Goal: Task Accomplishment & Management: Use online tool/utility

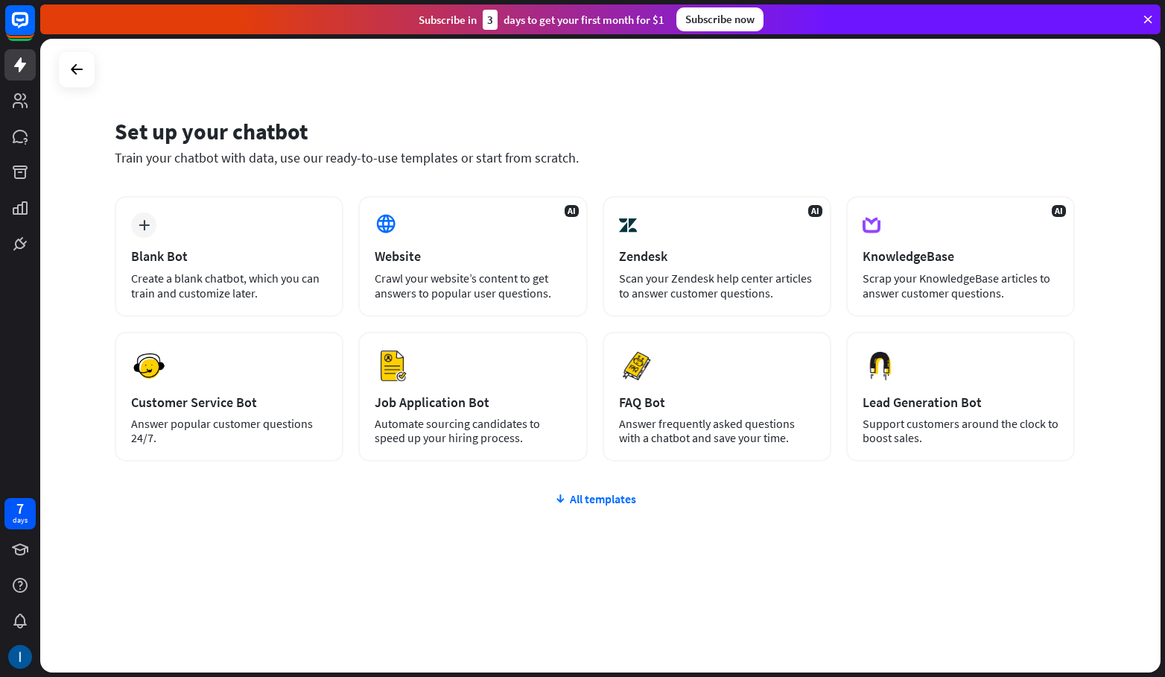
click at [430, 229] on div "AI Website Crawl your website’s content to get answers to popular user question…" at bounding box center [472, 256] width 229 height 121
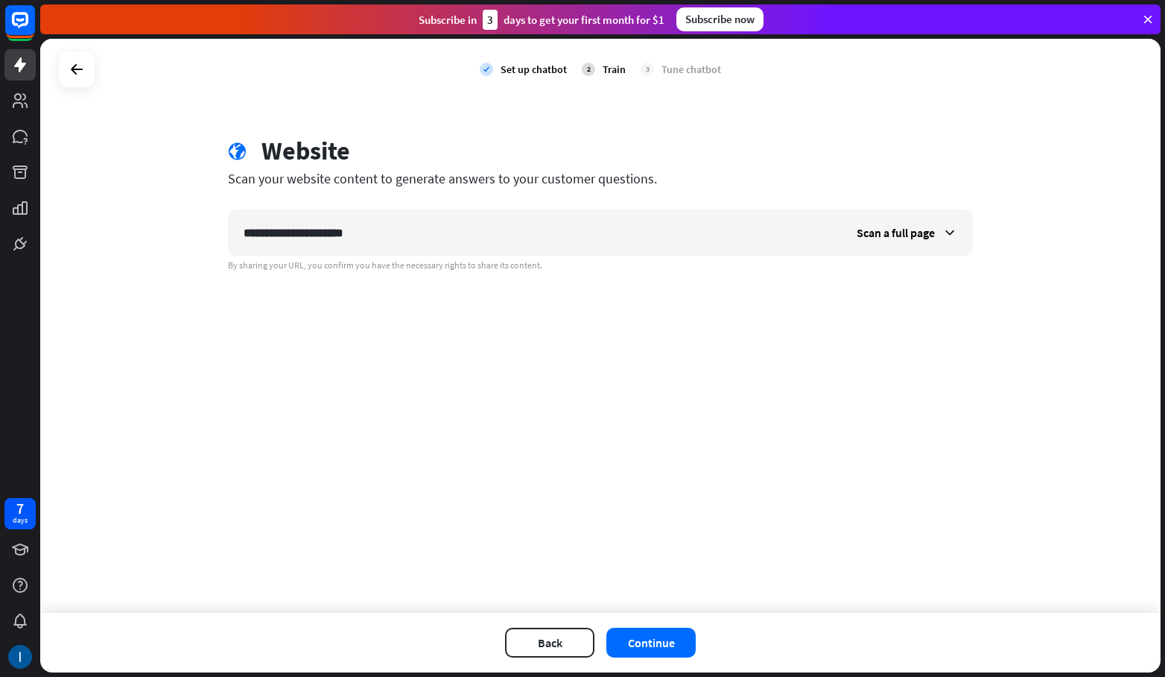
type input "**********"
click at [656, 637] on button "Continue" at bounding box center [651, 642] width 89 height 30
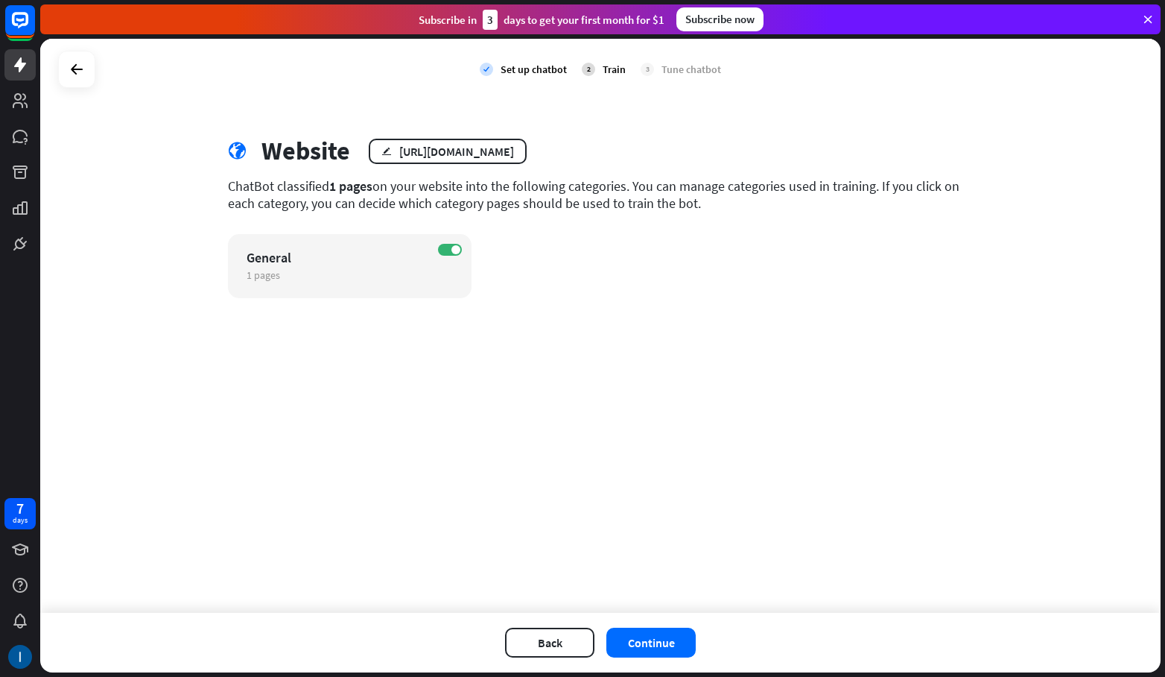
click at [639, 645] on button "Continue" at bounding box center [651, 642] width 89 height 30
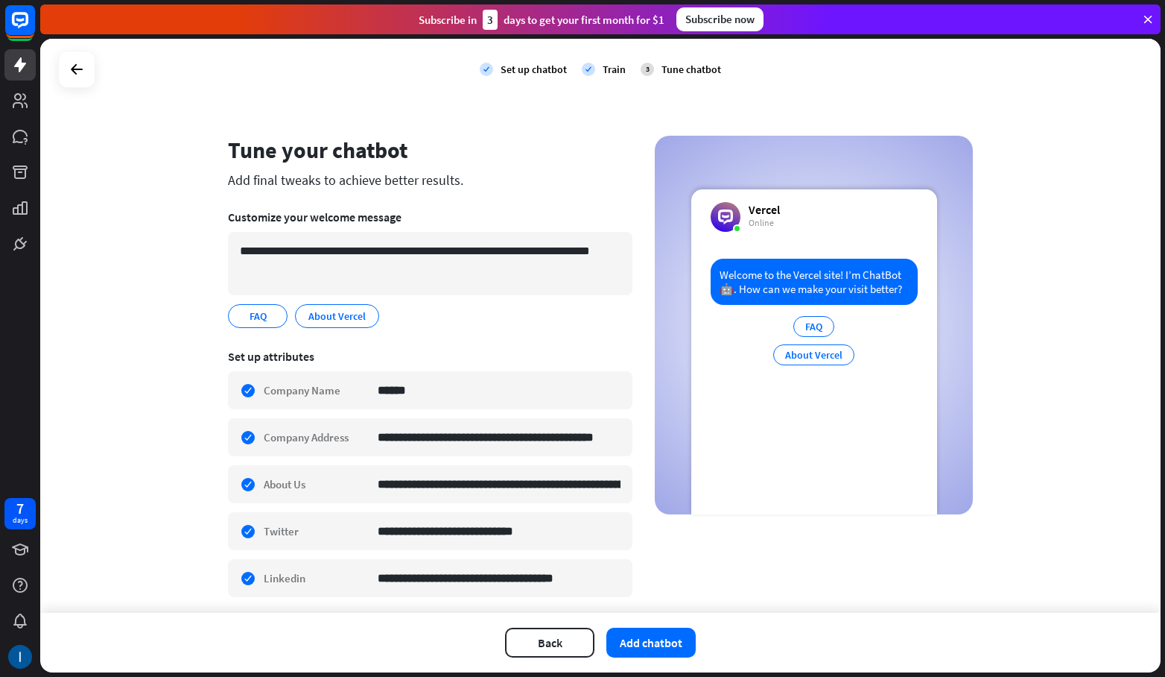
scroll to position [48, 0]
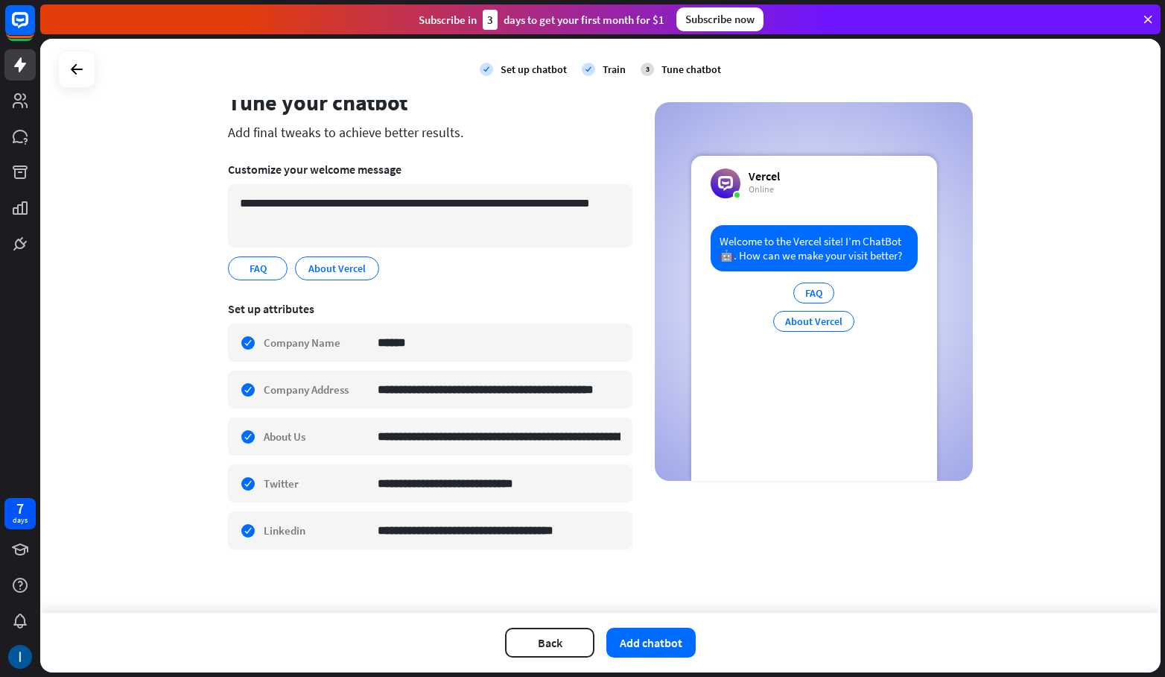
click at [662, 641] on button "Add chatbot" at bounding box center [651, 642] width 89 height 30
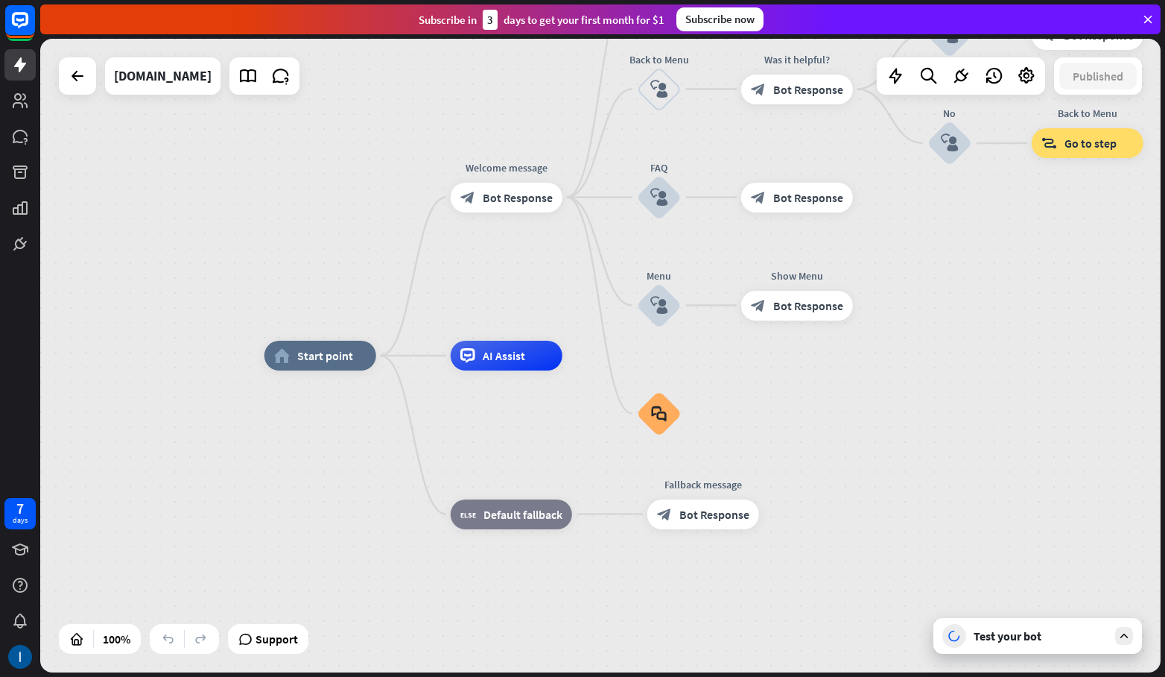
click at [1152, 19] on icon at bounding box center [1147, 19] width 13 height 13
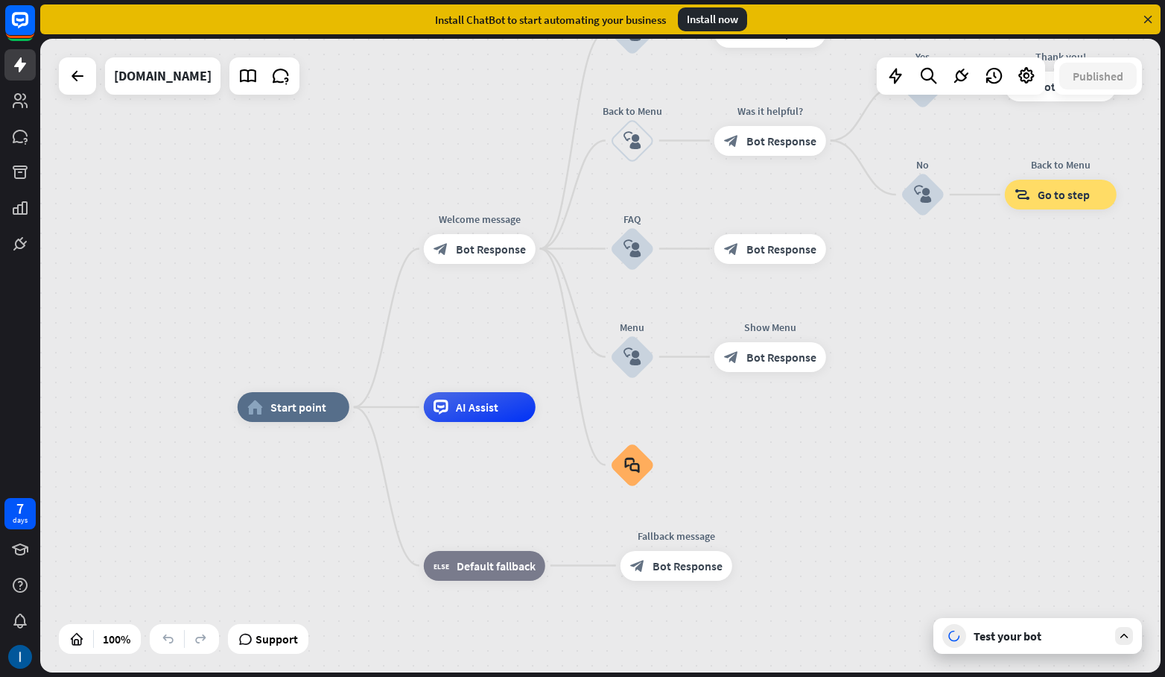
drag, startPoint x: 940, startPoint y: 392, endPoint x: 855, endPoint y: 515, distance: 149.4
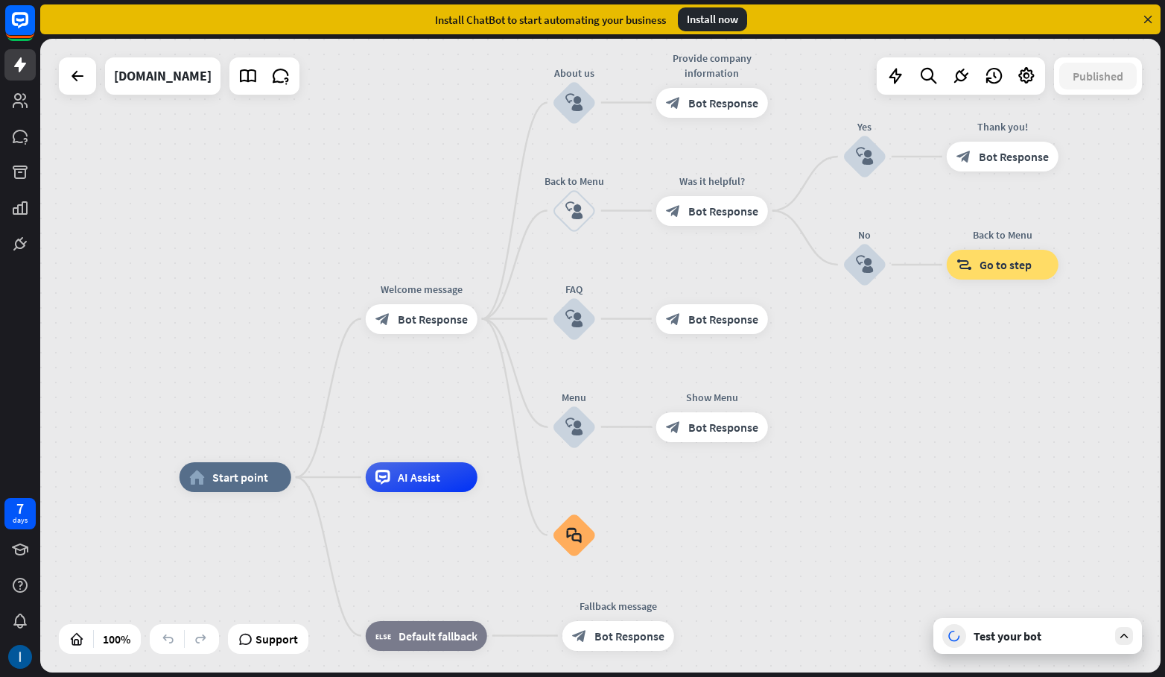
drag, startPoint x: 871, startPoint y: 480, endPoint x: 899, endPoint y: 381, distance: 102.3
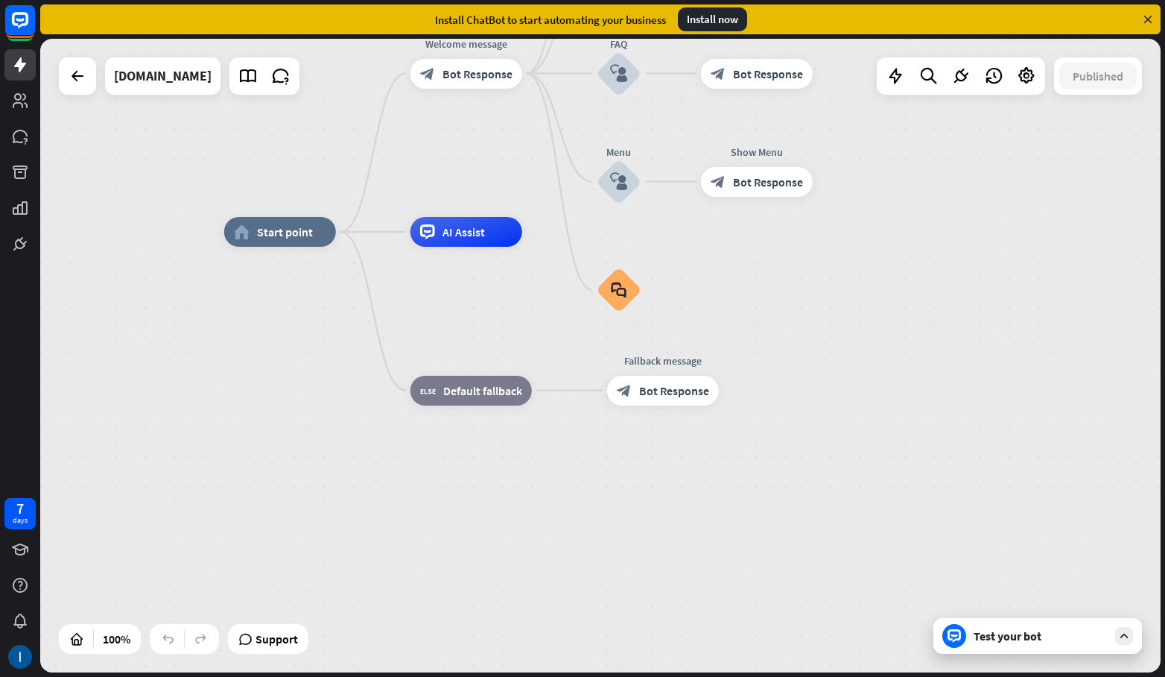
drag, startPoint x: 890, startPoint y: 317, endPoint x: 861, endPoint y: 256, distance: 67.7
click at [899, 261] on div "home_2 Start point Welcome message block_bot_response Bot Response About us blo…" at bounding box center [784, 548] width 1121 height 633
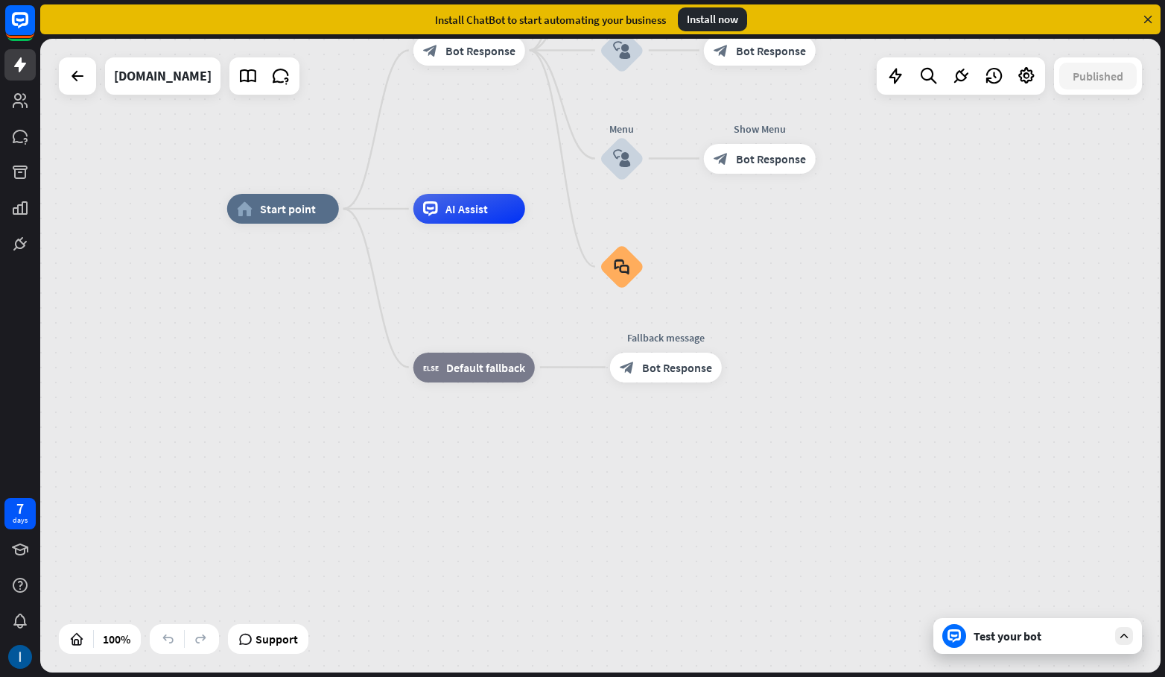
click at [190, 91] on div "[DOMAIN_NAME]" at bounding box center [163, 75] width 98 height 37
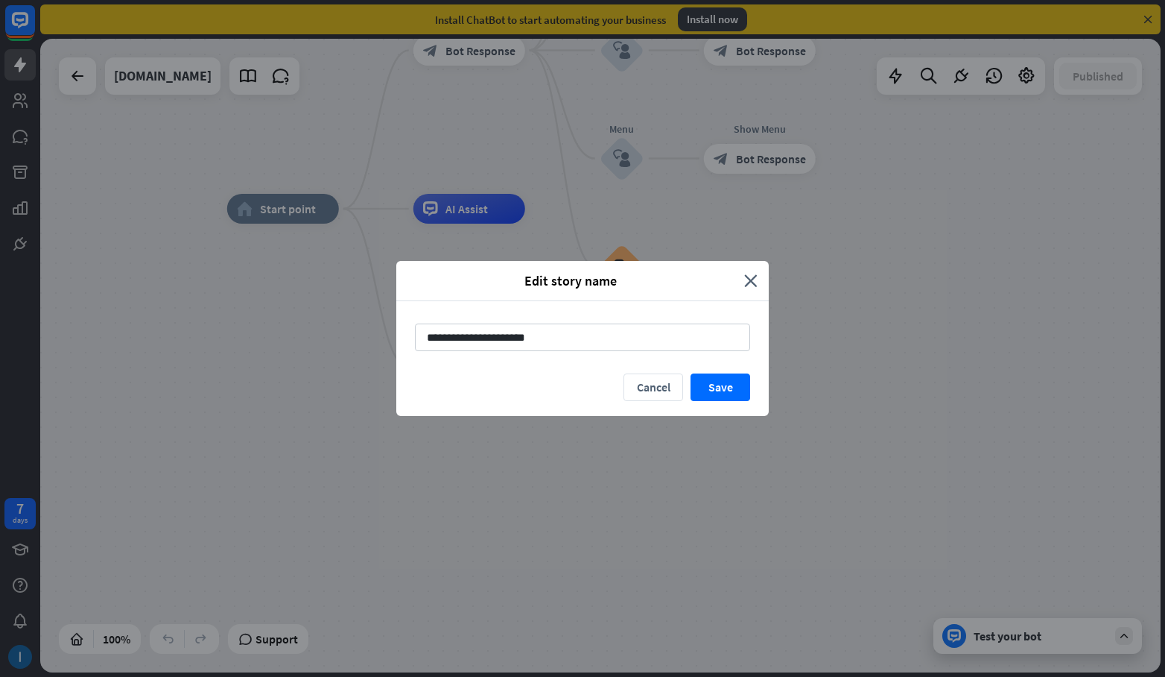
click at [755, 291] on div "Edit story name close" at bounding box center [582, 281] width 373 height 40
click at [753, 284] on icon "close" at bounding box center [750, 280] width 13 height 17
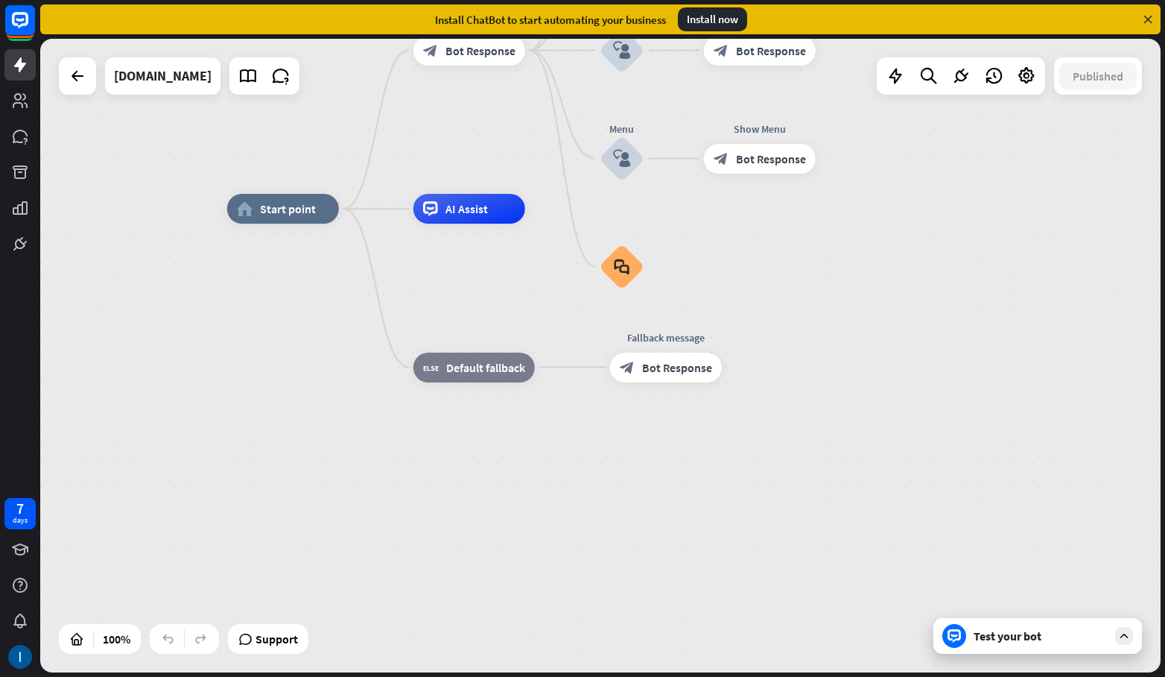
click at [1130, 644] on div "Test your bot" at bounding box center [1038, 636] width 209 height 36
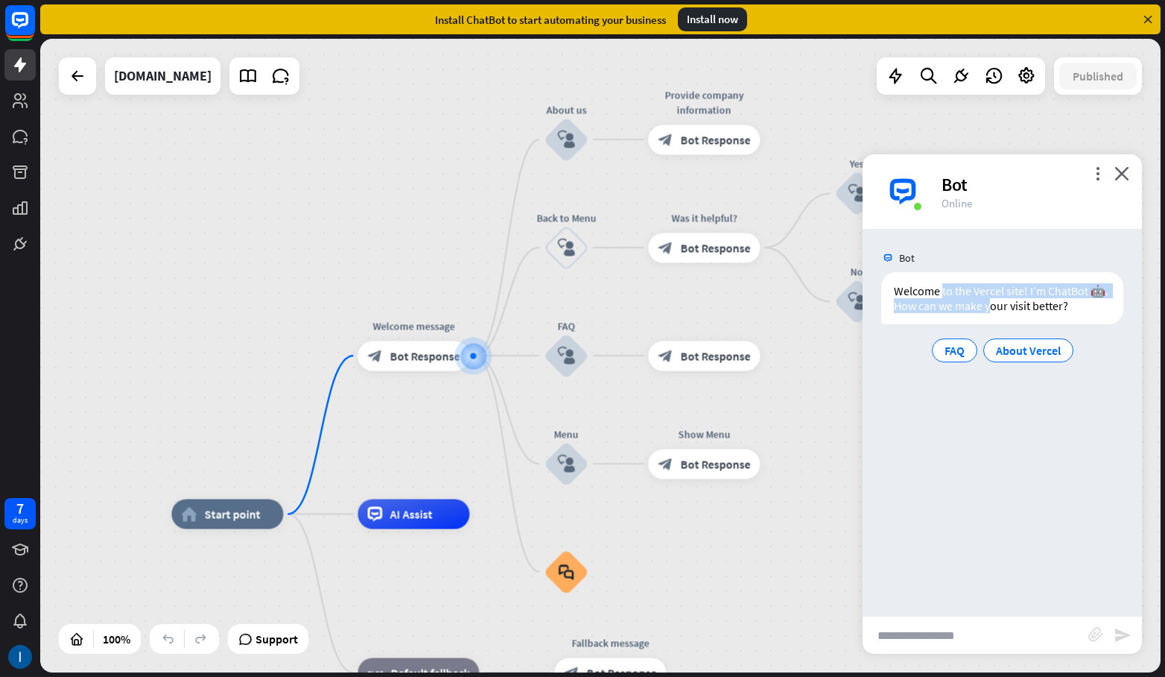
drag, startPoint x: 952, startPoint y: 297, endPoint x: 993, endPoint y: 314, distance: 44.4
click at [992, 315] on div "Welcome to the Vercel site! I’m ChatBot 🤖. How can we make your visit better?" at bounding box center [1002, 298] width 242 height 52
click at [985, 311] on div "Welcome to the Vercel site! I’m ChatBot 🤖. How can we make your visit better?" at bounding box center [1002, 298] width 242 height 52
click at [932, 640] on input "text" at bounding box center [976, 634] width 226 height 37
type input "**"
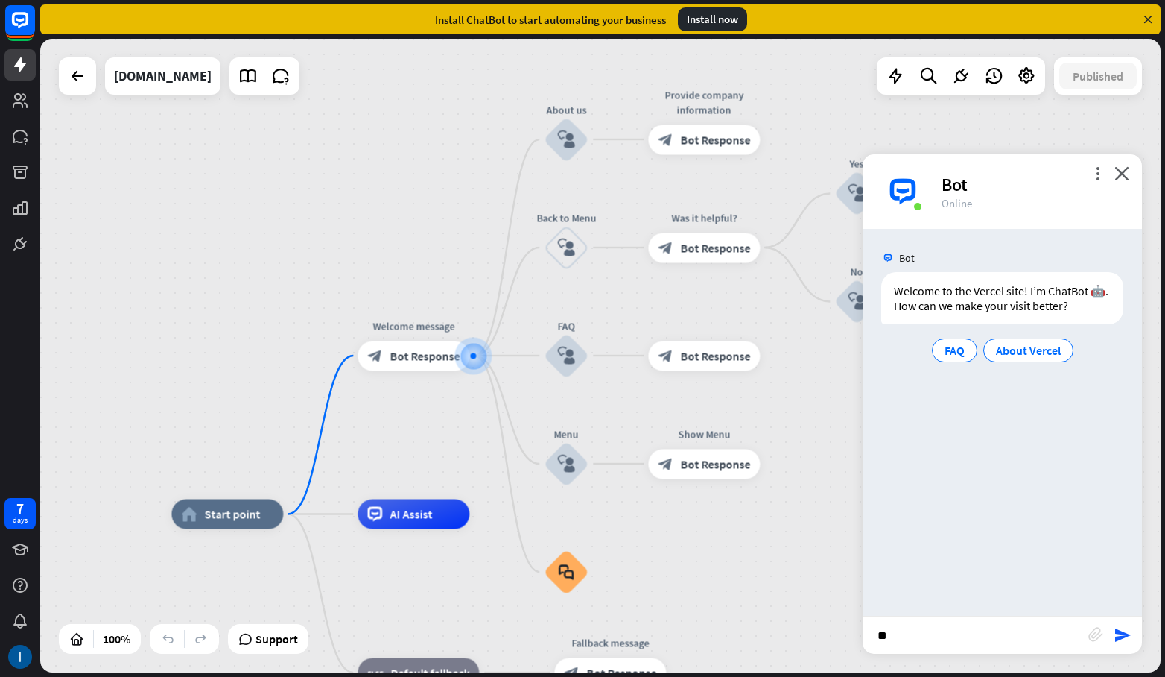
click at [1118, 630] on icon "send" at bounding box center [1123, 635] width 18 height 18
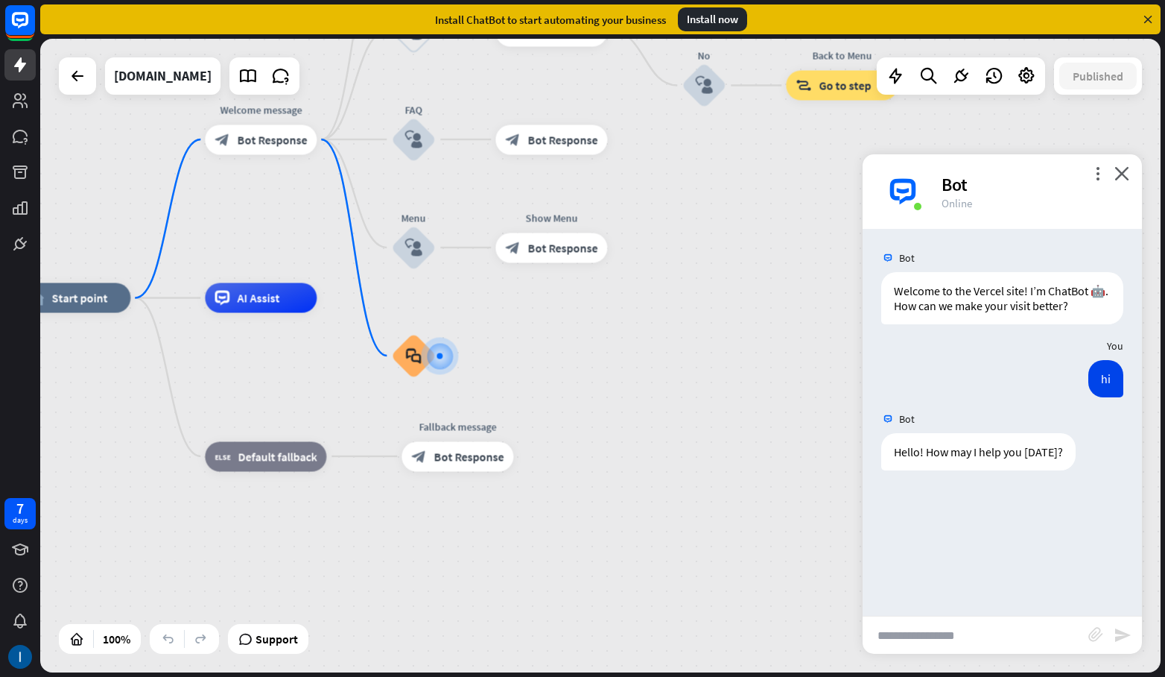
drag, startPoint x: 966, startPoint y: 629, endPoint x: 969, endPoint y: 639, distance: 10.1
click at [967, 636] on input "text" at bounding box center [976, 634] width 226 height 37
type input "**********"
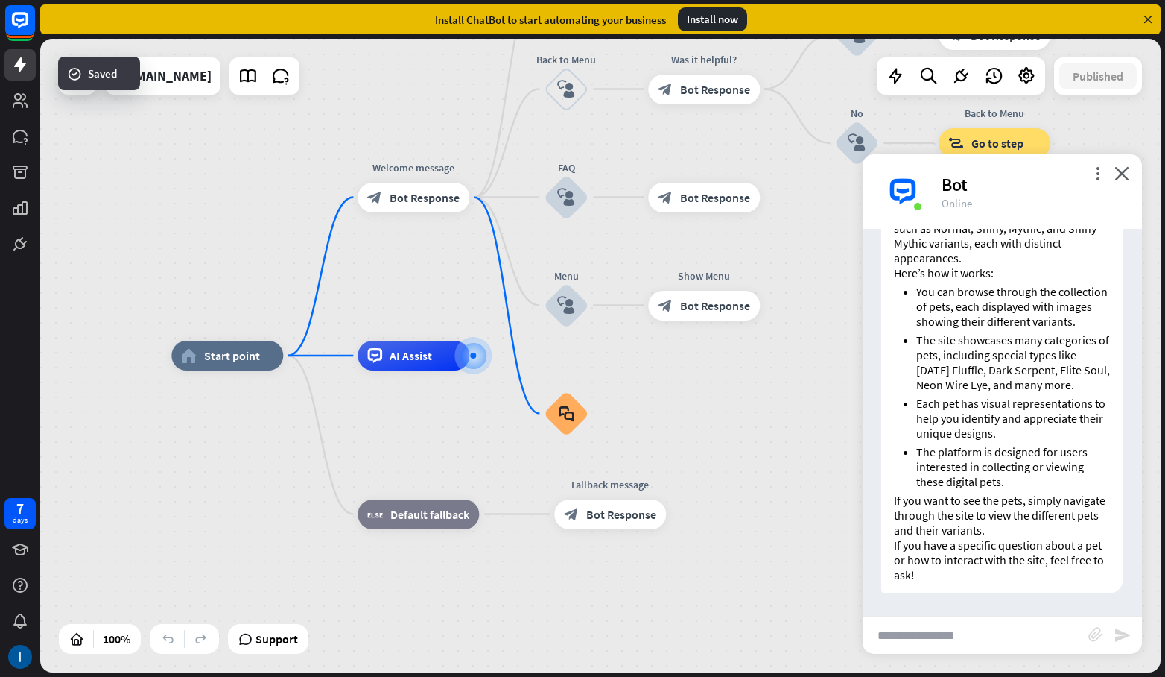
scroll to position [443, 0]
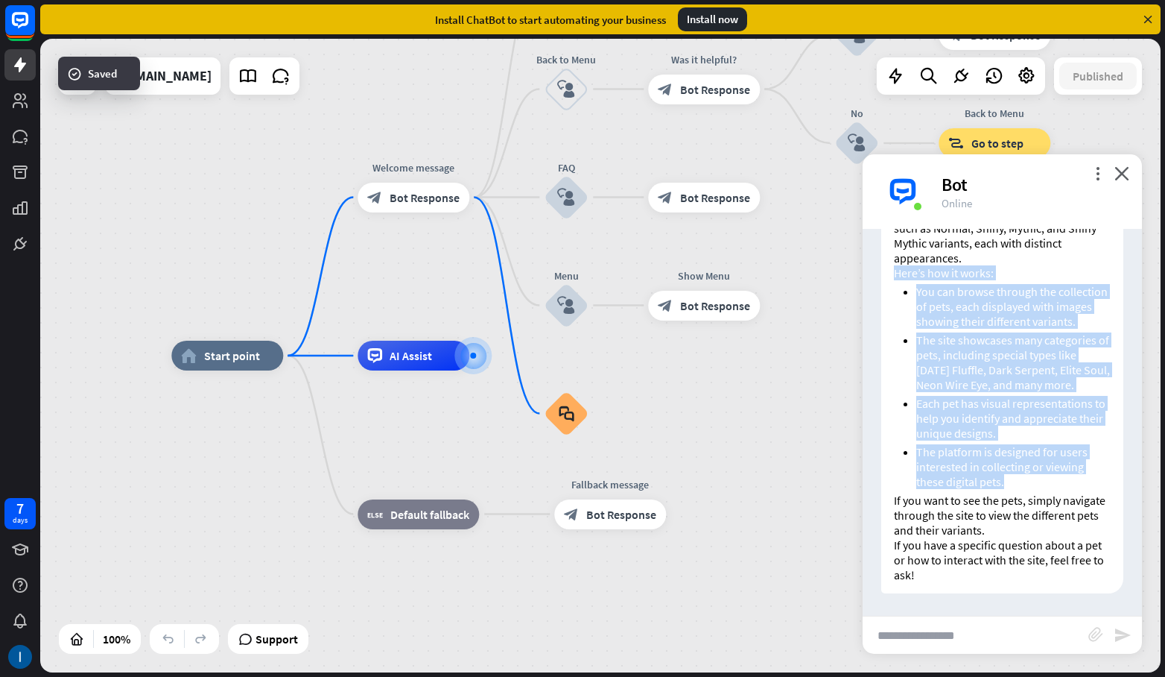
drag, startPoint x: 1031, startPoint y: 484, endPoint x: 911, endPoint y: 288, distance: 230.4
click at [869, 251] on div "[DOMAIN_NAME] is a platform where you can explore a wide variety of unique digi…" at bounding box center [1002, 383] width 279 height 436
click at [937, 284] on li "You can browse through the collection of pets, each displayed with images showi…" at bounding box center [1013, 306] width 194 height 45
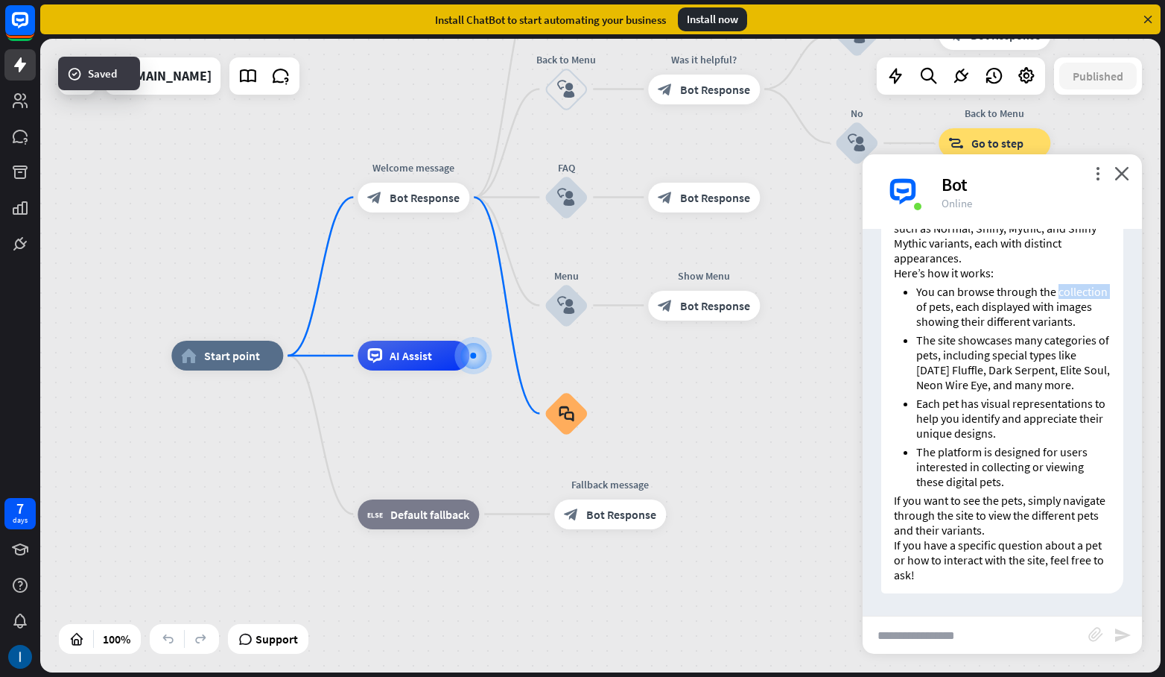
click at [937, 284] on li "You can browse through the collection of pets, each displayed with images showi…" at bounding box center [1013, 306] width 194 height 45
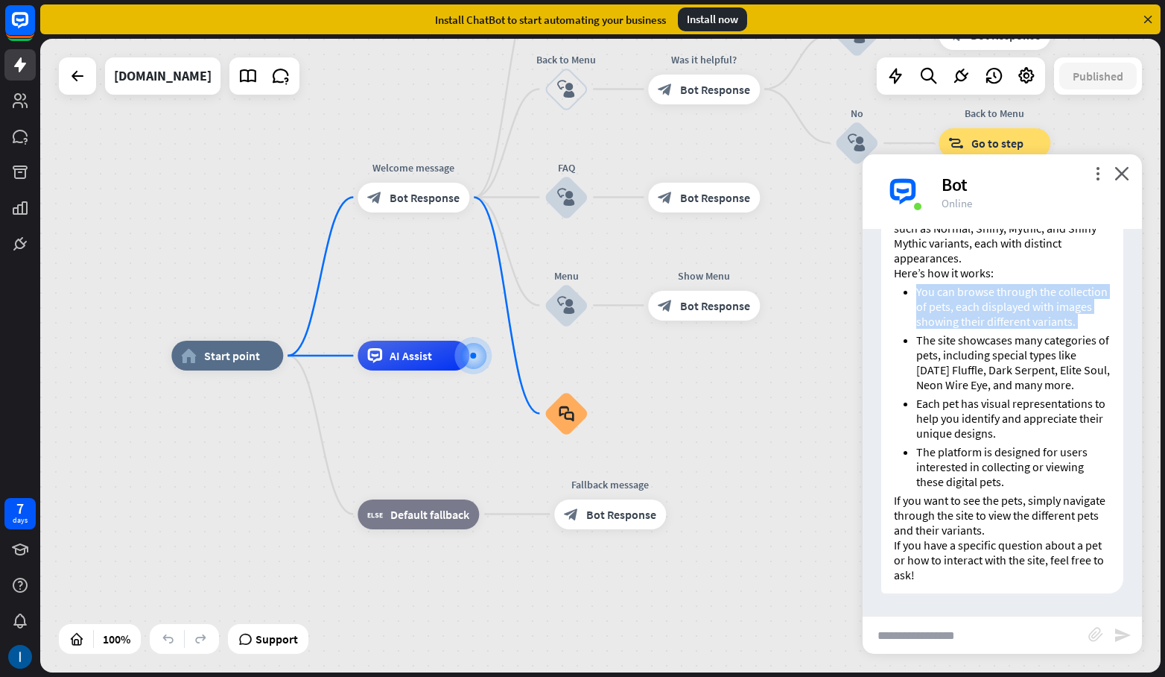
click at [965, 300] on li "You can browse through the collection of pets, each displayed with images showi…" at bounding box center [1013, 306] width 194 height 45
click at [969, 352] on li "The site showcases many categories of pets, including special types like [DATE]…" at bounding box center [1013, 362] width 194 height 60
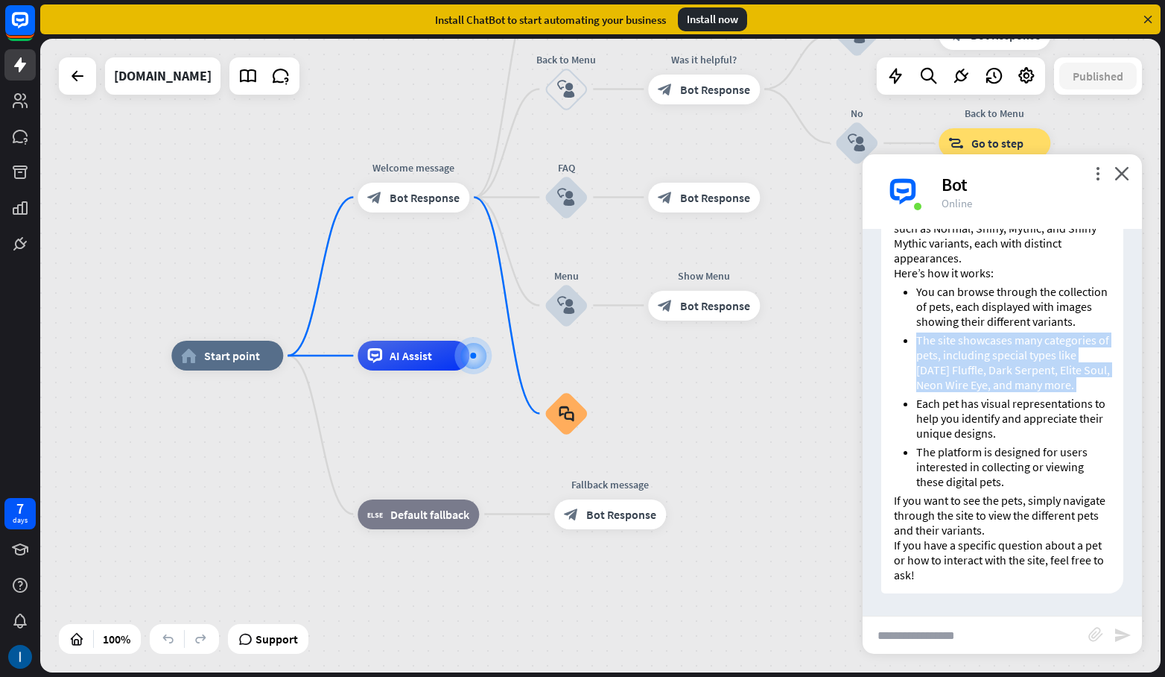
click at [969, 352] on li "The site showcases many categories of pets, including special types like [DATE]…" at bounding box center [1013, 362] width 194 height 60
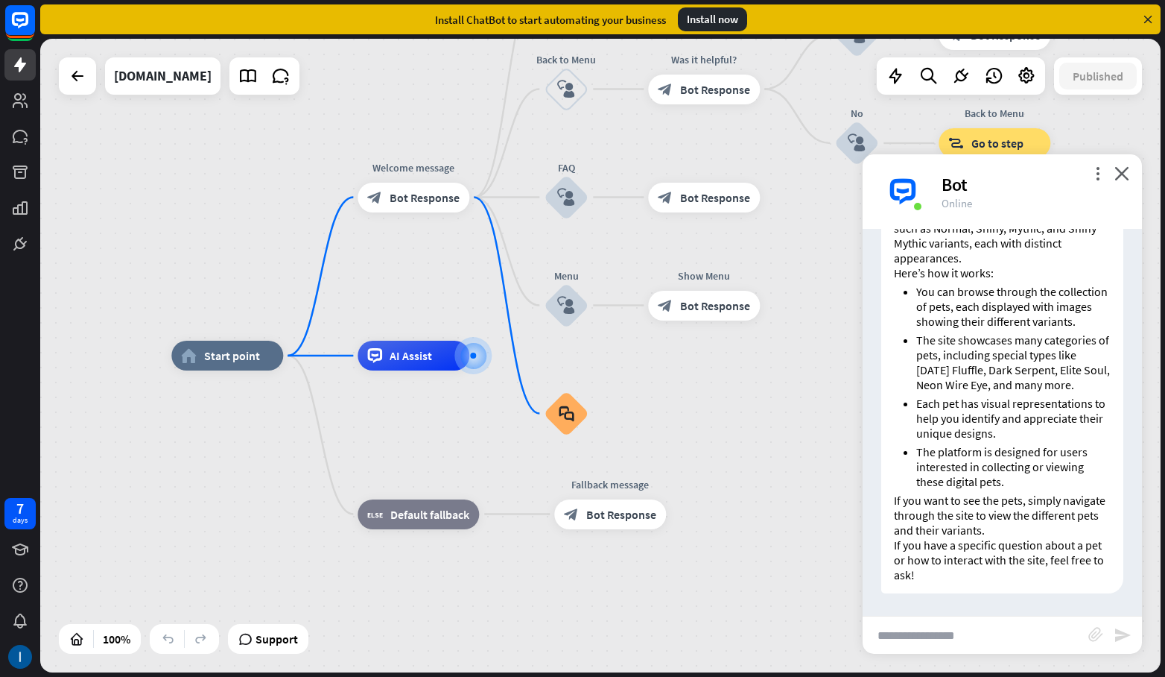
click at [977, 406] on li "Each pet has visual representations to help you identify and appreciate their u…" at bounding box center [1013, 418] width 194 height 45
click at [988, 491] on div "[DOMAIN_NAME] is a platform where you can explore a wide variety of unique digi…" at bounding box center [1002, 379] width 242 height 428
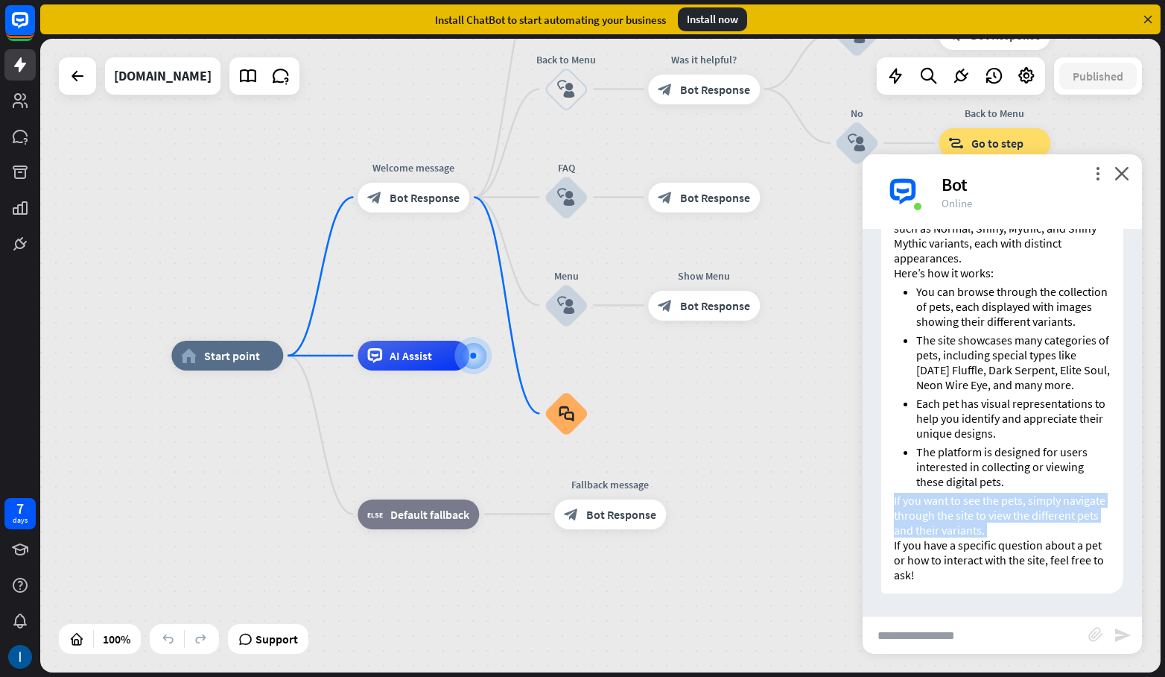
click at [988, 491] on div "[DOMAIN_NAME] is a platform where you can explore a wide variety of unique digi…" at bounding box center [1002, 379] width 242 height 428
click at [975, 513] on p "If you want to see the pets, simply navigate through the site to view the diffe…" at bounding box center [1002, 515] width 217 height 45
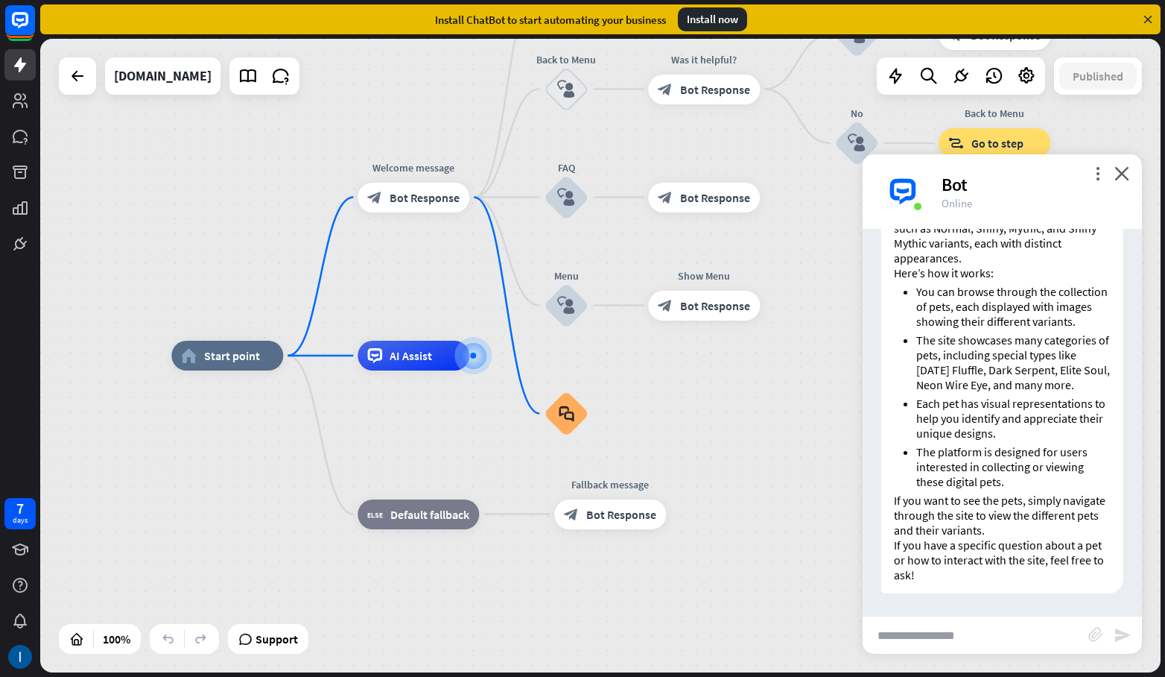
click at [966, 558] on p "If you have a specific question about a pet or how to interact with the site, f…" at bounding box center [1002, 559] width 217 height 45
click at [915, 556] on p "If you have a specific question about a pet or how to interact with the site, f…" at bounding box center [1002, 559] width 217 height 45
click at [1125, 177] on icon "close" at bounding box center [1122, 173] width 15 height 14
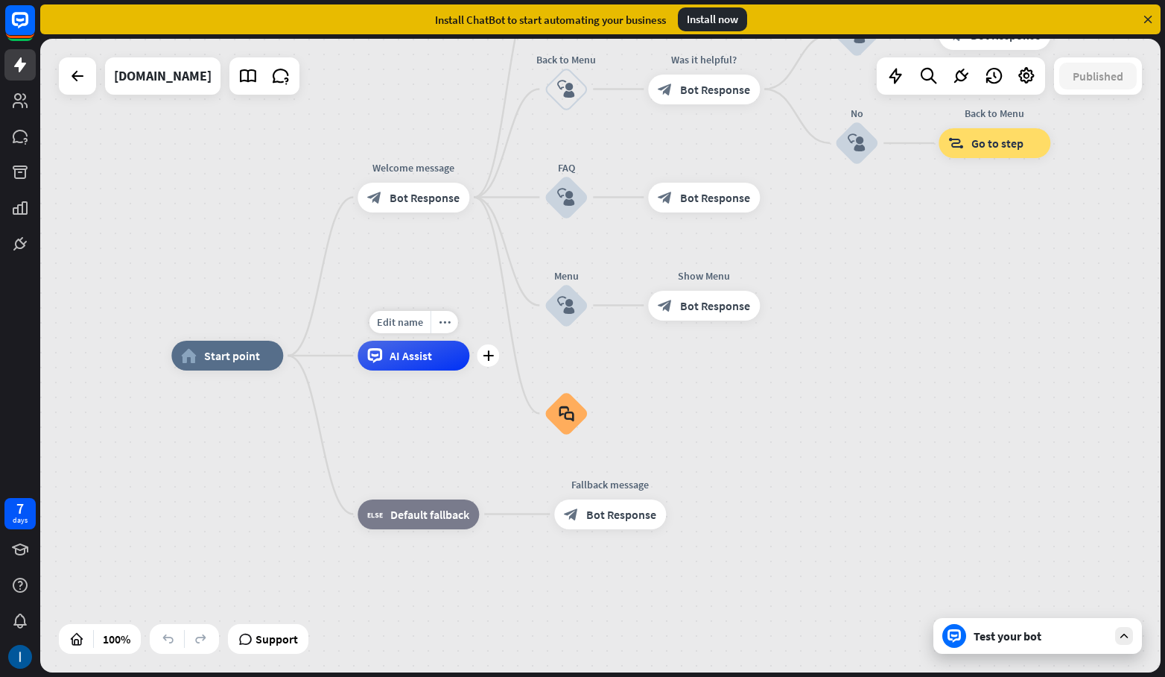
click at [415, 360] on span "AI Assist" at bounding box center [411, 355] width 42 height 15
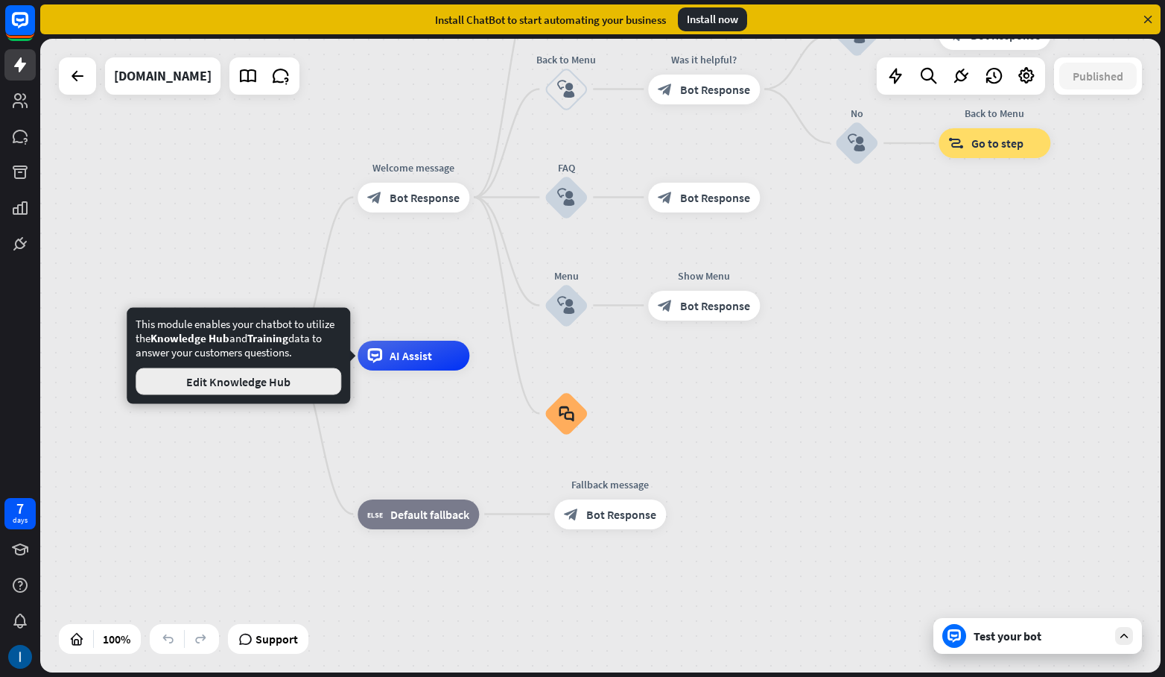
click at [256, 383] on button "Edit Knowledge Hub" at bounding box center [239, 381] width 206 height 27
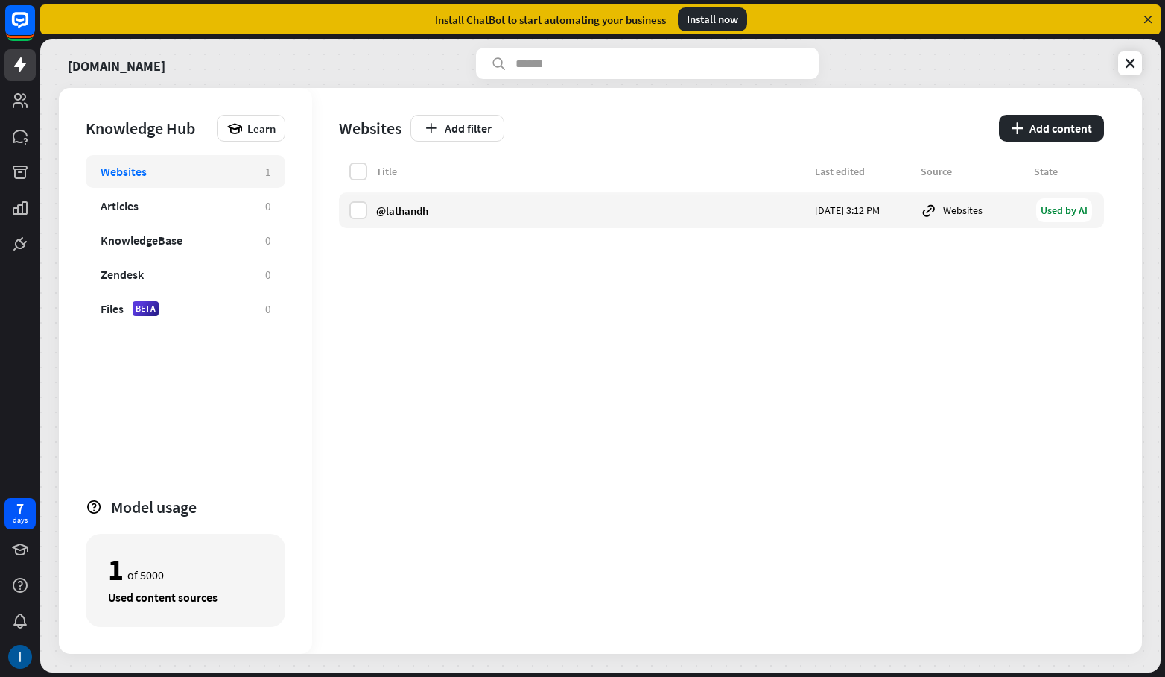
click at [411, 200] on div "@lathandh [DATE] 3:12 PM Websites Used by AI" at bounding box center [721, 210] width 765 height 36
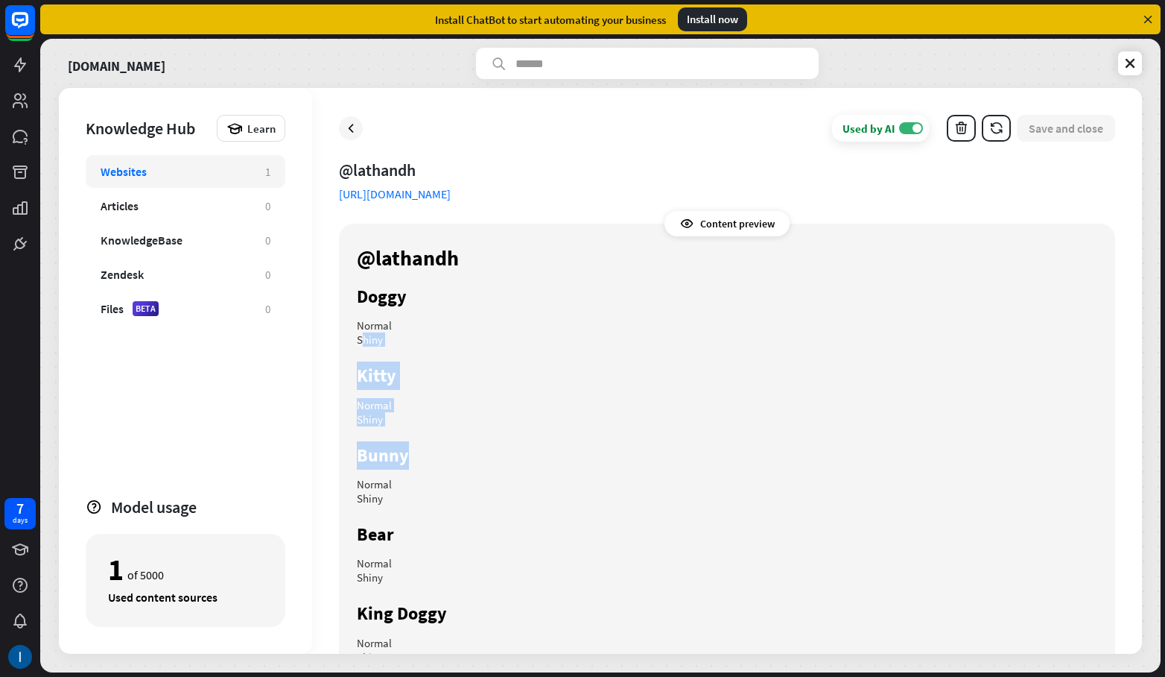
click at [385, 341] on p "Shiny" at bounding box center [727, 339] width 741 height 14
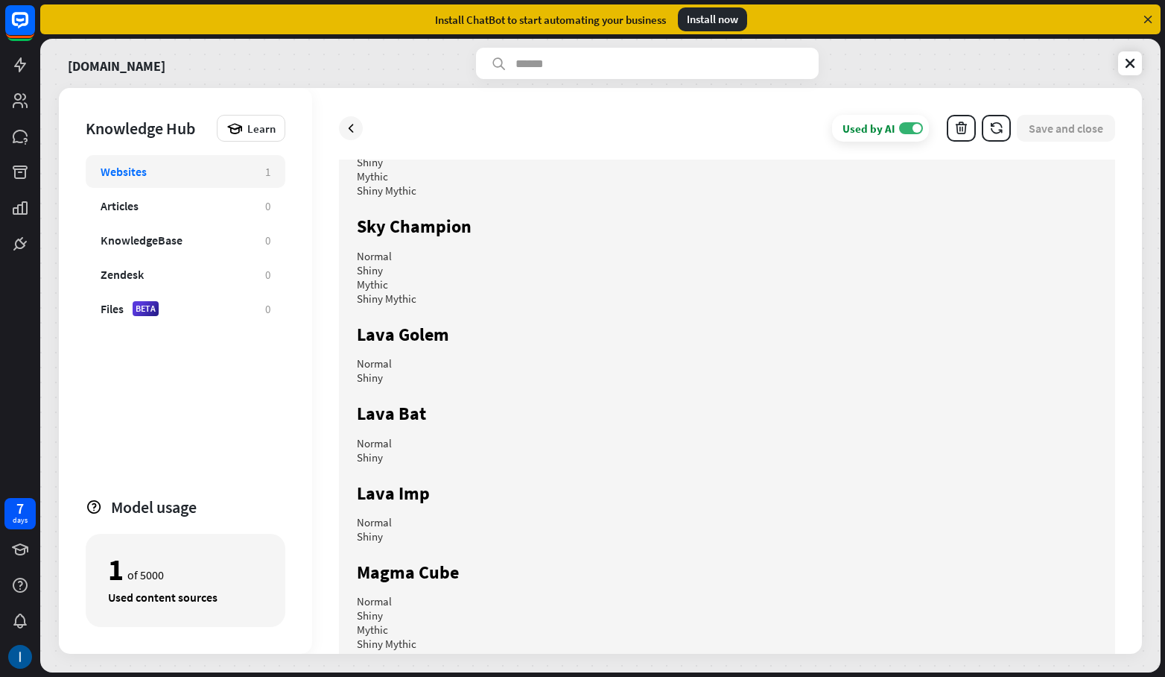
scroll to position [41645, 0]
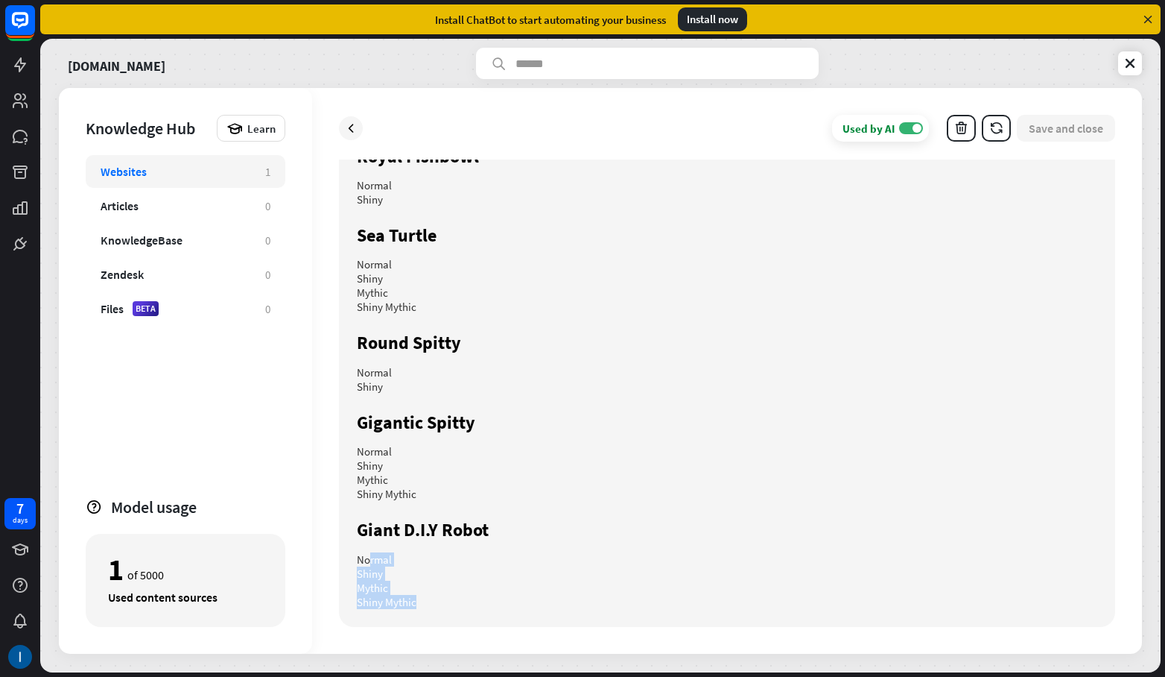
drag, startPoint x: 436, startPoint y: 601, endPoint x: 386, endPoint y: 563, distance: 63.2
click at [446, 539] on h2 "Giant D.I.Y Robot" at bounding box center [727, 530] width 741 height 28
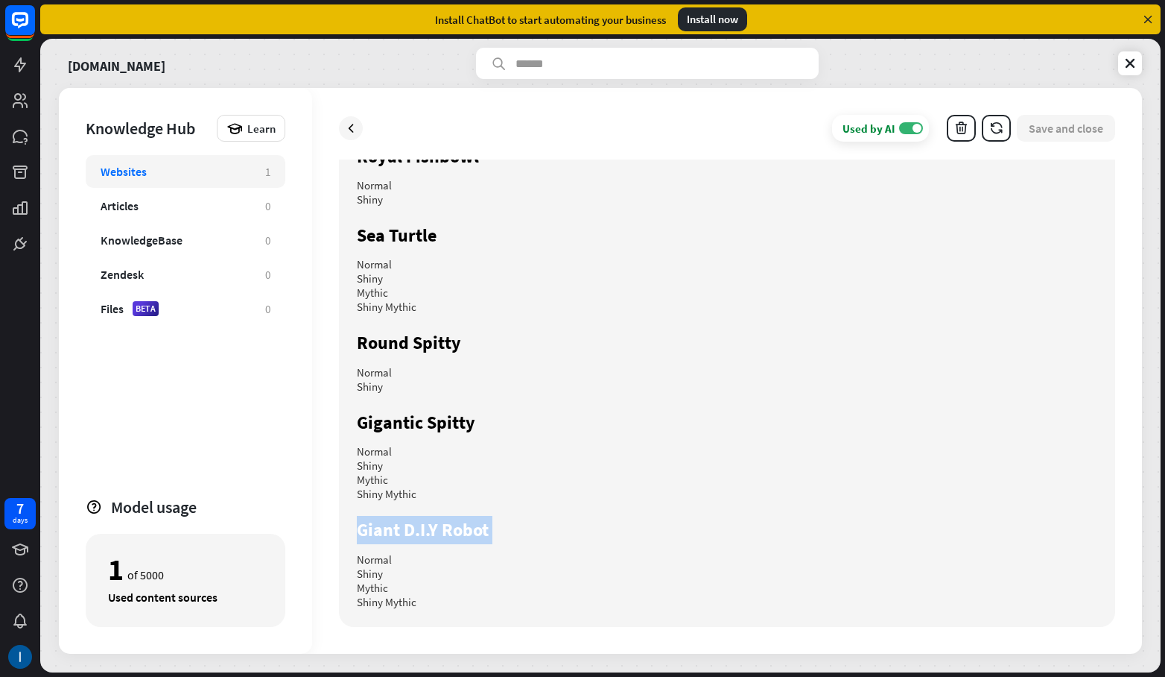
click at [401, 528] on h2 "Giant D.I.Y Robot" at bounding box center [727, 530] width 741 height 28
click at [189, 329] on div "Websites 1 Articles 0 KnowledgeBase 0 Zendesk 0 Files BETA 0" at bounding box center [186, 319] width 200 height 328
click at [181, 314] on div "Files BETA" at bounding box center [176, 308] width 150 height 15
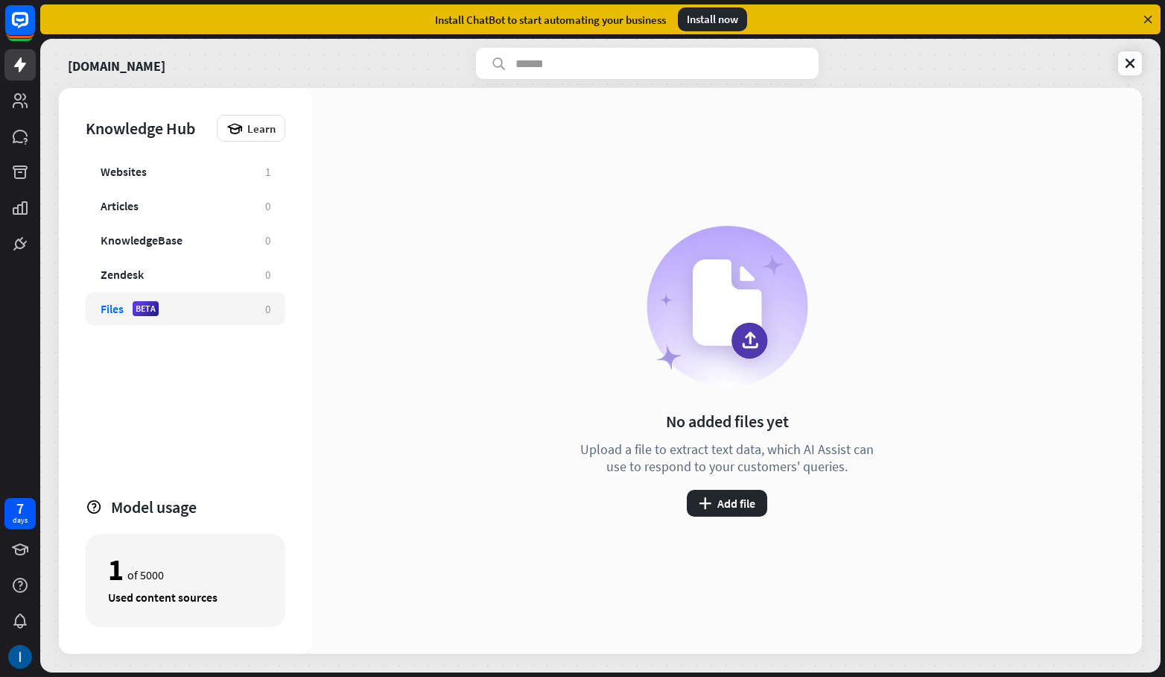
click at [171, 263] on div "Zendesk 0" at bounding box center [186, 274] width 200 height 33
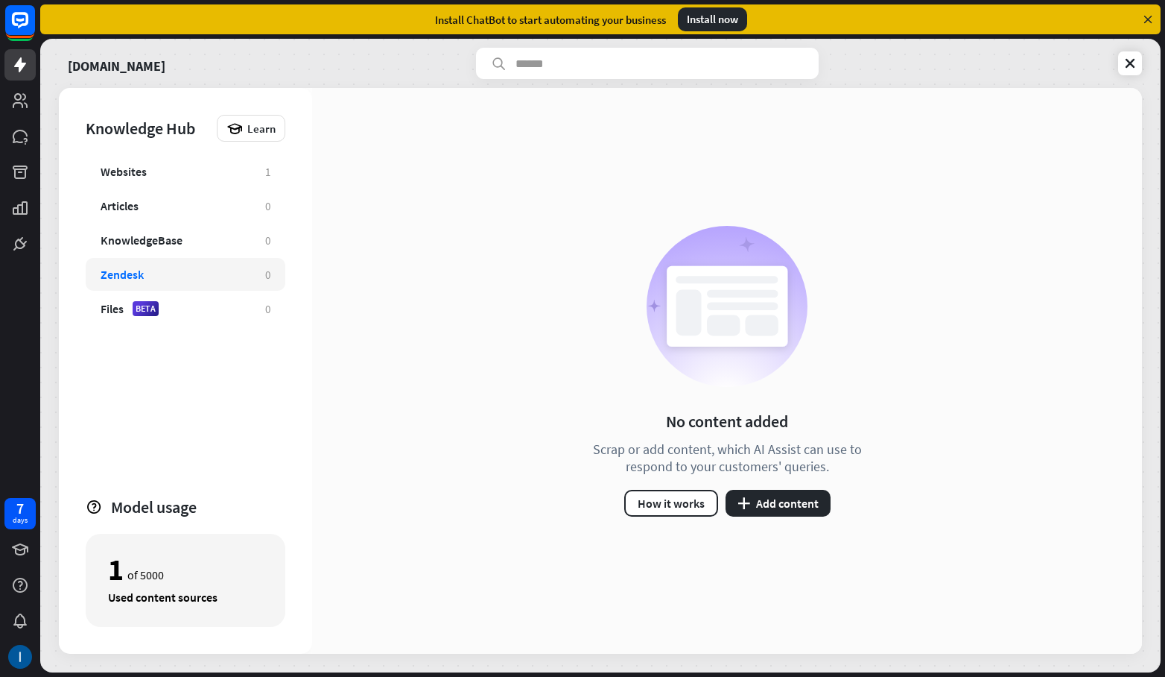
click at [159, 239] on div "KnowledgeBase" at bounding box center [142, 239] width 82 height 15
click at [152, 214] on div "Articles 0" at bounding box center [186, 205] width 200 height 33
click at [152, 184] on div "Websites 1" at bounding box center [186, 171] width 200 height 33
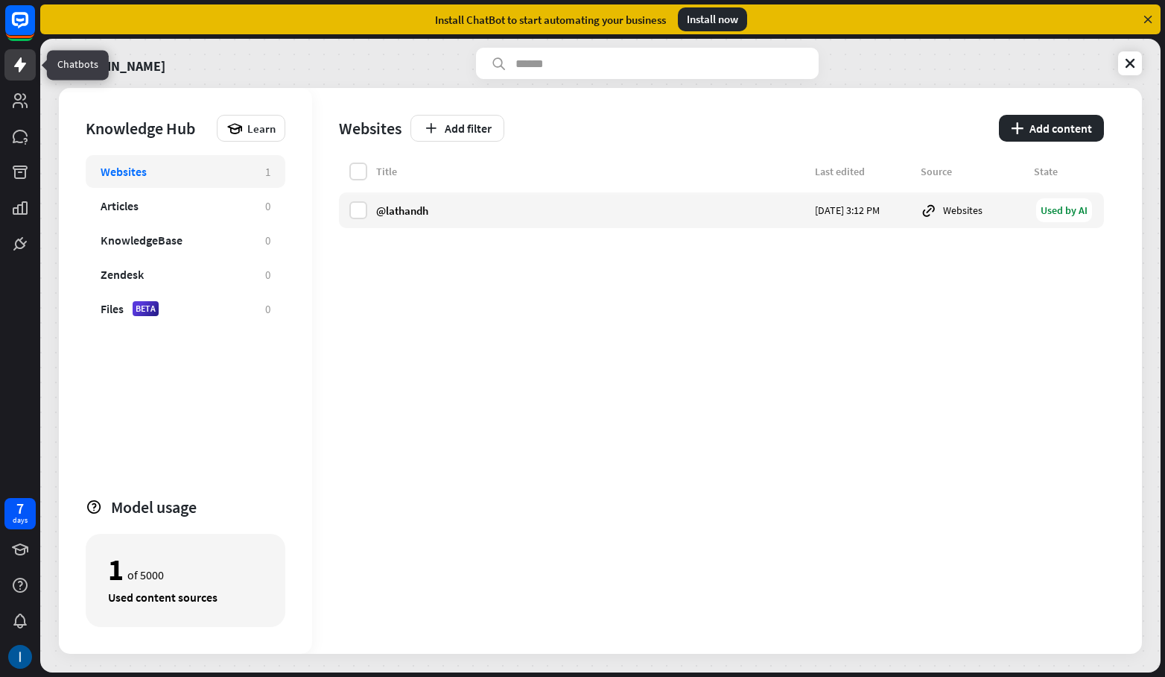
click at [25, 70] on icon at bounding box center [20, 65] width 18 height 18
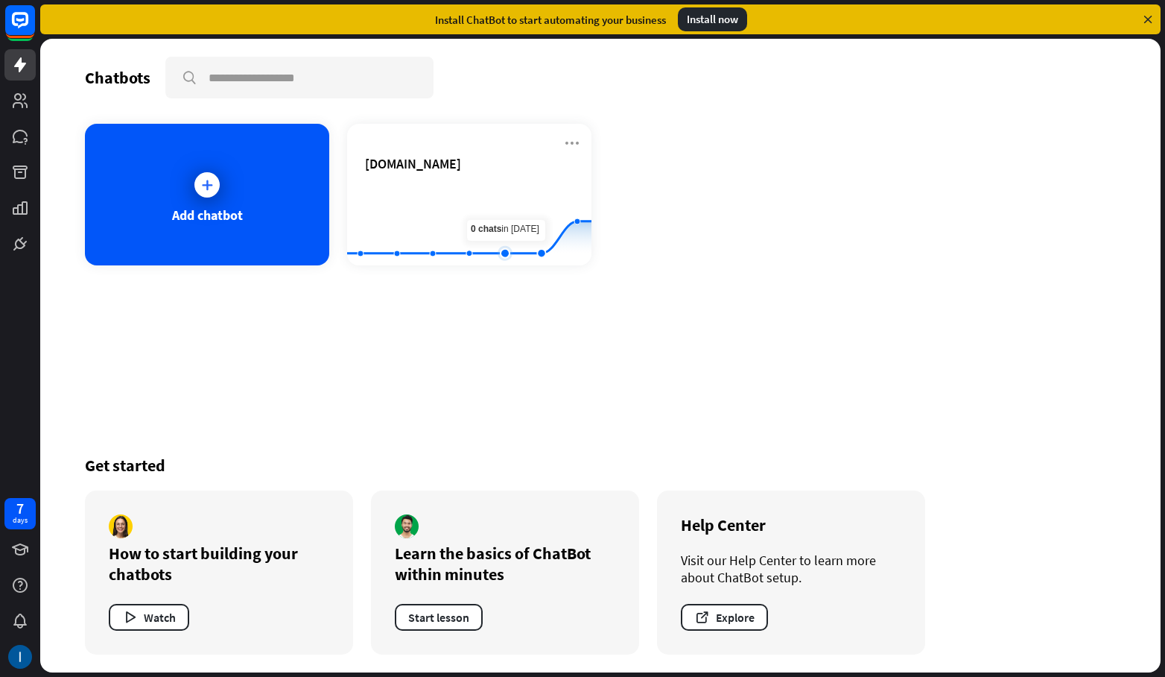
click at [519, 213] on rect at bounding box center [469, 228] width 244 height 93
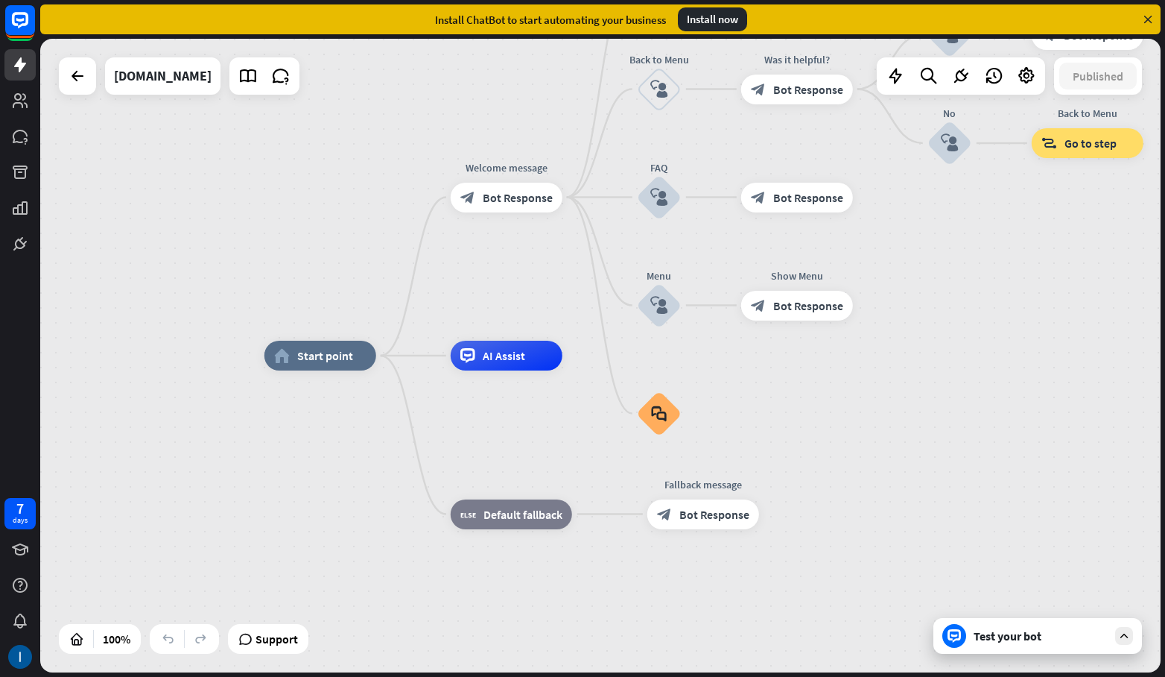
click at [91, 95] on div "home_2 Start point Welcome message block_bot_response Bot Response About us blo…" at bounding box center [600, 355] width 1121 height 633
click at [79, 75] on icon at bounding box center [78, 76] width 18 height 18
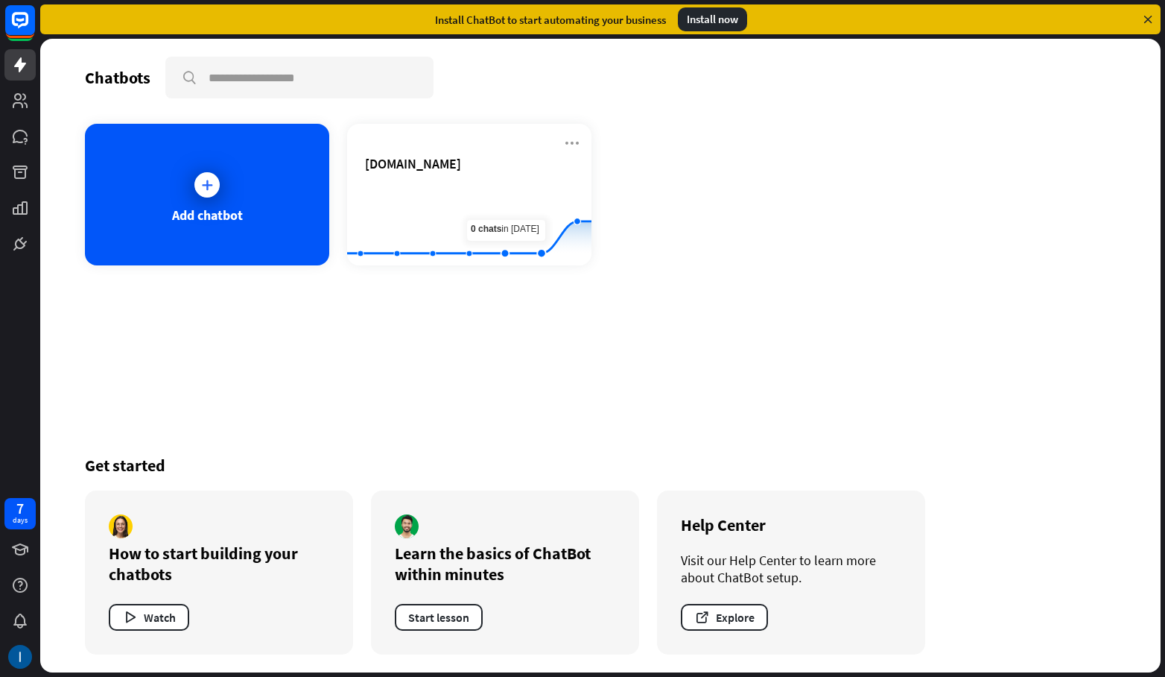
click at [490, 173] on div "[DOMAIN_NAME]" at bounding box center [469, 181] width 209 height 52
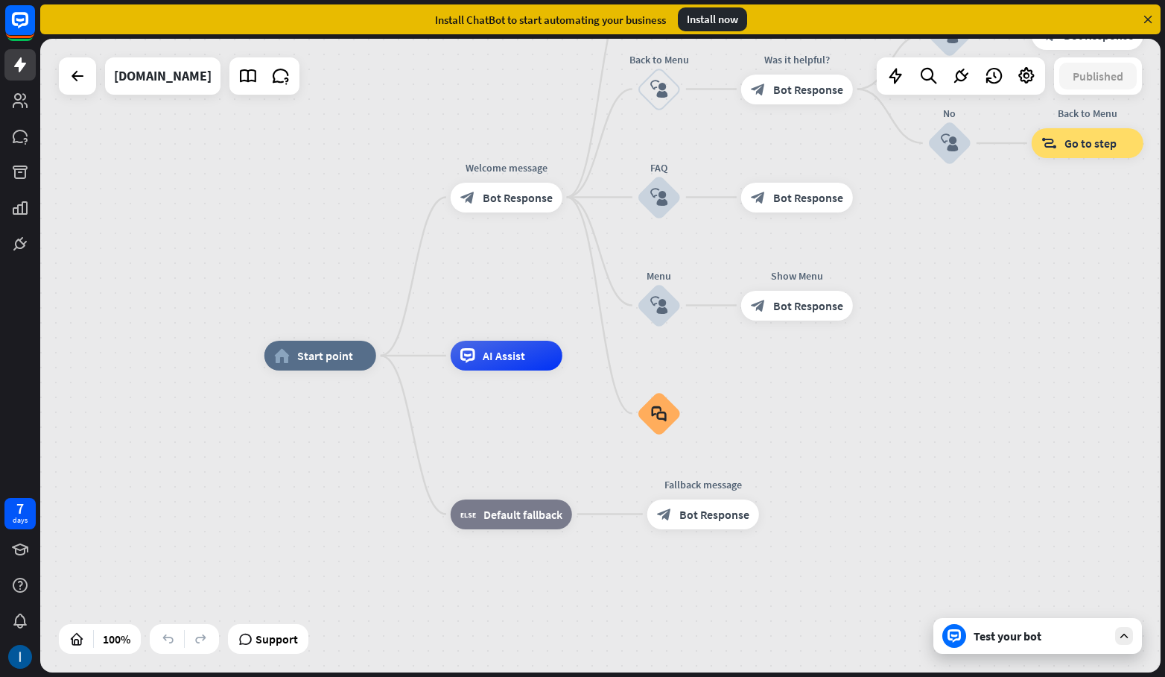
click at [966, 84] on icon at bounding box center [960, 75] width 19 height 19
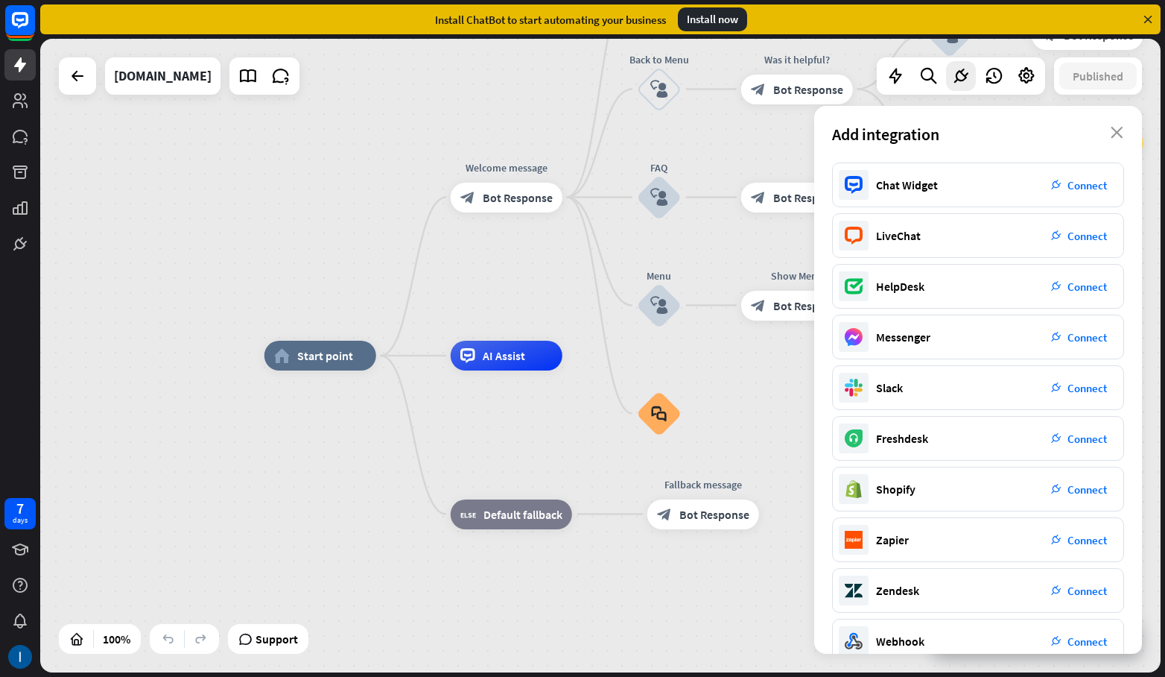
click at [1086, 229] on span "Connect" at bounding box center [1087, 236] width 39 height 14
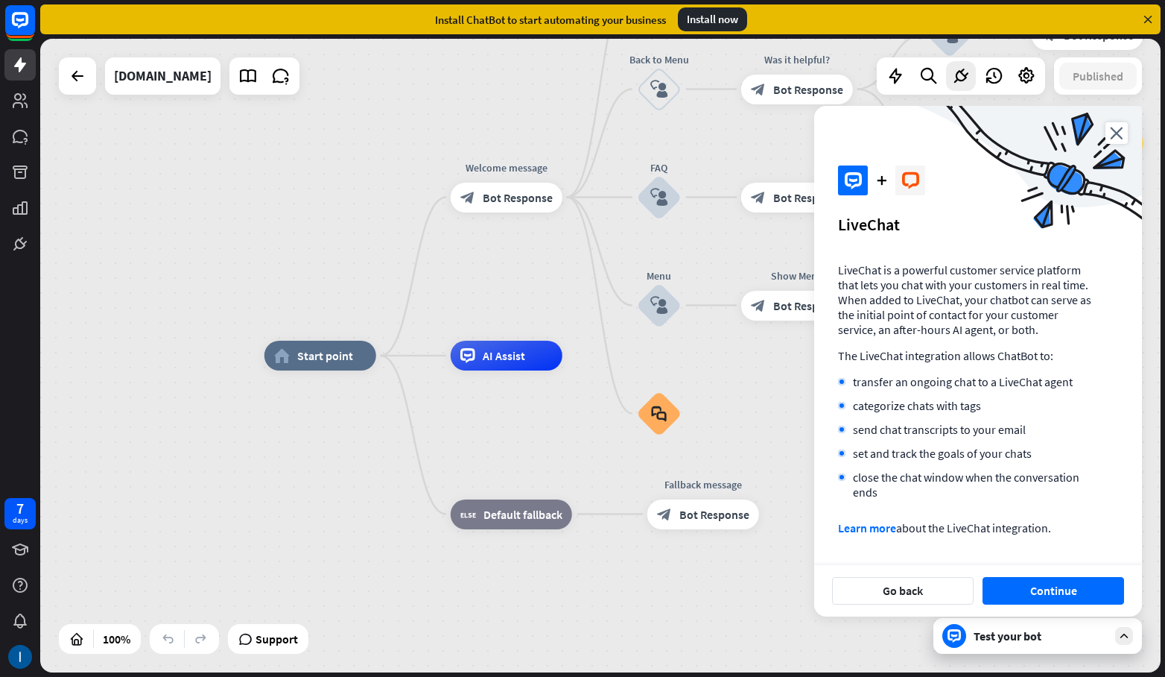
click at [1058, 579] on button "Continue" at bounding box center [1054, 591] width 142 height 28
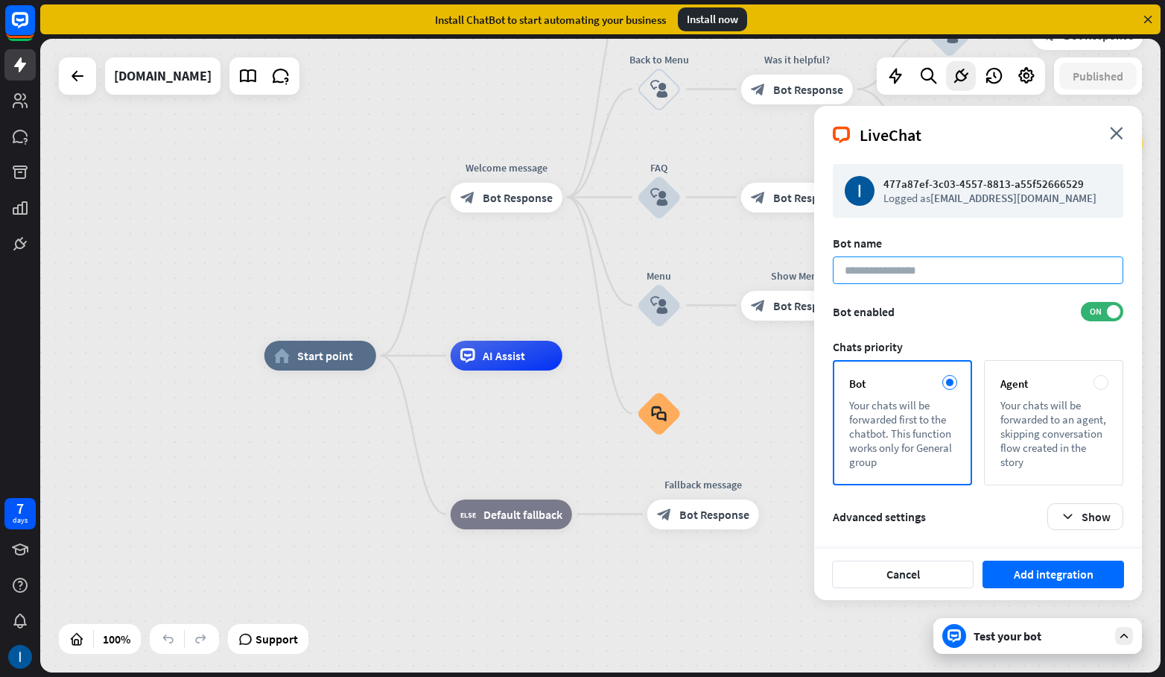
click at [881, 266] on input at bounding box center [978, 270] width 291 height 28
type input "**********"
click at [1079, 417] on div "Your chats will be forwarded to an agent, skipping conversation flow created in…" at bounding box center [1054, 433] width 107 height 71
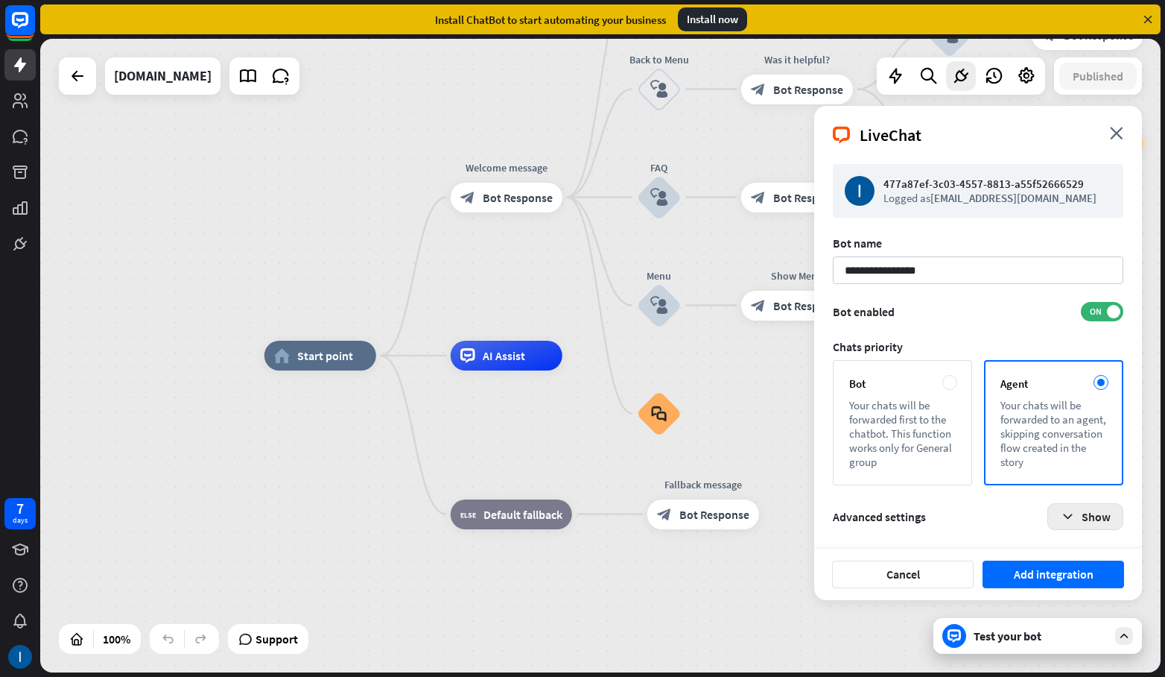
drag, startPoint x: 1077, startPoint y: 517, endPoint x: 1053, endPoint y: 490, distance: 36.4
click at [1077, 517] on button "Show" at bounding box center [1086, 516] width 76 height 27
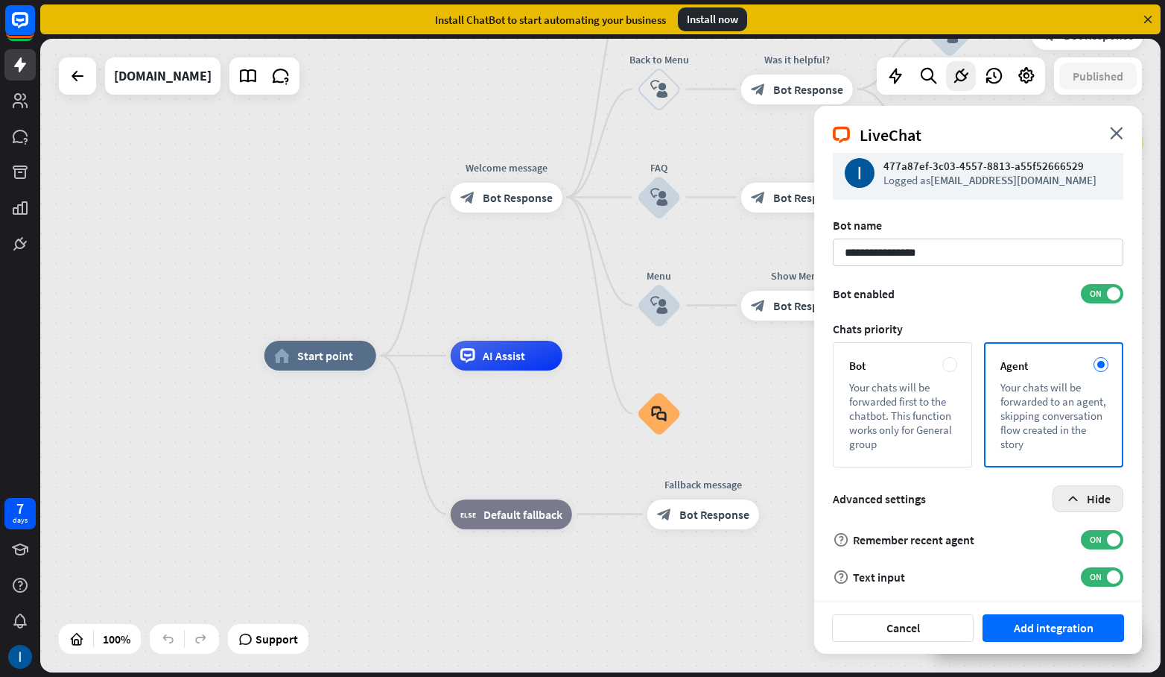
scroll to position [58, 0]
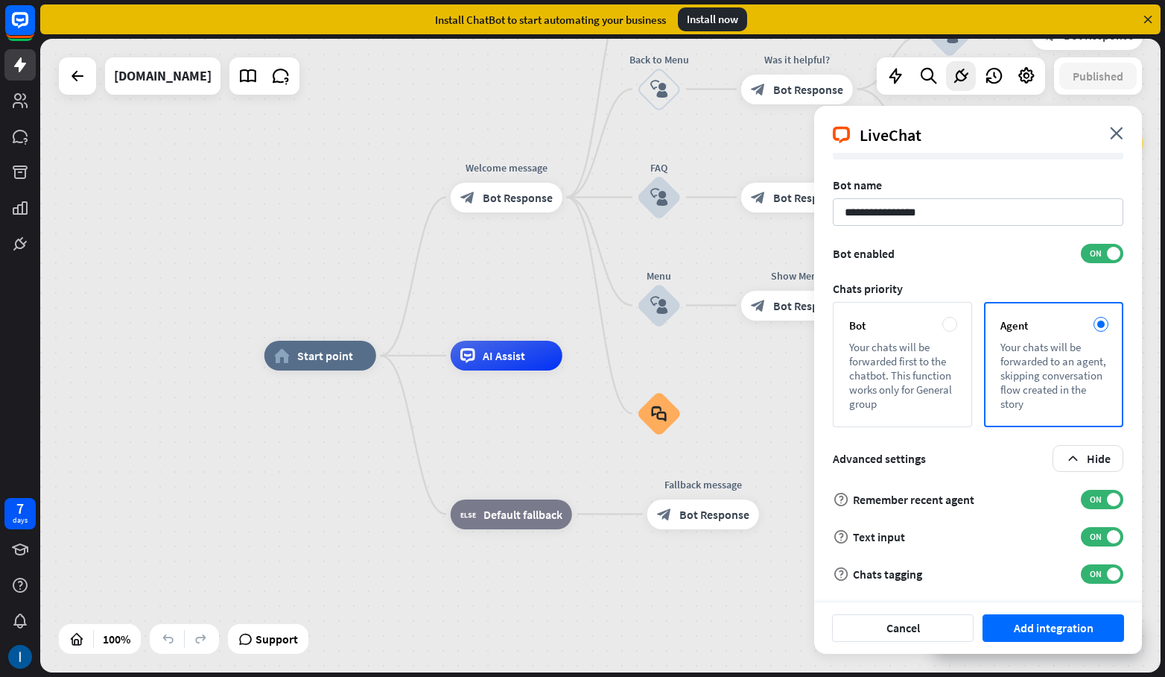
click at [1042, 627] on button "Add integration" at bounding box center [1054, 628] width 142 height 28
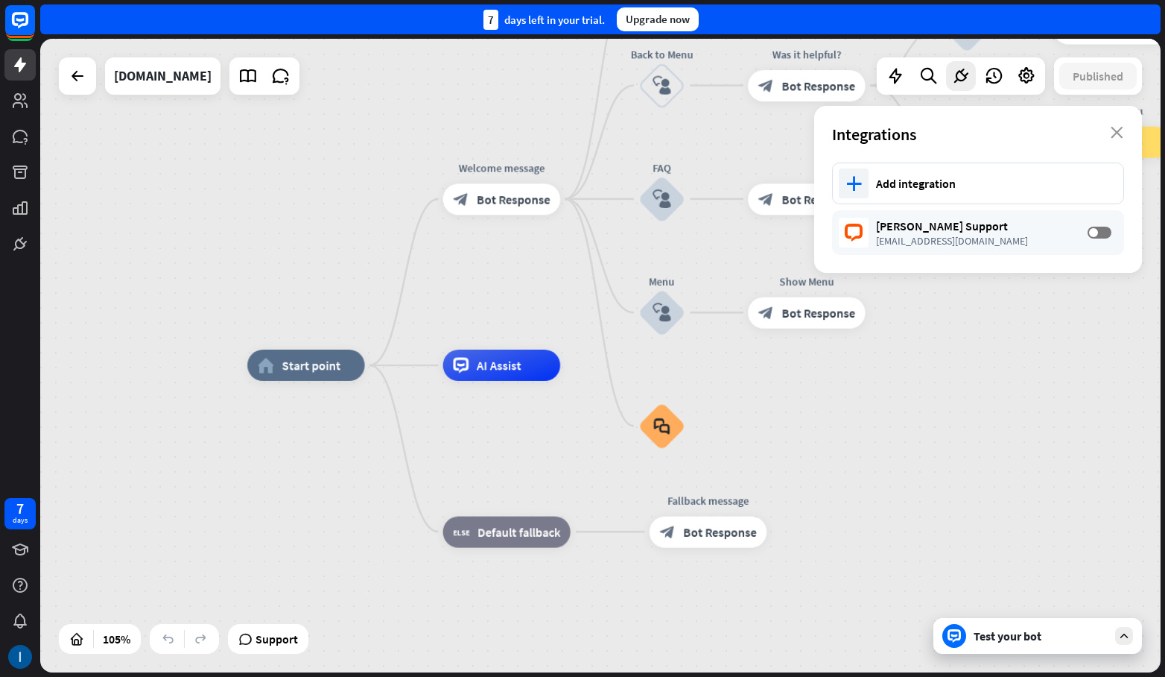
click at [1098, 234] on span at bounding box center [1093, 232] width 9 height 9
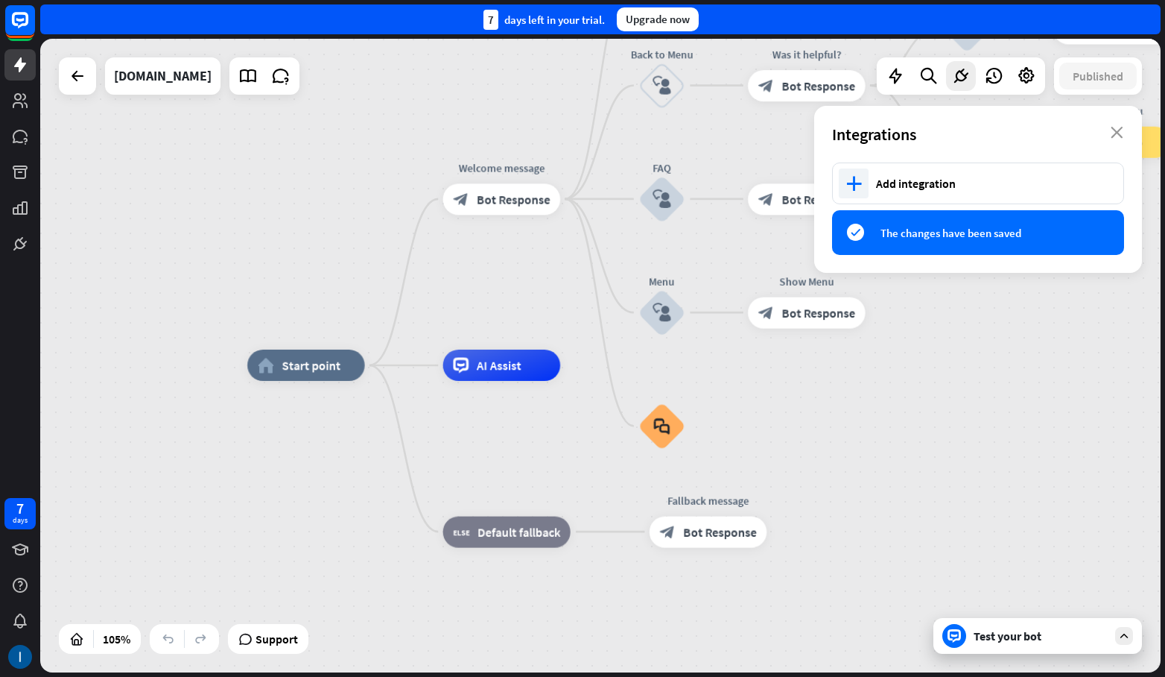
click at [925, 176] on div "Add integration" at bounding box center [992, 183] width 232 height 15
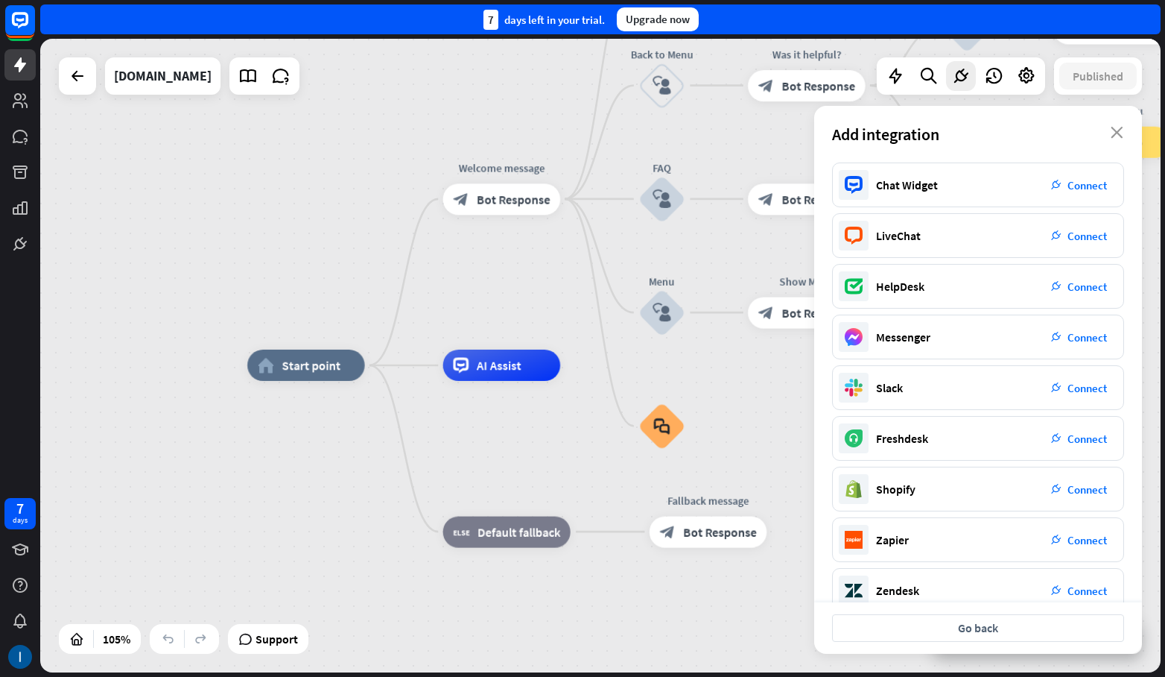
click at [1057, 187] on icon "plug_integration" at bounding box center [1056, 185] width 10 height 10
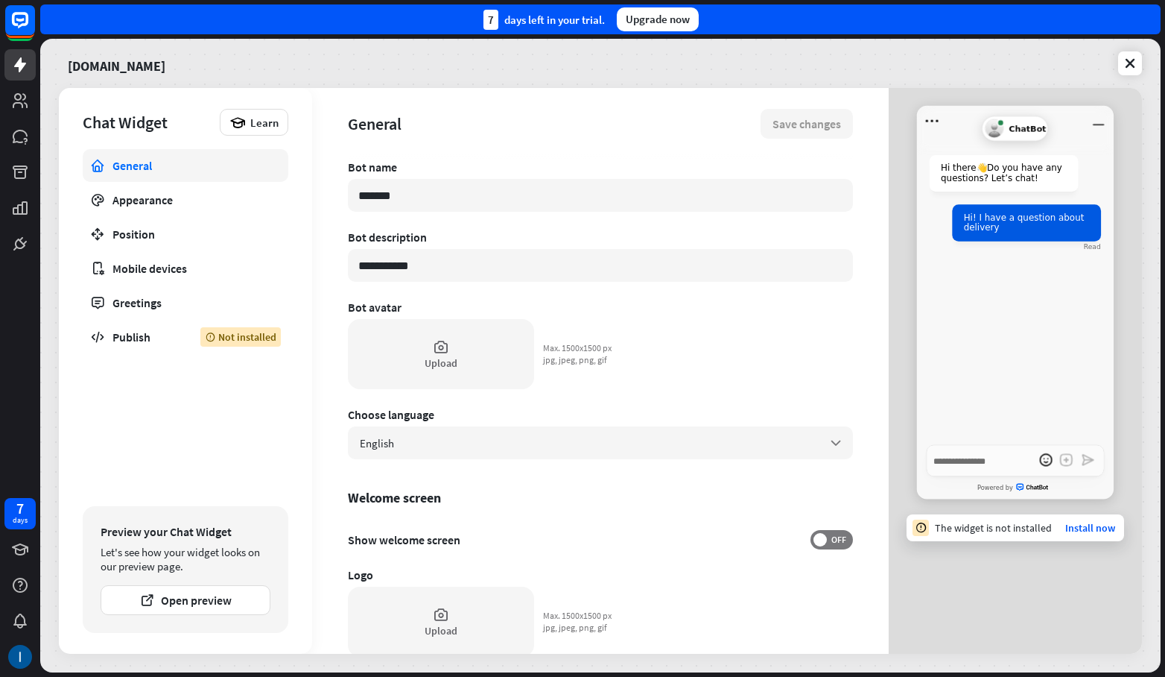
click at [443, 186] on input "*******" at bounding box center [600, 195] width 505 height 33
click at [408, 200] on input "*******" at bounding box center [600, 195] width 505 height 33
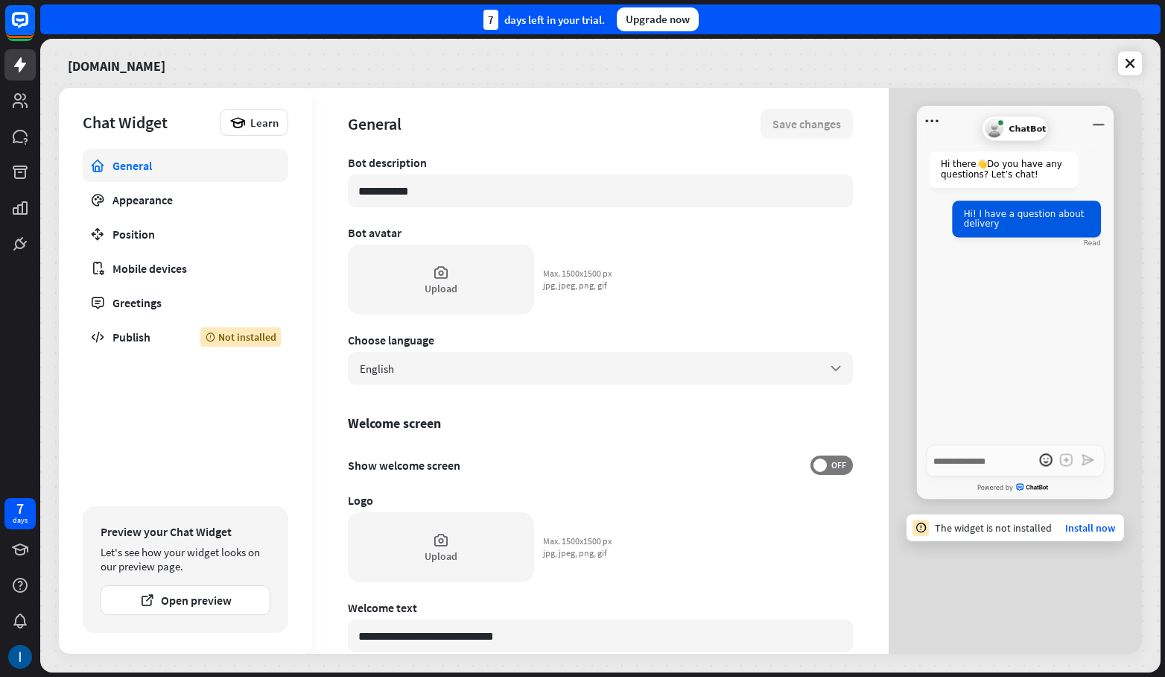
click at [827, 467] on span "OFF" at bounding box center [838, 465] width 23 height 12
type textarea "*"
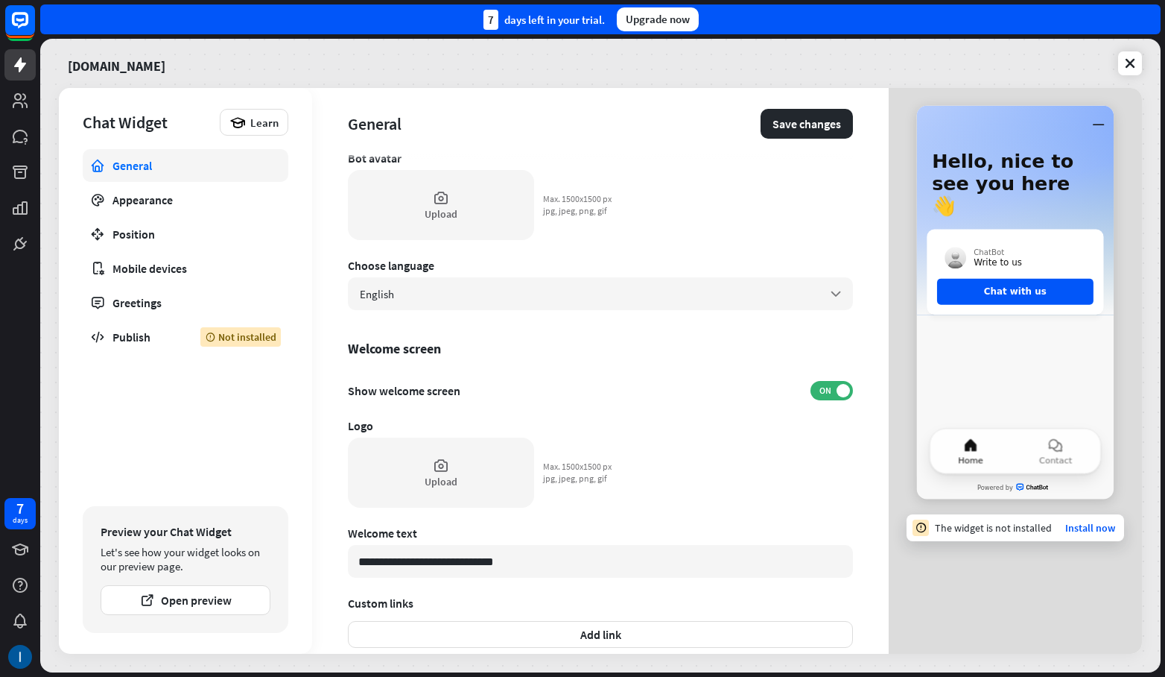
scroll to position [224, 0]
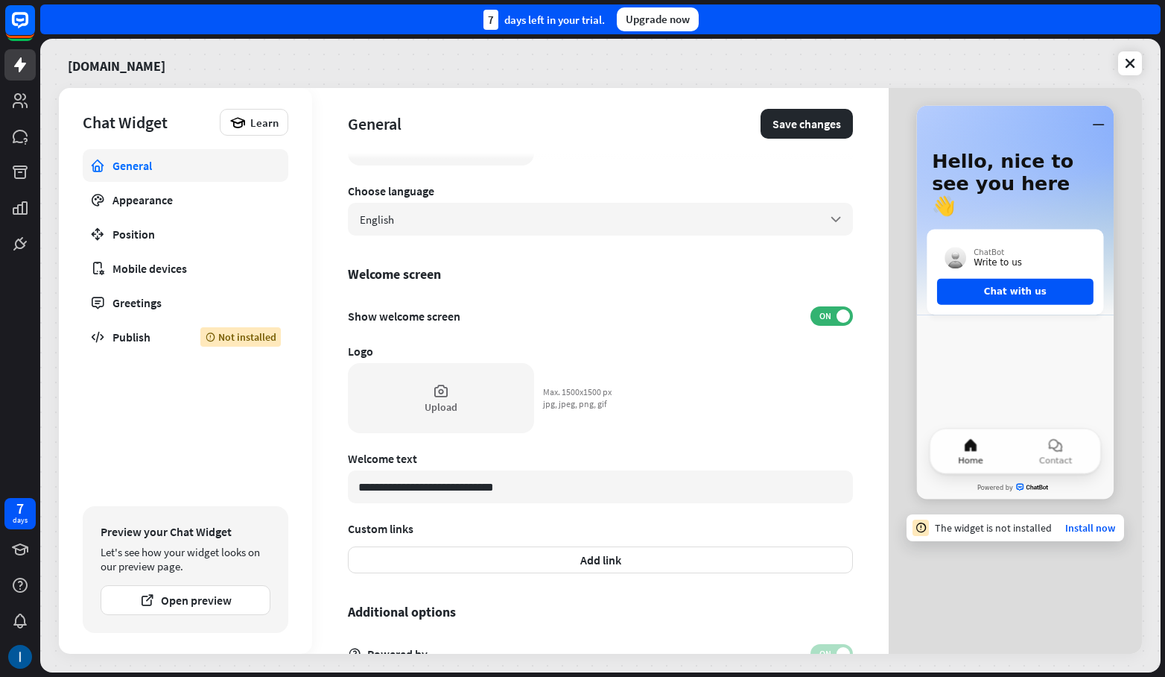
drag, startPoint x: 544, startPoint y: 496, endPoint x: 361, endPoint y: 487, distance: 183.5
click at [361, 487] on input "**********" at bounding box center [600, 486] width 505 height 33
click at [396, 493] on input "**********" at bounding box center [600, 486] width 505 height 33
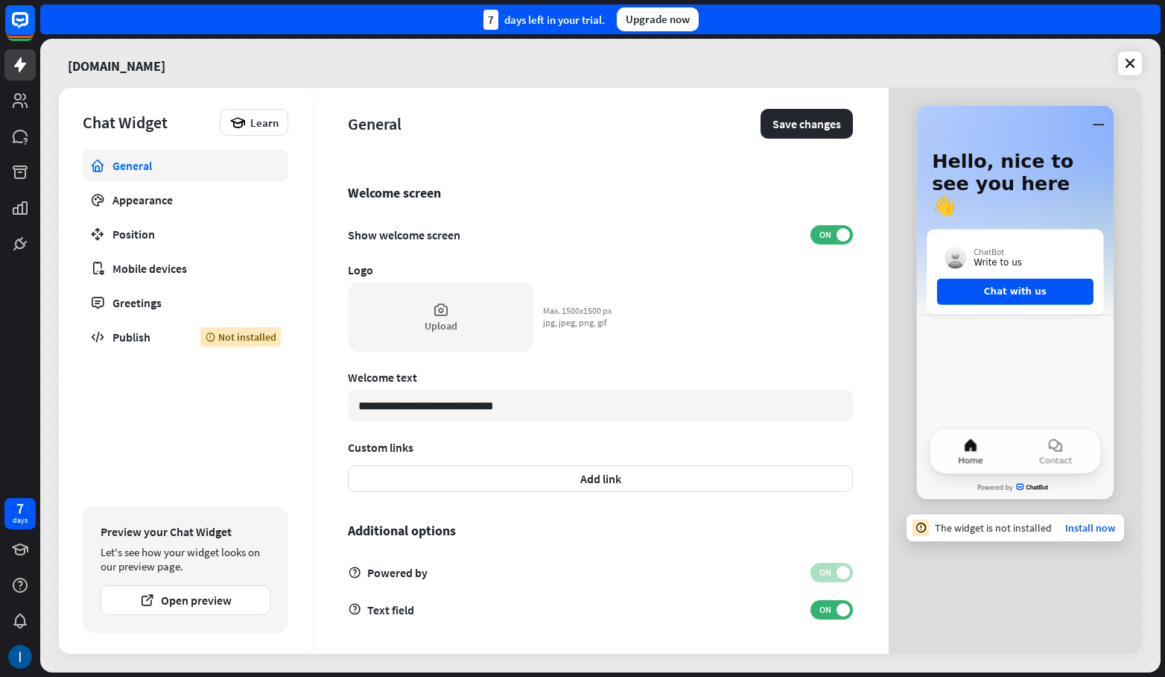
click at [121, 201] on div "Appearance" at bounding box center [186, 199] width 146 height 15
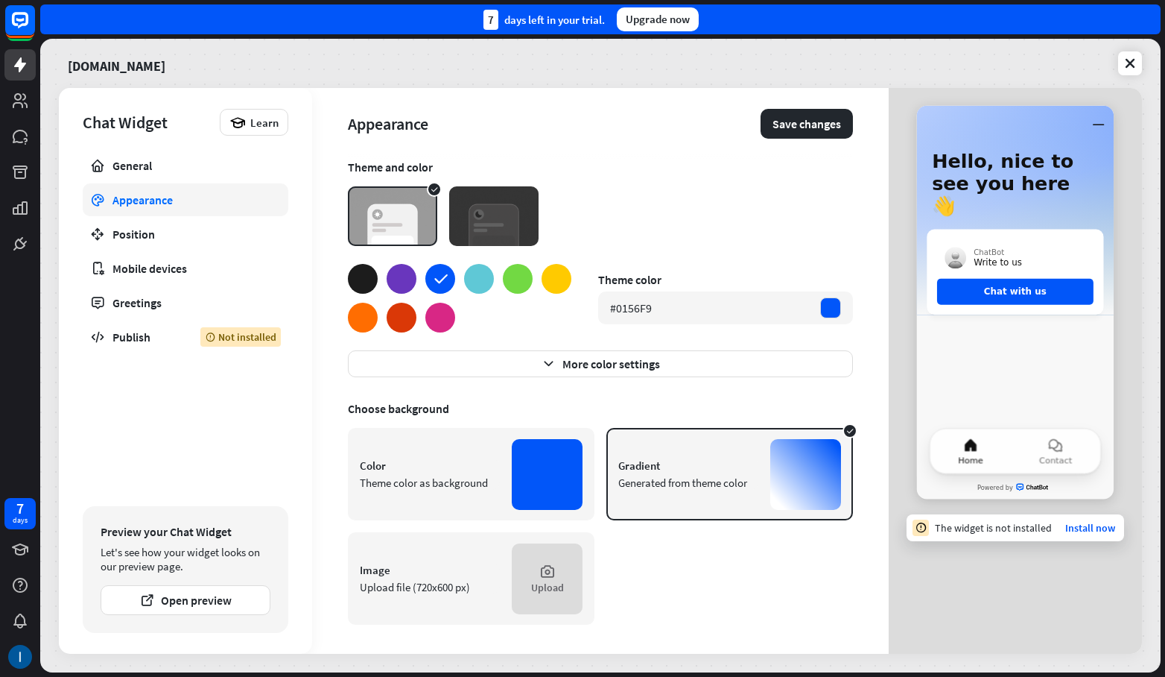
click at [400, 320] on div at bounding box center [402, 318] width 30 height 30
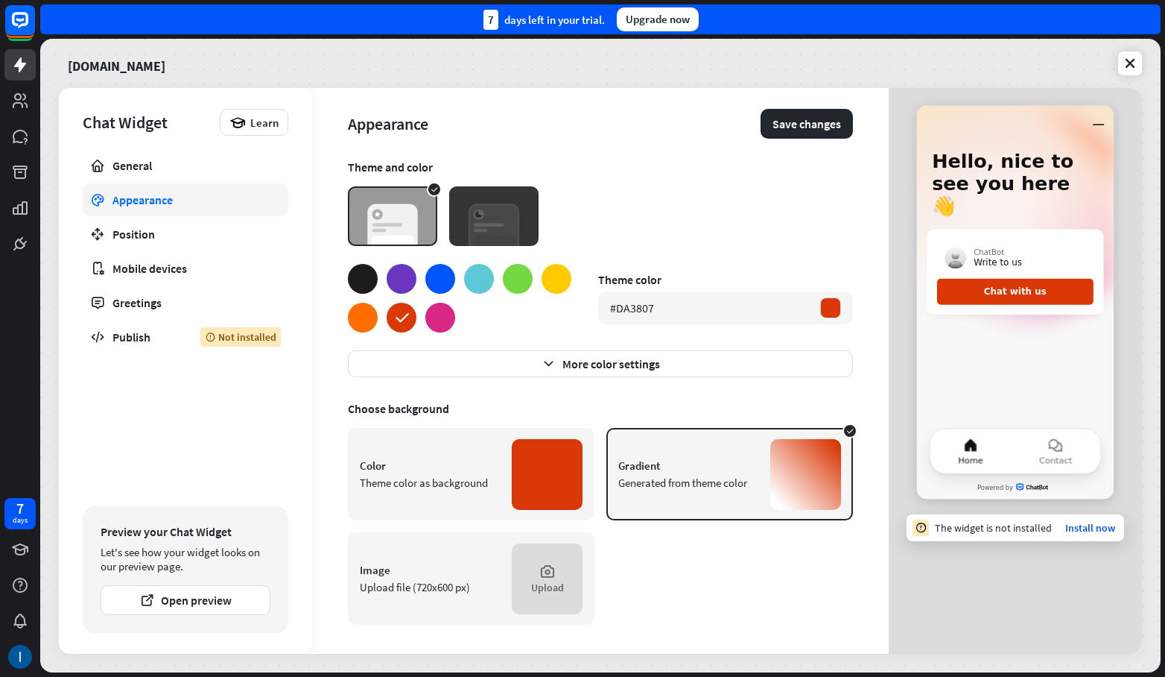
scroll to position [1, 0]
click at [466, 485] on div "Theme color as background" at bounding box center [430, 482] width 140 height 14
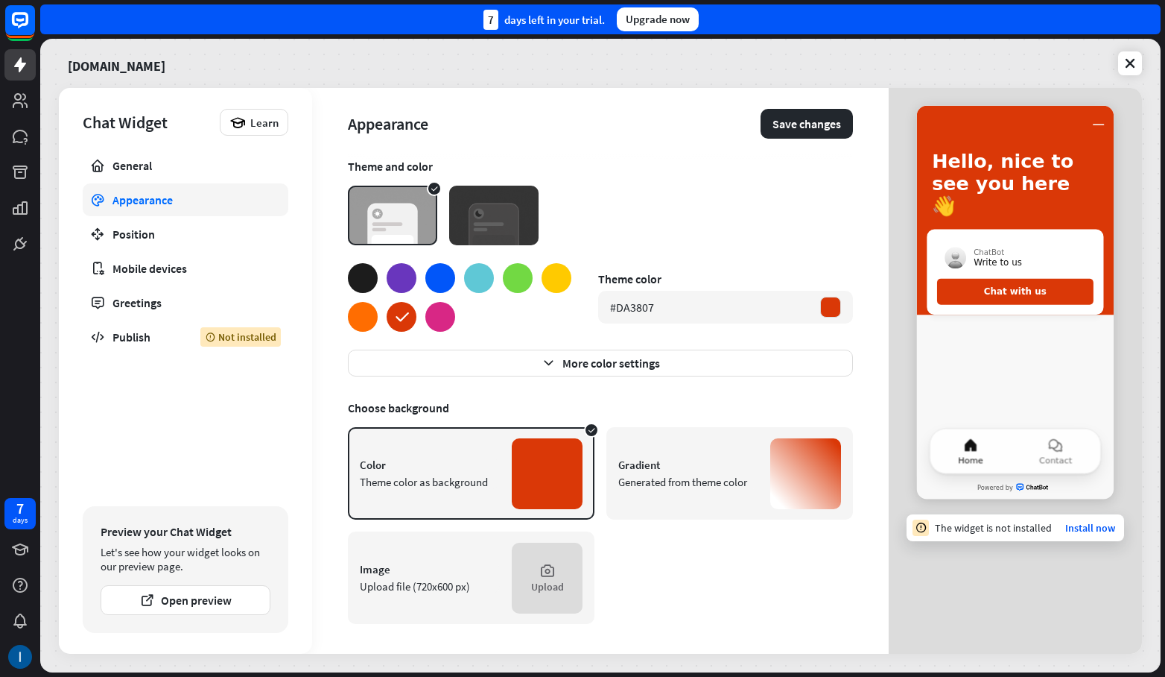
click at [608, 484] on div "Gradient Generated from theme color" at bounding box center [730, 473] width 247 height 92
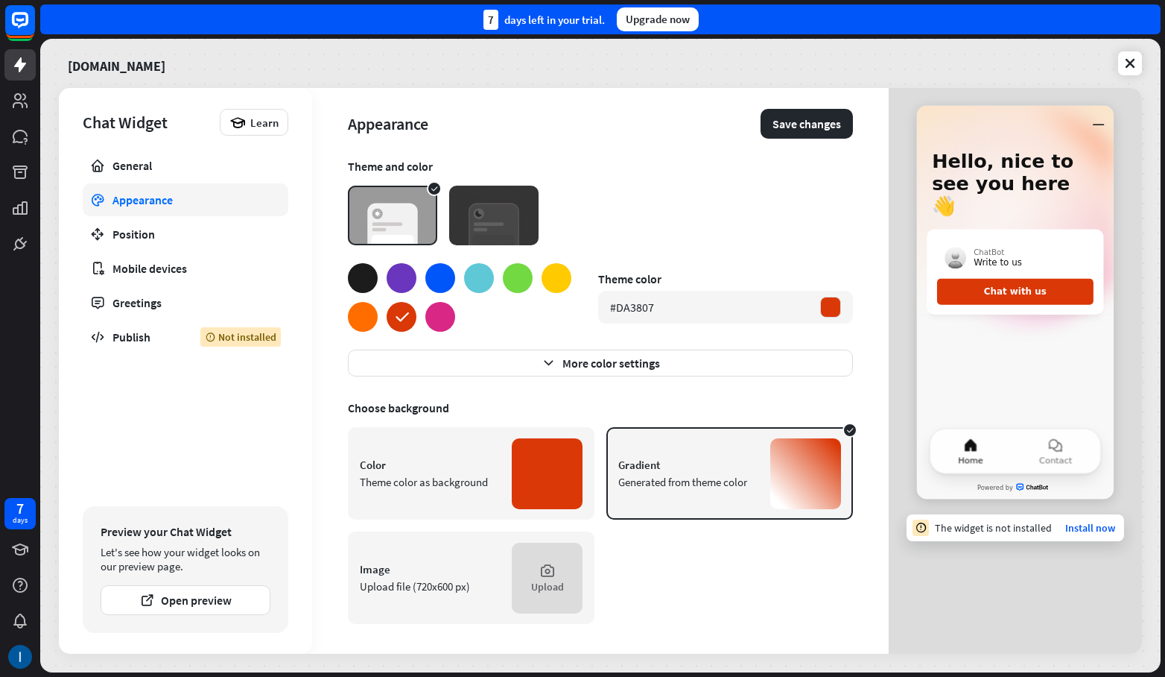
scroll to position [0, 0]
click at [489, 213] on img at bounding box center [493, 216] width 89 height 60
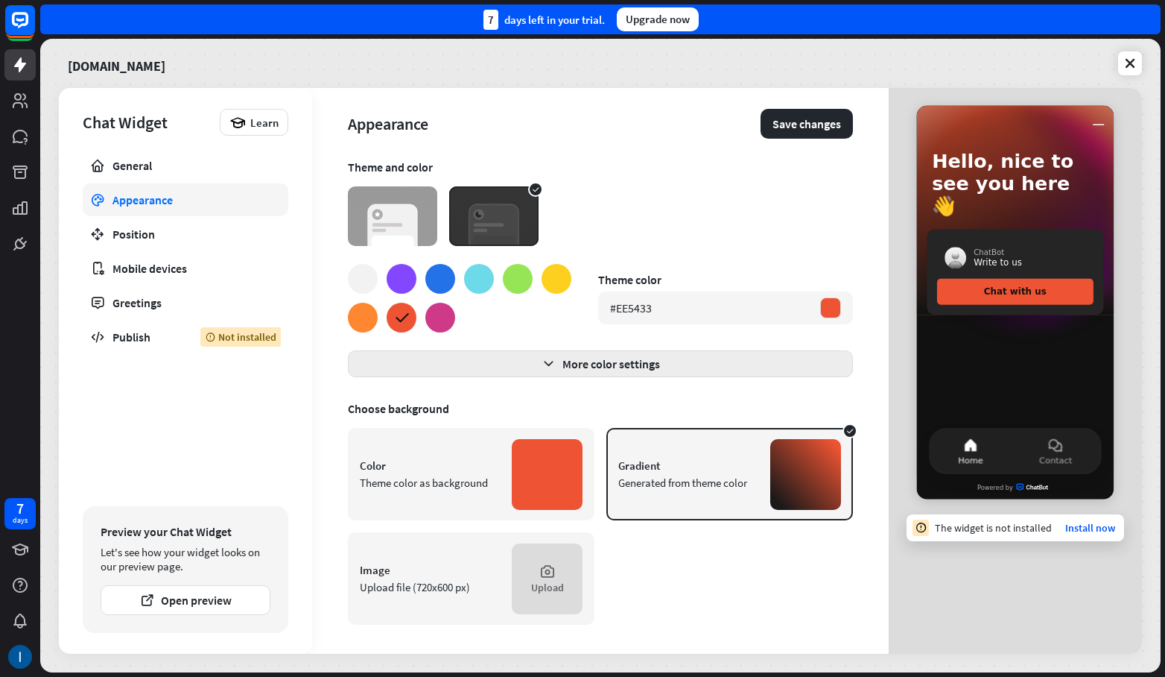
click at [586, 375] on button "More color settings" at bounding box center [600, 363] width 505 height 27
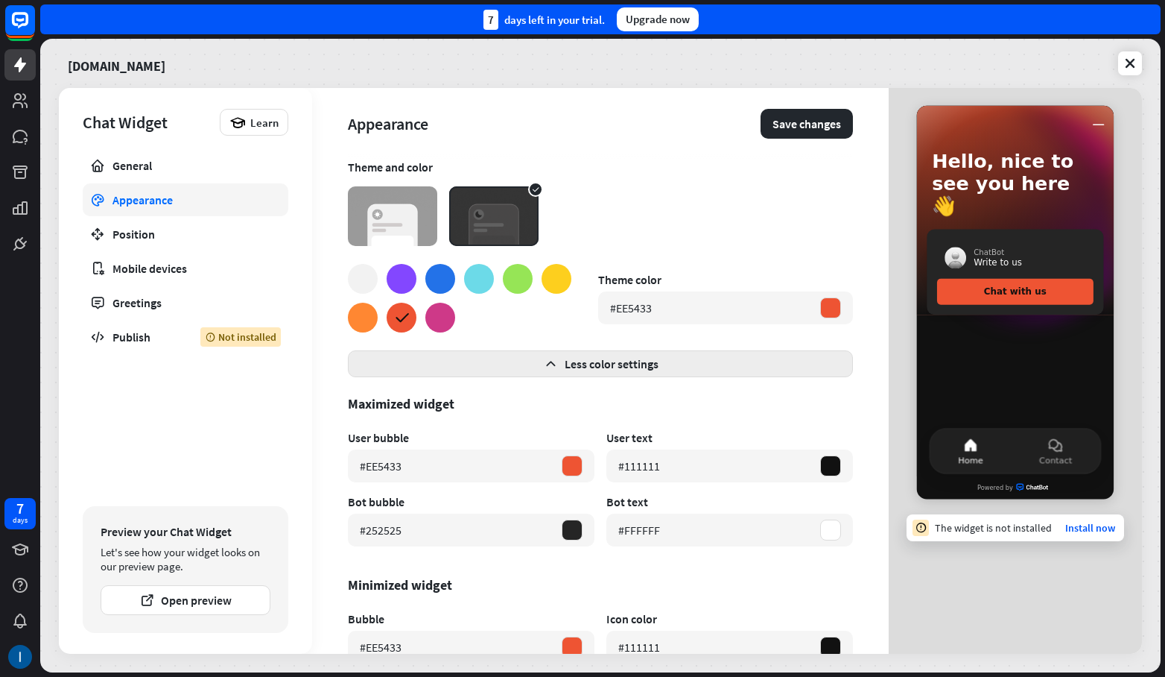
click at [561, 365] on button "Less color settings" at bounding box center [600, 363] width 505 height 27
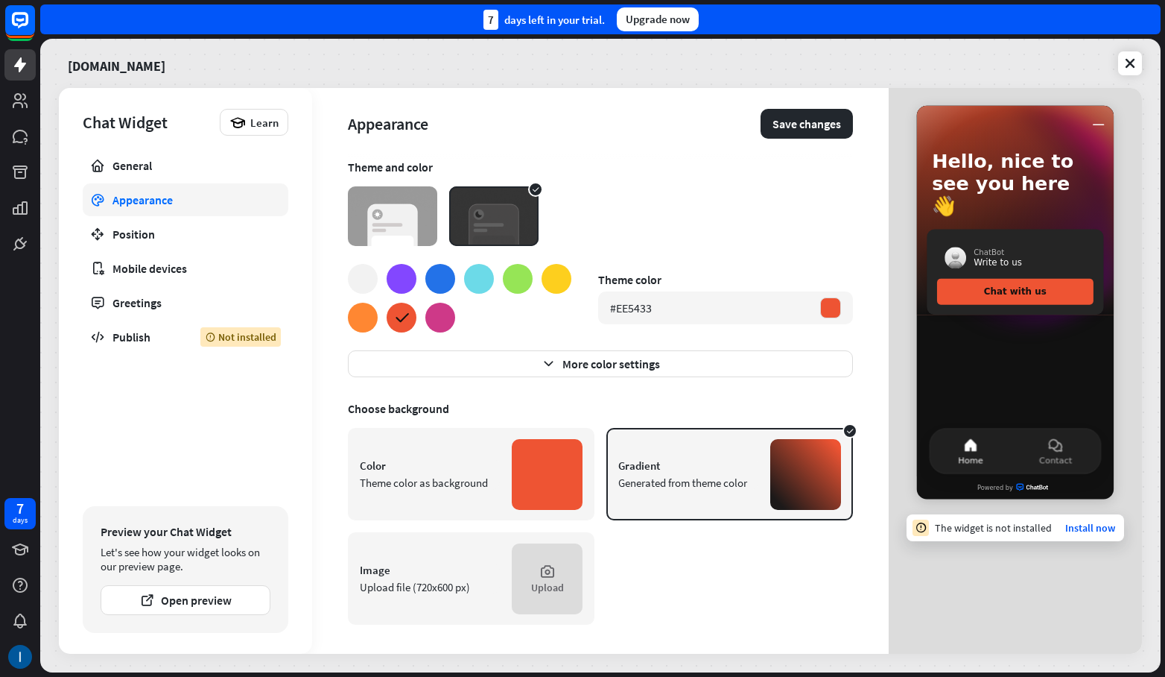
click at [118, 235] on div "Position" at bounding box center [186, 234] width 146 height 15
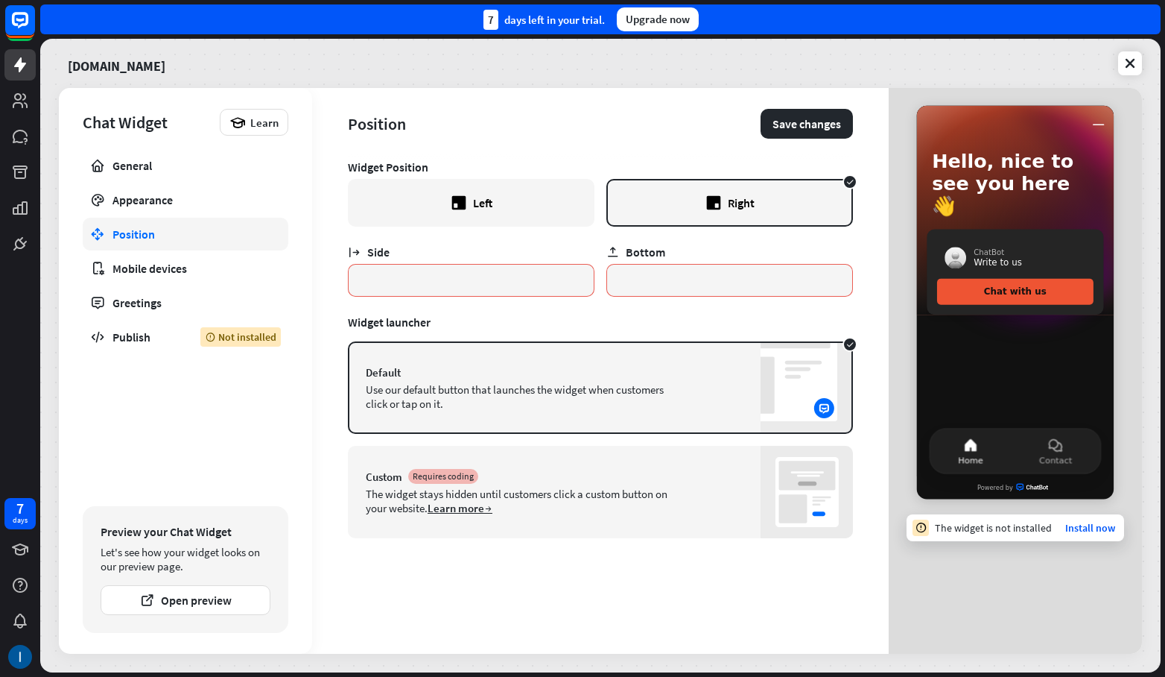
click at [119, 261] on div "Mobile devices" at bounding box center [186, 268] width 146 height 15
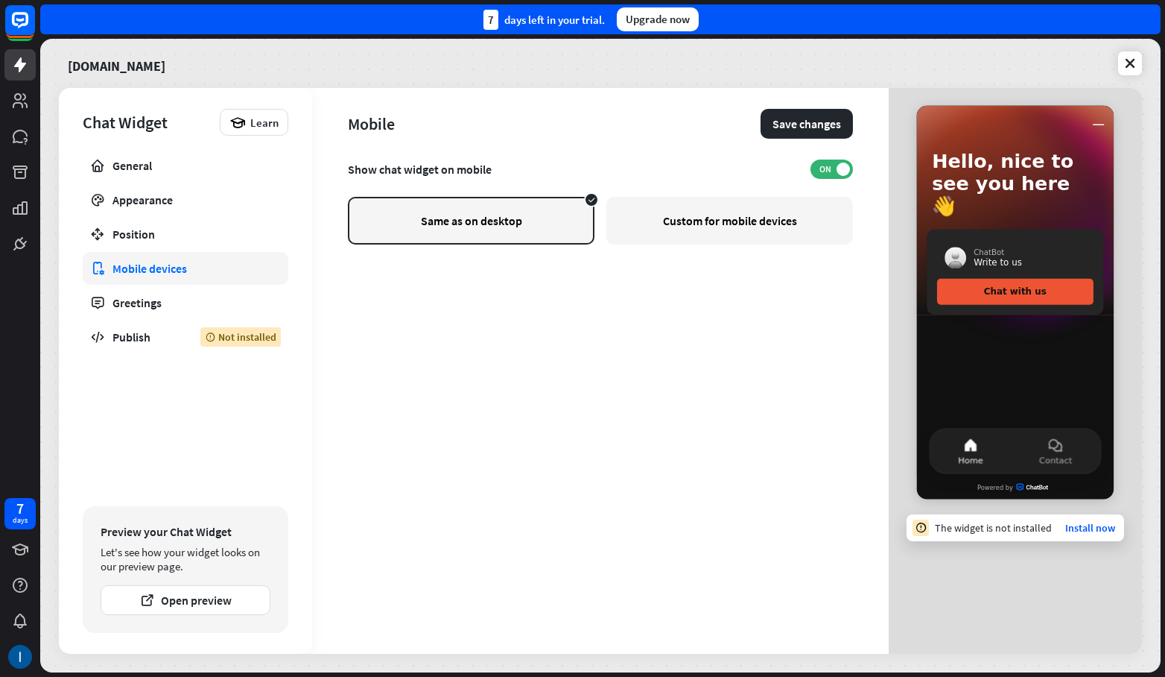
click at [173, 288] on link "Greetings" at bounding box center [186, 302] width 206 height 33
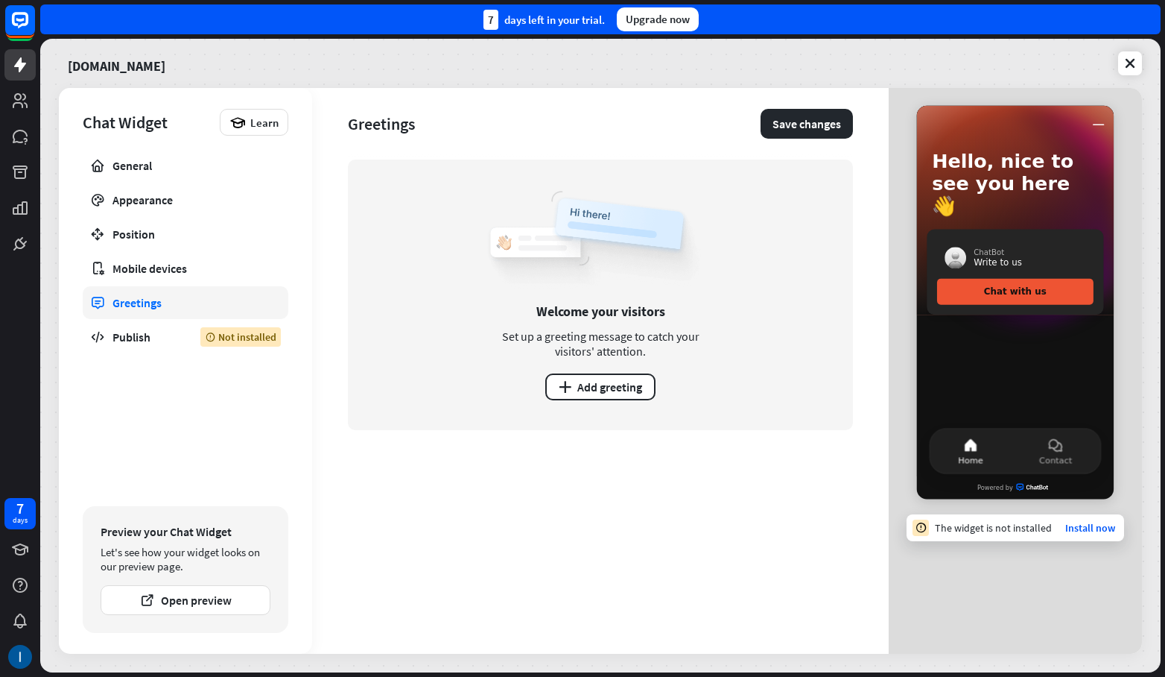
click at [127, 335] on div "Publish" at bounding box center [146, 336] width 66 height 15
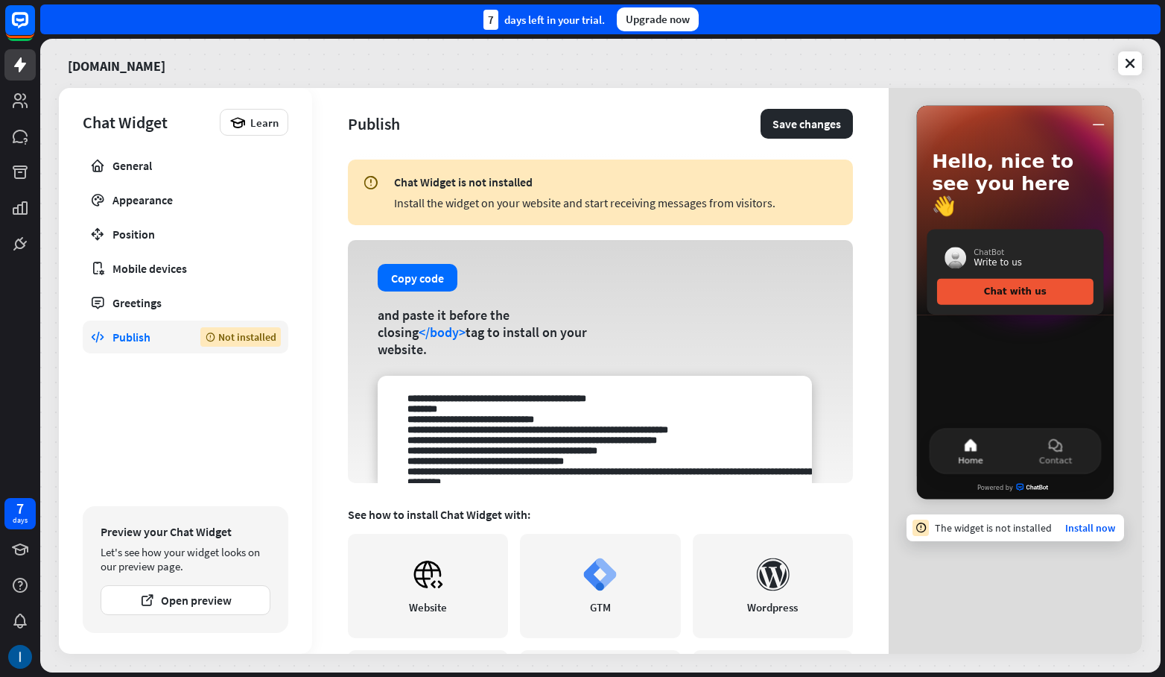
drag, startPoint x: 411, startPoint y: 320, endPoint x: 484, endPoint y: 337, distance: 74.3
click at [487, 334] on div "Copy code and paste it before the closing </body> tag to install on your websit…" at bounding box center [600, 361] width 505 height 243
drag, startPoint x: 424, startPoint y: 341, endPoint x: 437, endPoint y: 338, distance: 13.2
click at [485, 344] on div "and paste it before the closing </body> tag to install on your website." at bounding box center [488, 331] width 220 height 51
drag, startPoint x: 384, startPoint y: 326, endPoint x: 471, endPoint y: 330, distance: 86.5
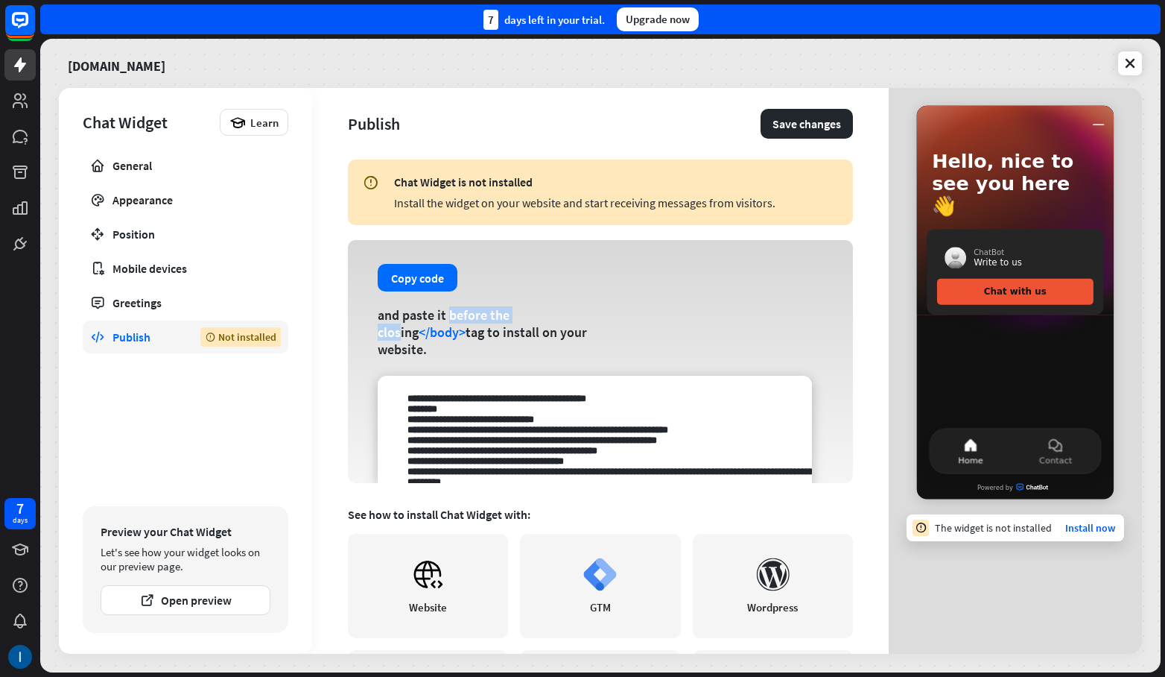
click at [471, 330] on div "and paste it before the closing </body> tag to install on your website." at bounding box center [488, 331] width 220 height 51
drag, startPoint x: 455, startPoint y: 348, endPoint x: 507, endPoint y: 349, distance: 52.2
click at [504, 349] on div "and paste it before the closing </body> tag to install on your website." at bounding box center [488, 331] width 220 height 51
click at [507, 349] on div "and paste it before the closing </body> tag to install on your website." at bounding box center [488, 331] width 220 height 51
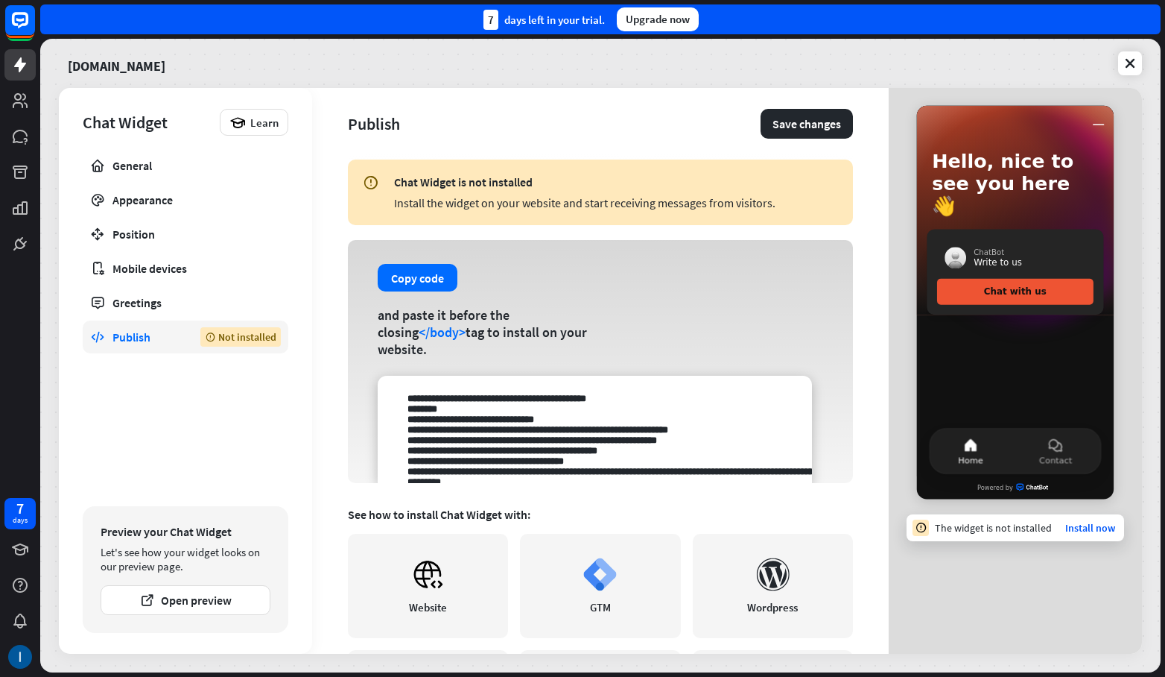
click at [411, 289] on button "Copy code" at bounding box center [418, 278] width 80 height 28
click at [510, 421] on textarea at bounding box center [595, 429] width 434 height 107
click at [510, 430] on textarea at bounding box center [595, 429] width 434 height 107
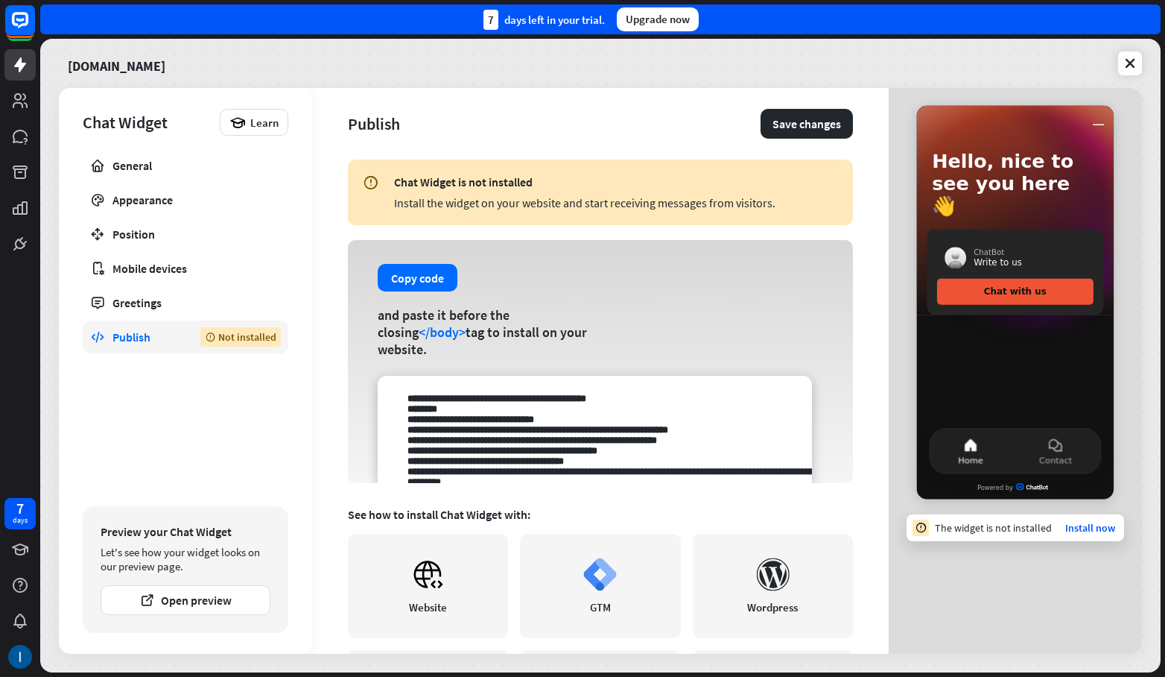
click at [498, 440] on textarea at bounding box center [595, 429] width 434 height 107
click at [498, 451] on textarea at bounding box center [595, 429] width 434 height 107
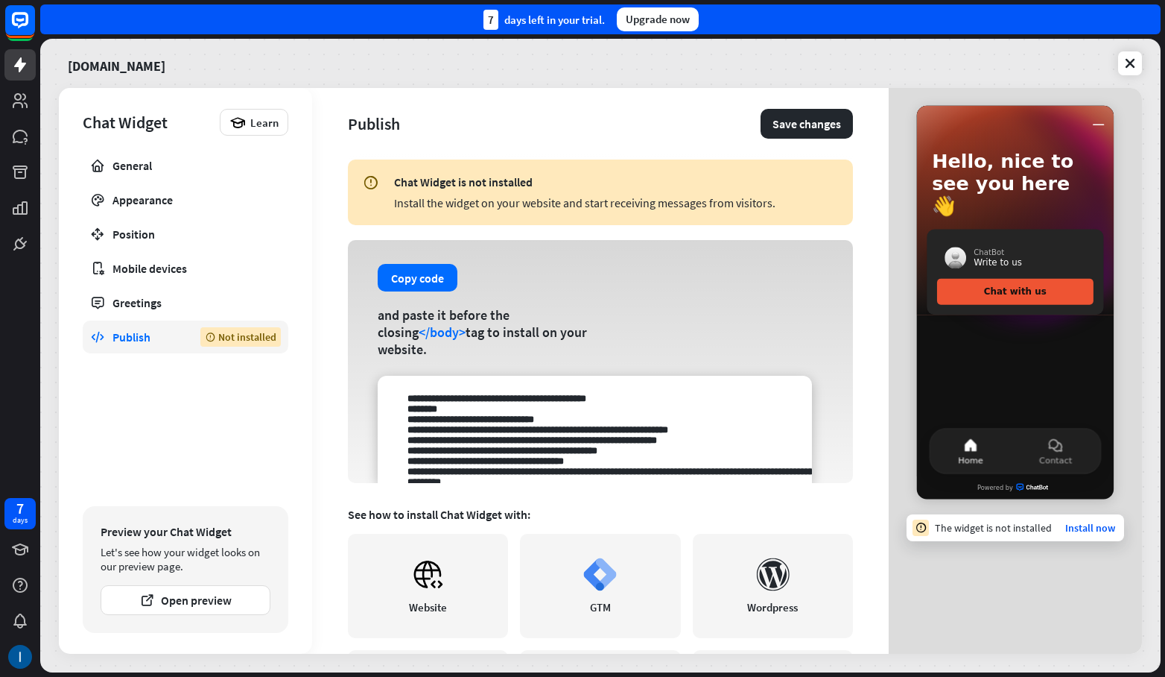
click at [498, 451] on textarea at bounding box center [595, 429] width 434 height 107
click at [498, 463] on textarea at bounding box center [595, 429] width 434 height 107
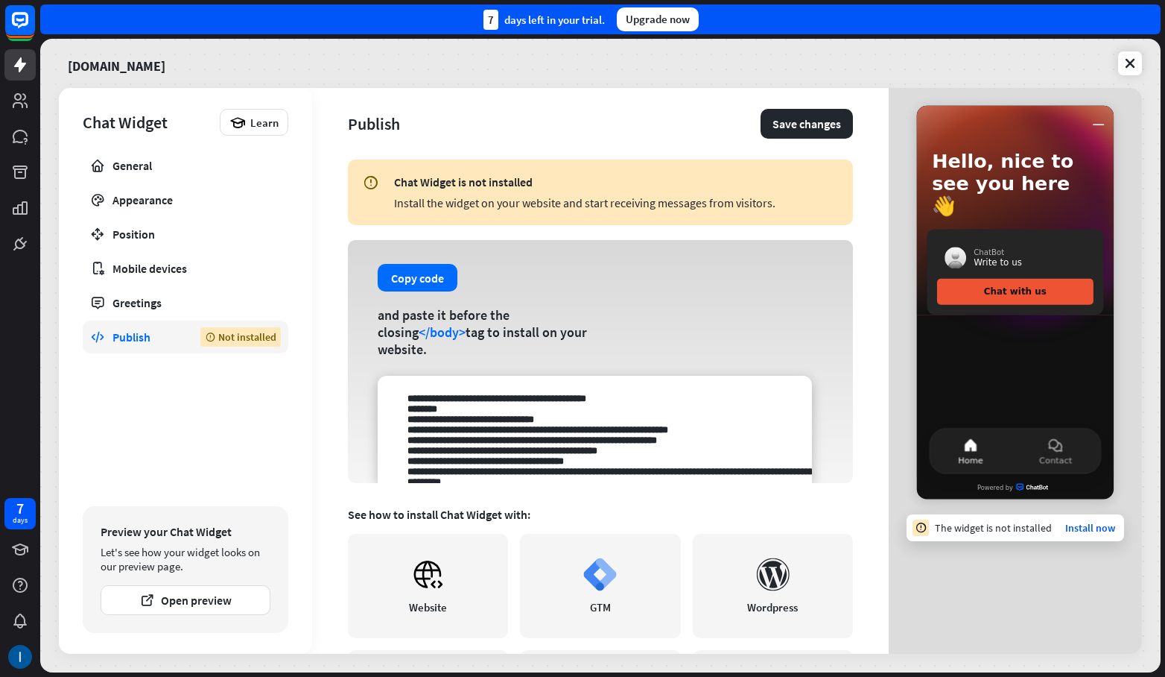
click at [498, 469] on textarea at bounding box center [595, 429] width 434 height 107
click at [496, 475] on textarea at bounding box center [595, 429] width 434 height 107
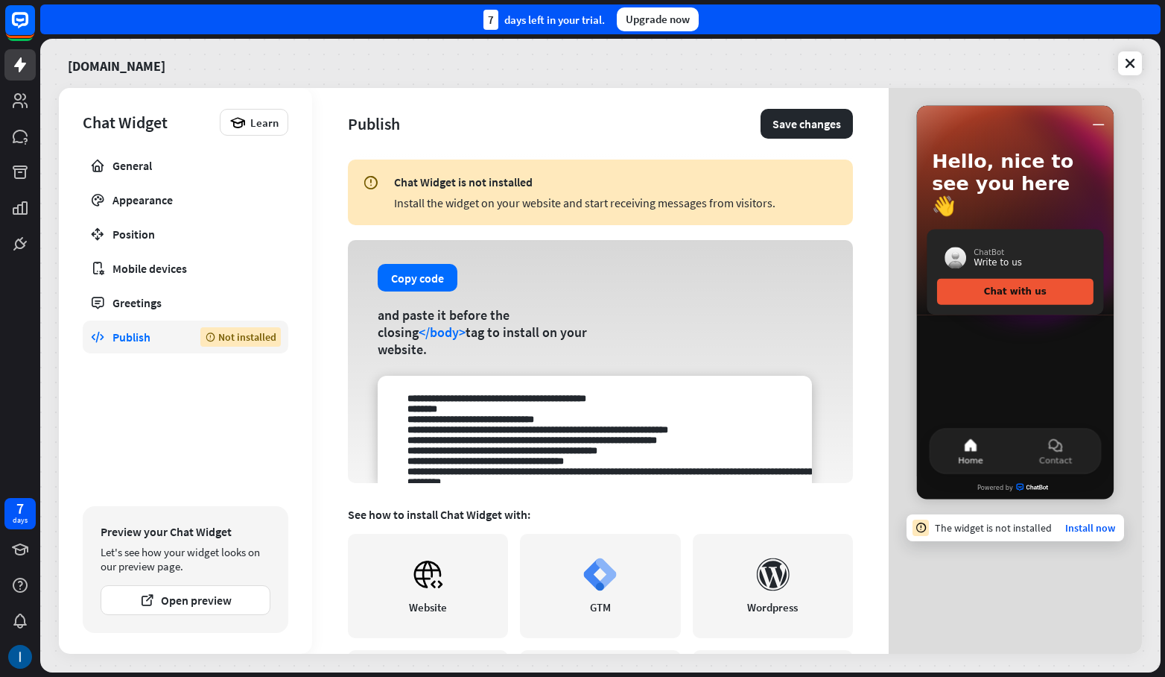
click at [496, 475] on textarea at bounding box center [595, 429] width 434 height 107
click at [490, 469] on textarea at bounding box center [595, 429] width 434 height 107
click at [490, 455] on textarea at bounding box center [595, 429] width 434 height 107
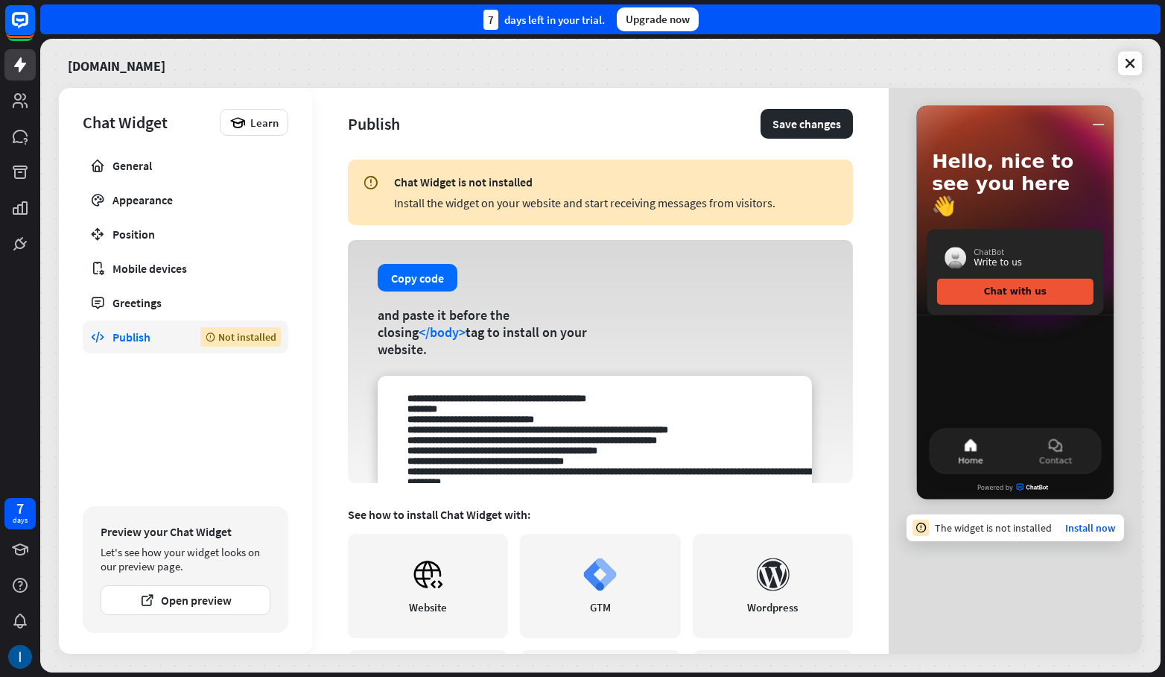
click at [490, 455] on textarea at bounding box center [595, 429] width 434 height 107
click at [518, 440] on textarea at bounding box center [595, 429] width 434 height 107
drag, startPoint x: 423, startPoint y: 194, endPoint x: 688, endPoint y: 199, distance: 265.3
click at [689, 193] on div "Chat Widget is not installed Install the widget on your website and start recei…" at bounding box center [616, 192] width 444 height 36
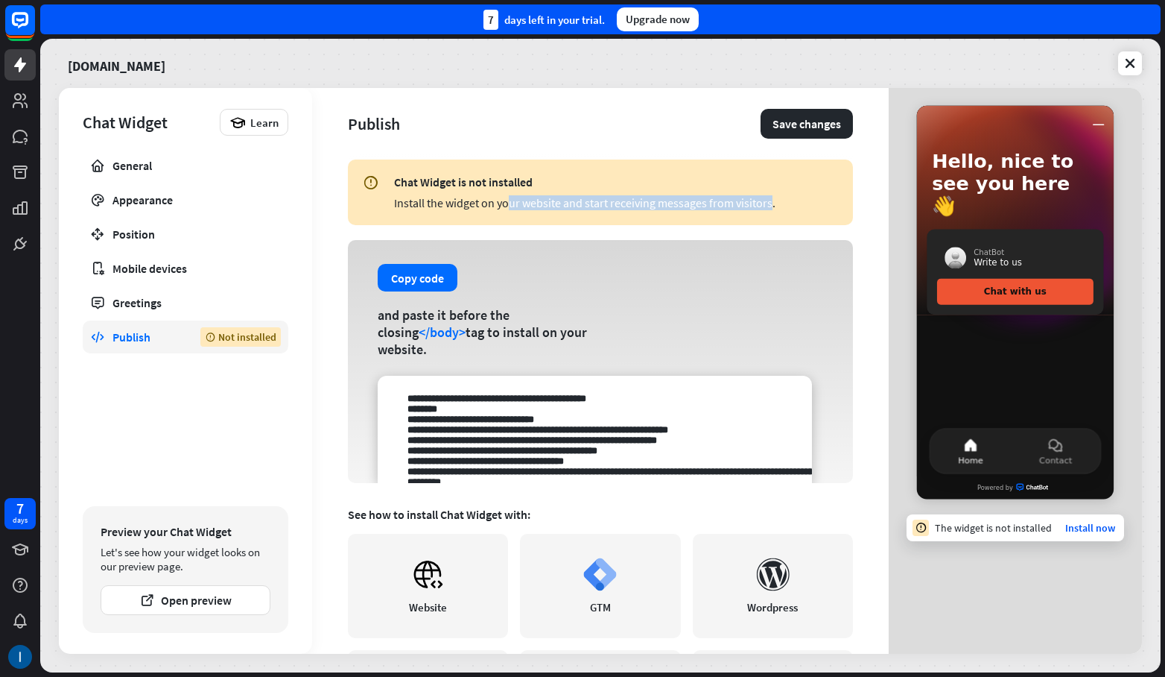
click at [688, 199] on div "Install the widget on your website and start receiving messages from visitors." at bounding box center [616, 202] width 444 height 15
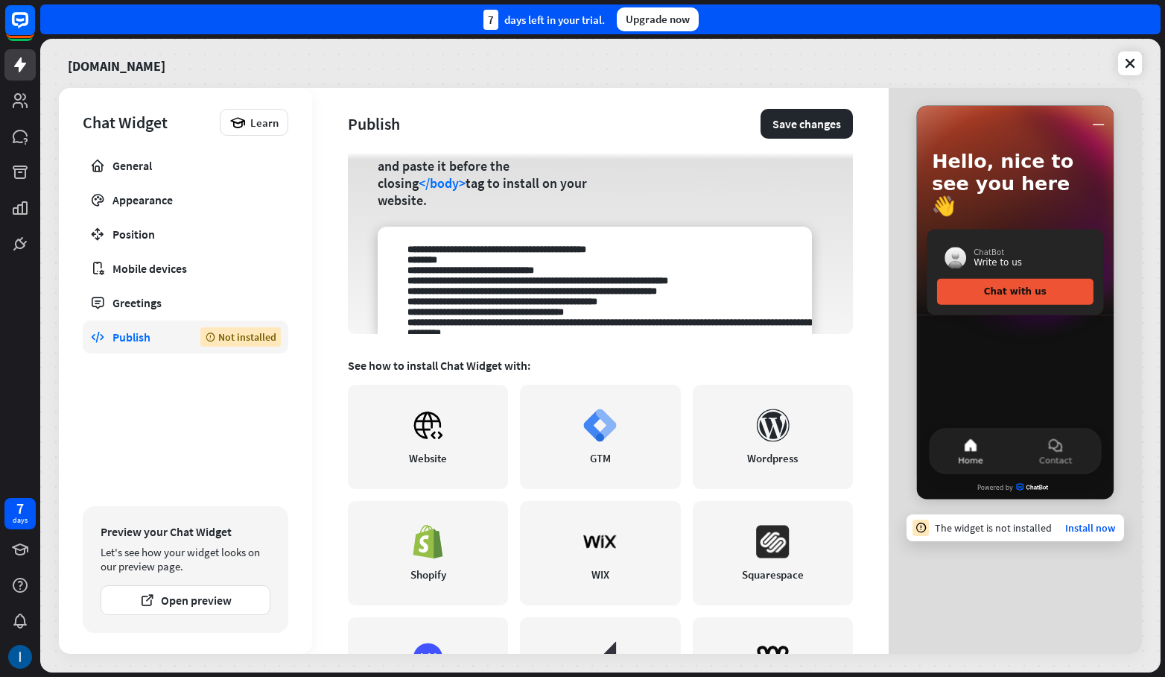
scroll to position [246, 0]
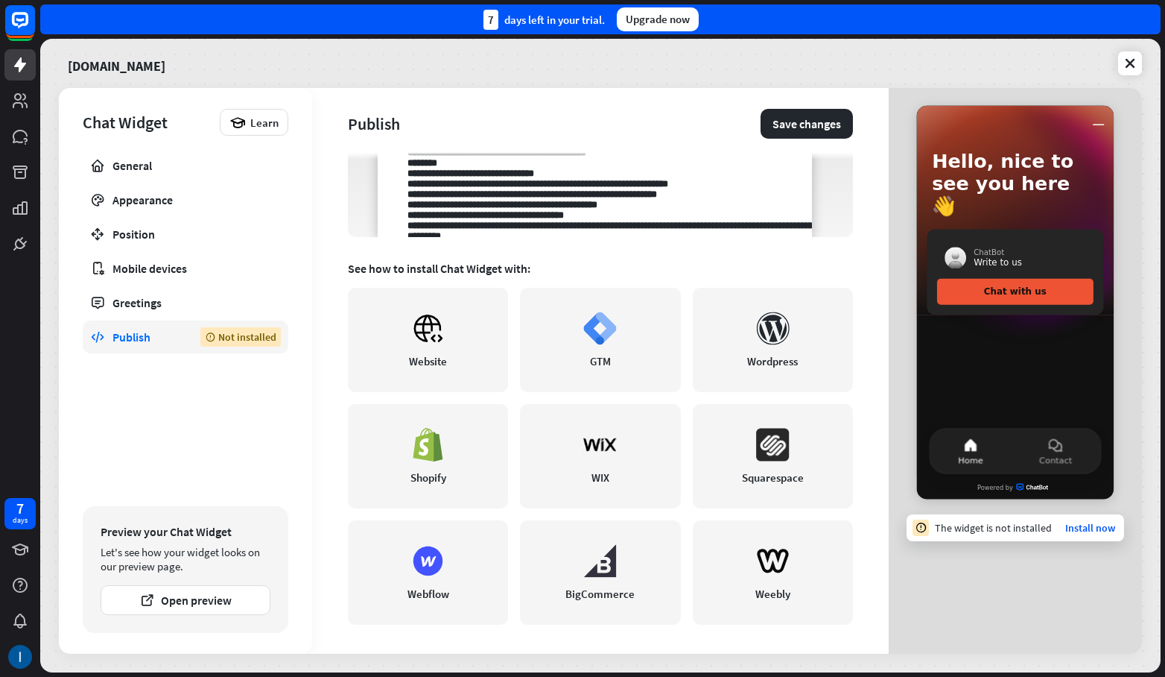
click at [156, 171] on div "General" at bounding box center [186, 165] width 146 height 15
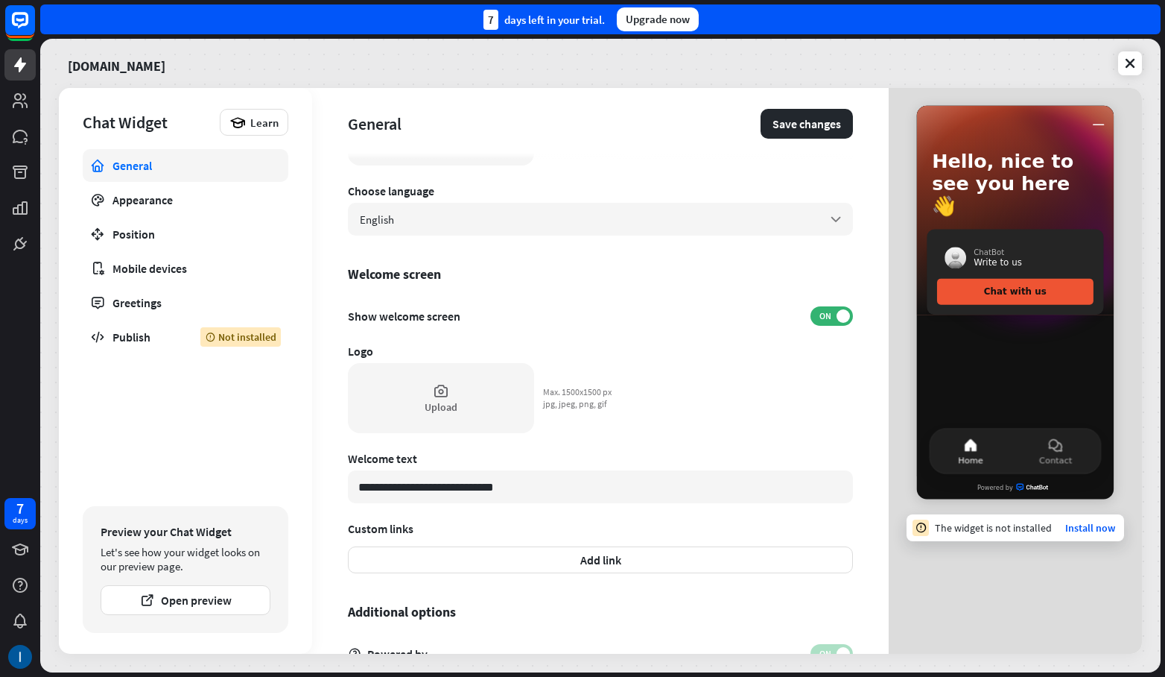
scroll to position [305, 0]
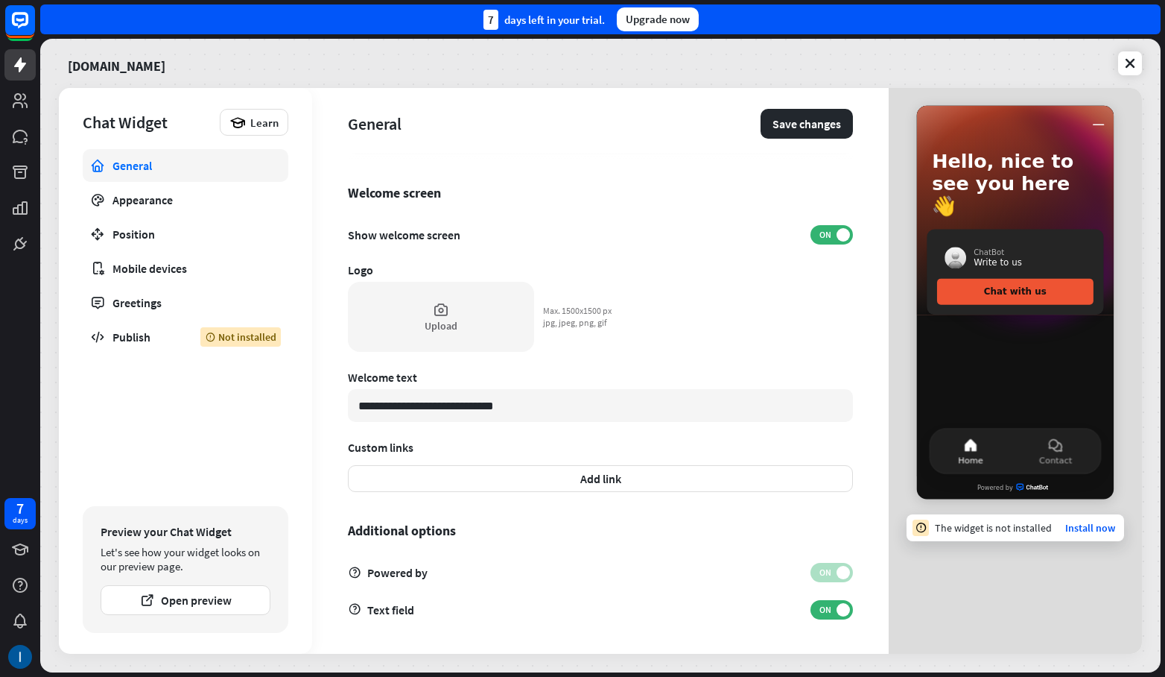
click at [186, 222] on link "Position" at bounding box center [186, 234] width 206 height 33
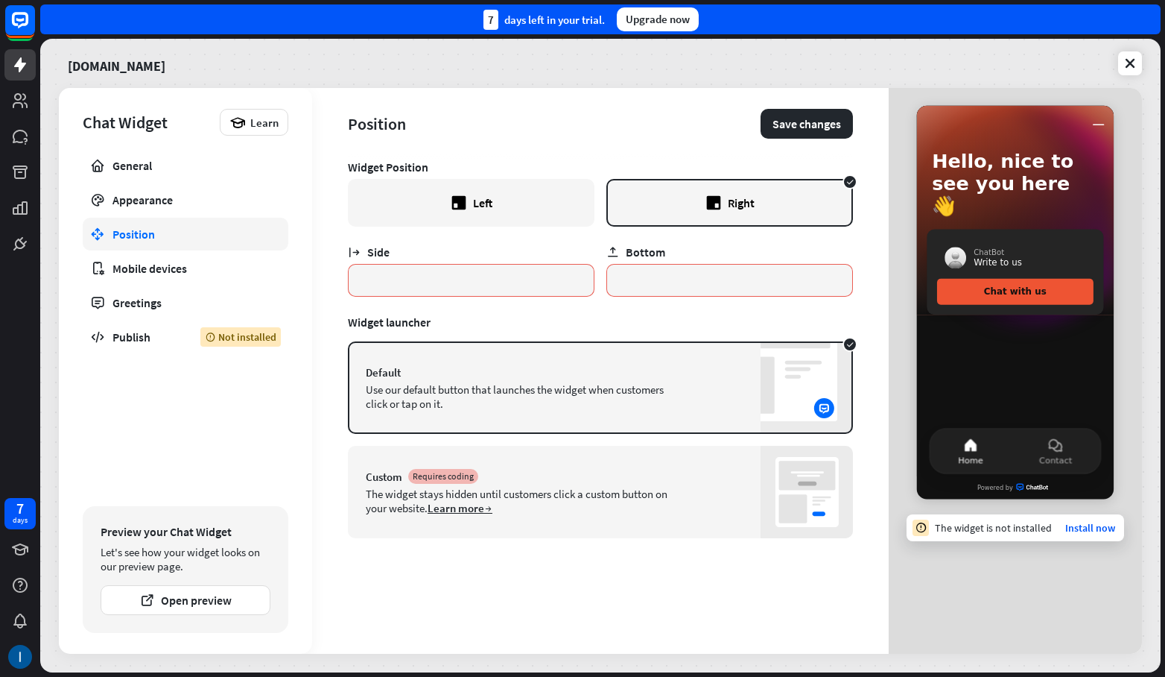
click at [177, 202] on div "Appearance" at bounding box center [186, 199] width 146 height 15
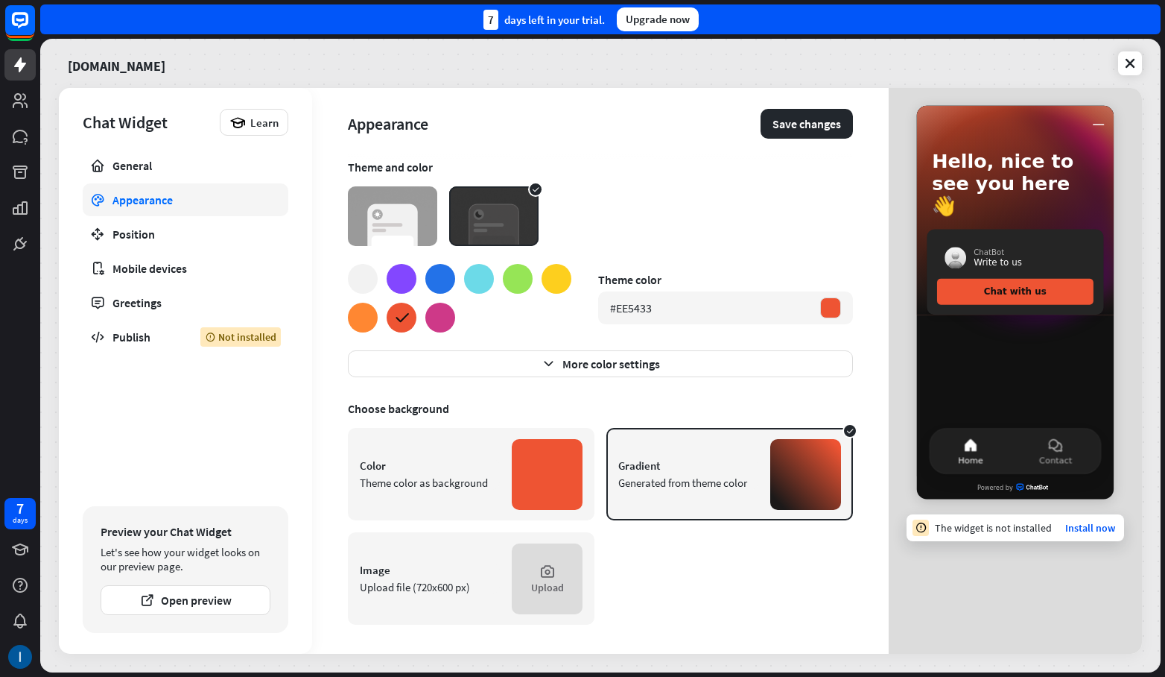
scroll to position [1, 0]
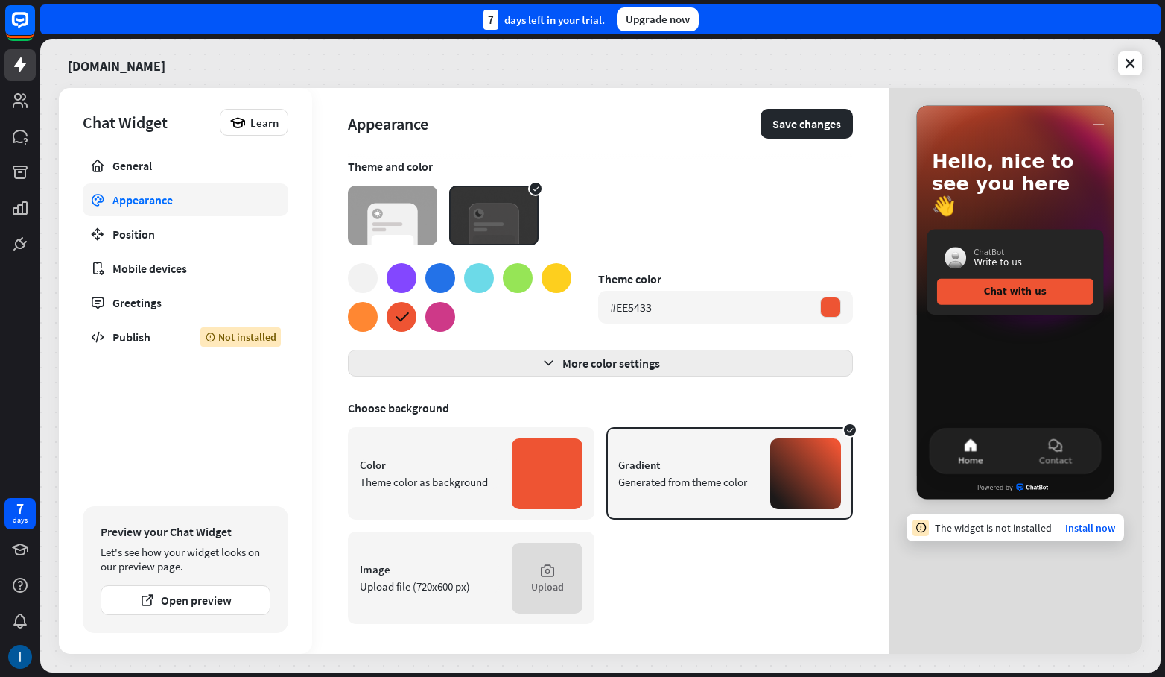
click at [459, 361] on button "More color settings" at bounding box center [600, 362] width 505 height 27
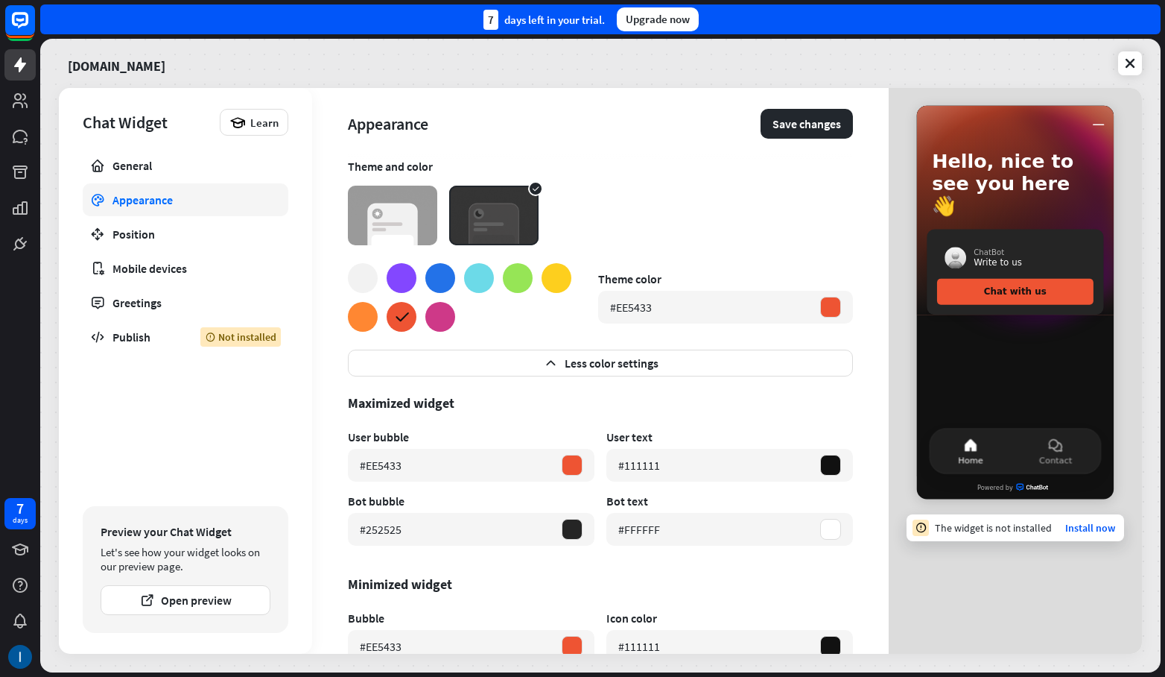
scroll to position [299, 0]
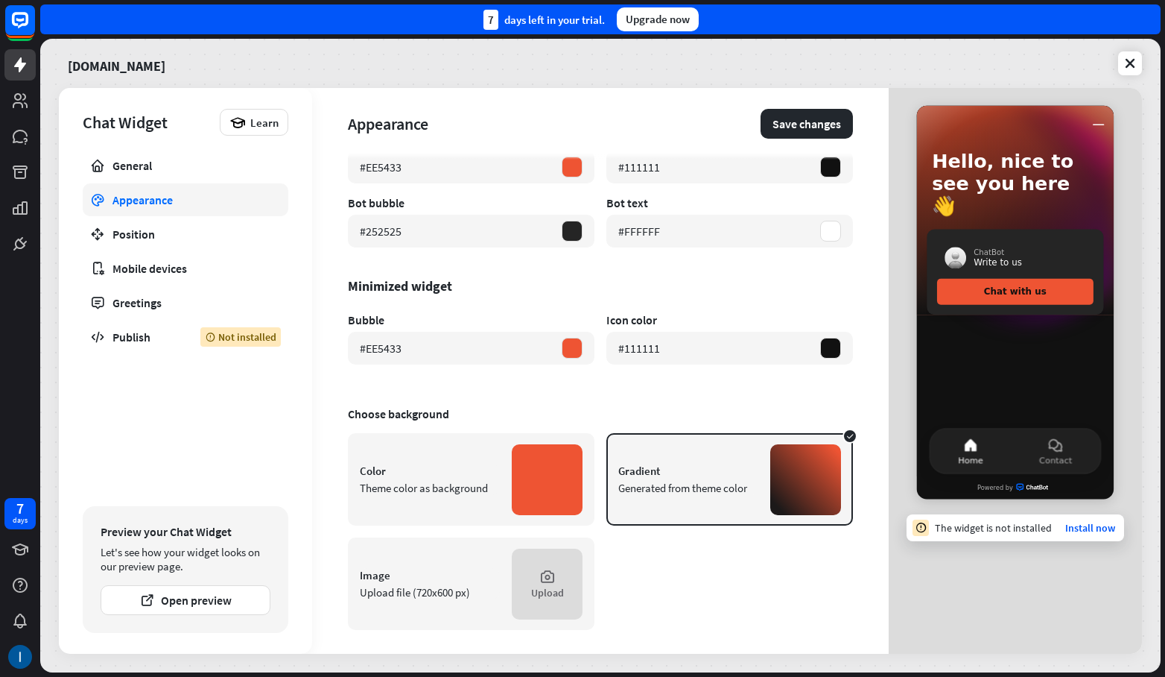
click at [138, 253] on link "Mobile devices" at bounding box center [186, 268] width 206 height 33
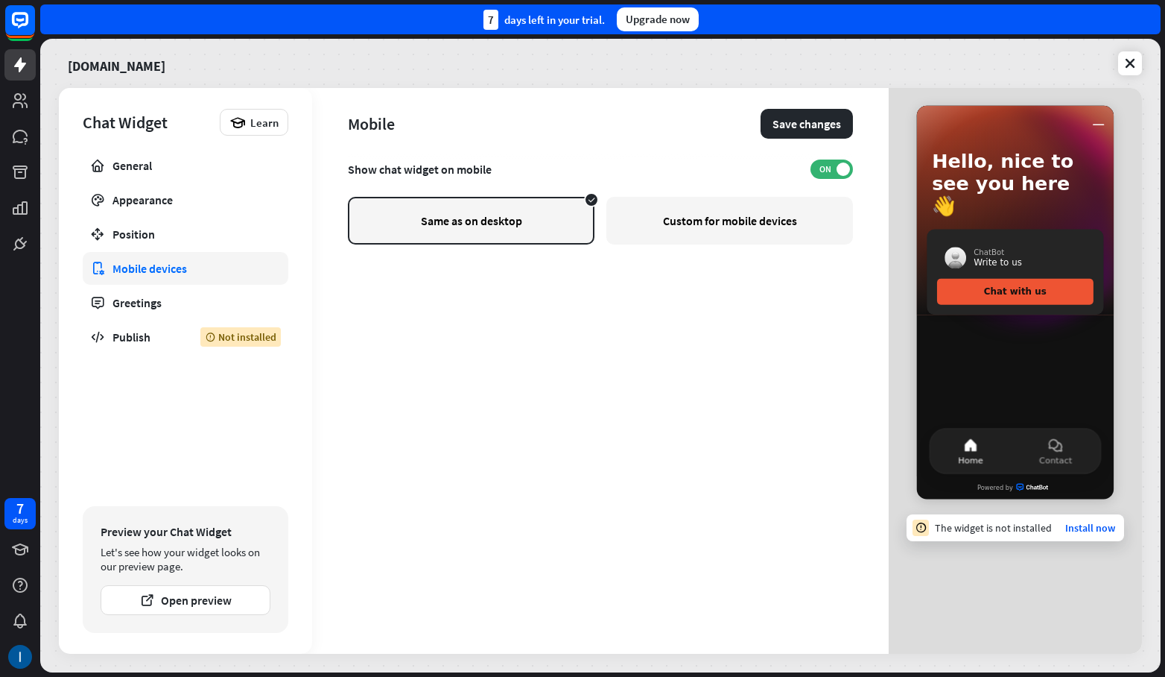
click at [144, 237] on div "Position" at bounding box center [186, 234] width 146 height 15
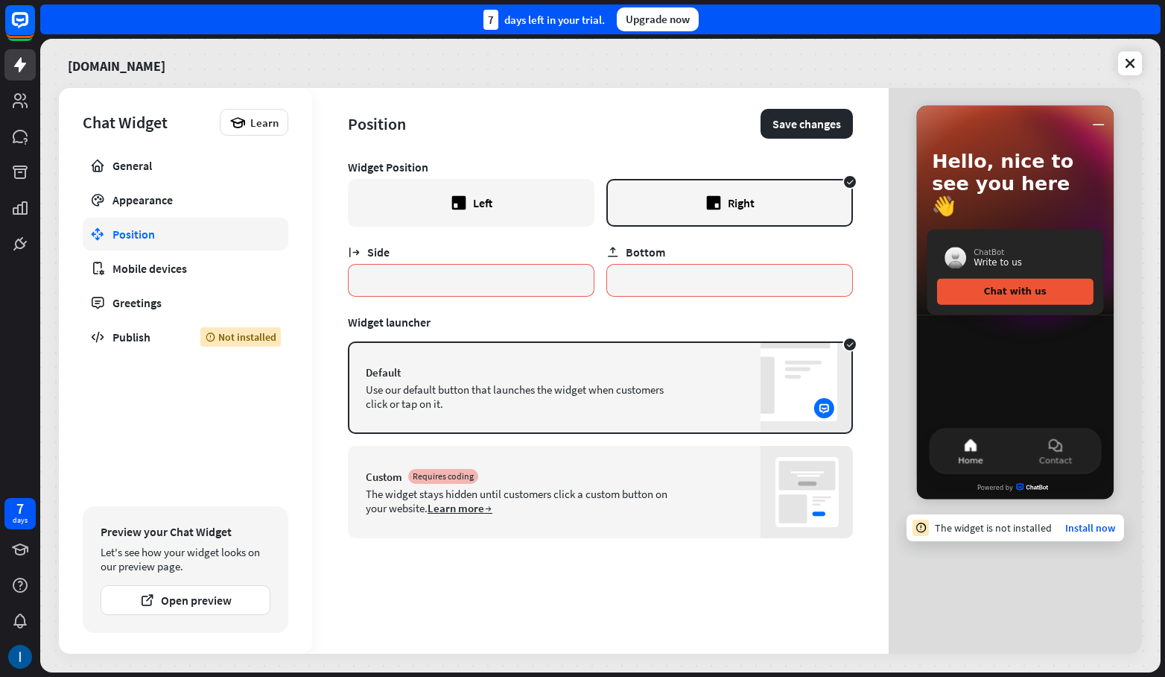
click at [794, 127] on button "Save changes" at bounding box center [807, 124] width 92 height 30
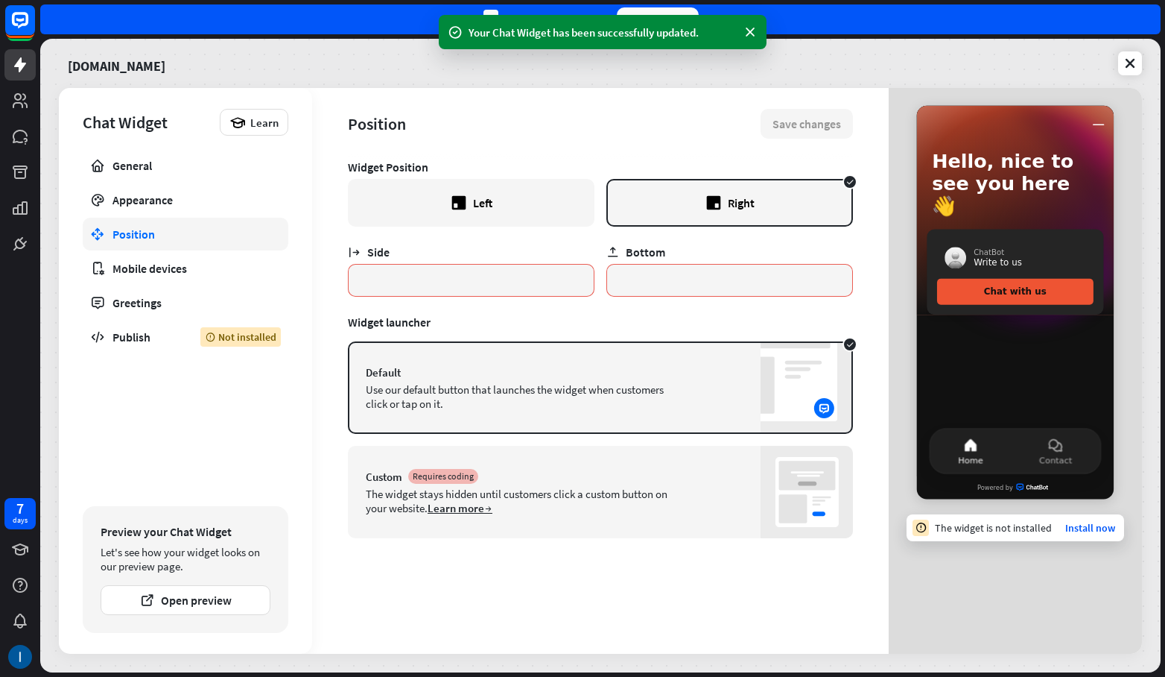
click at [1085, 526] on link "Install now" at bounding box center [1090, 527] width 50 height 13
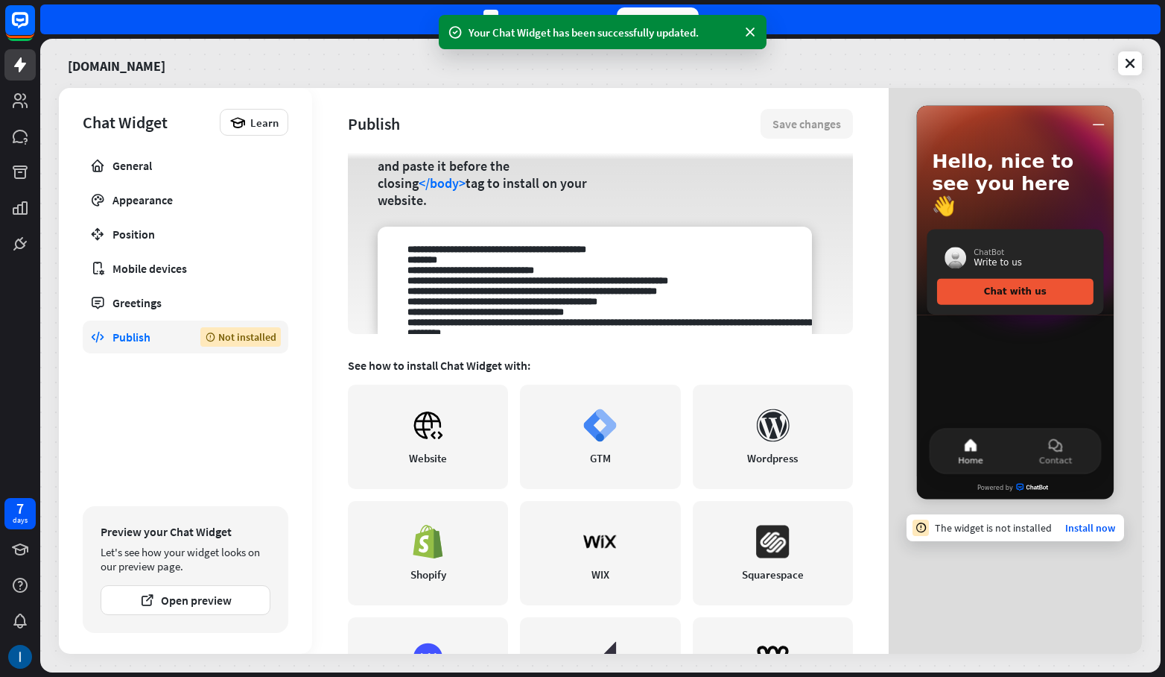
scroll to position [246, 0]
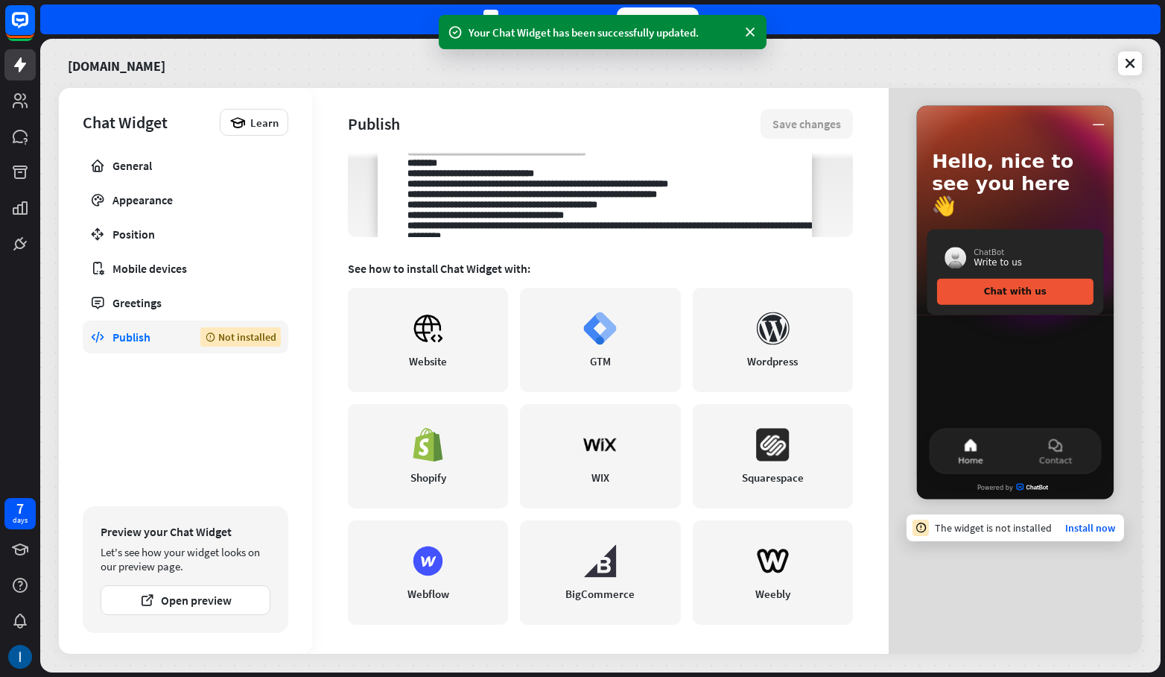
click at [433, 347] on link "Website" at bounding box center [428, 340] width 160 height 104
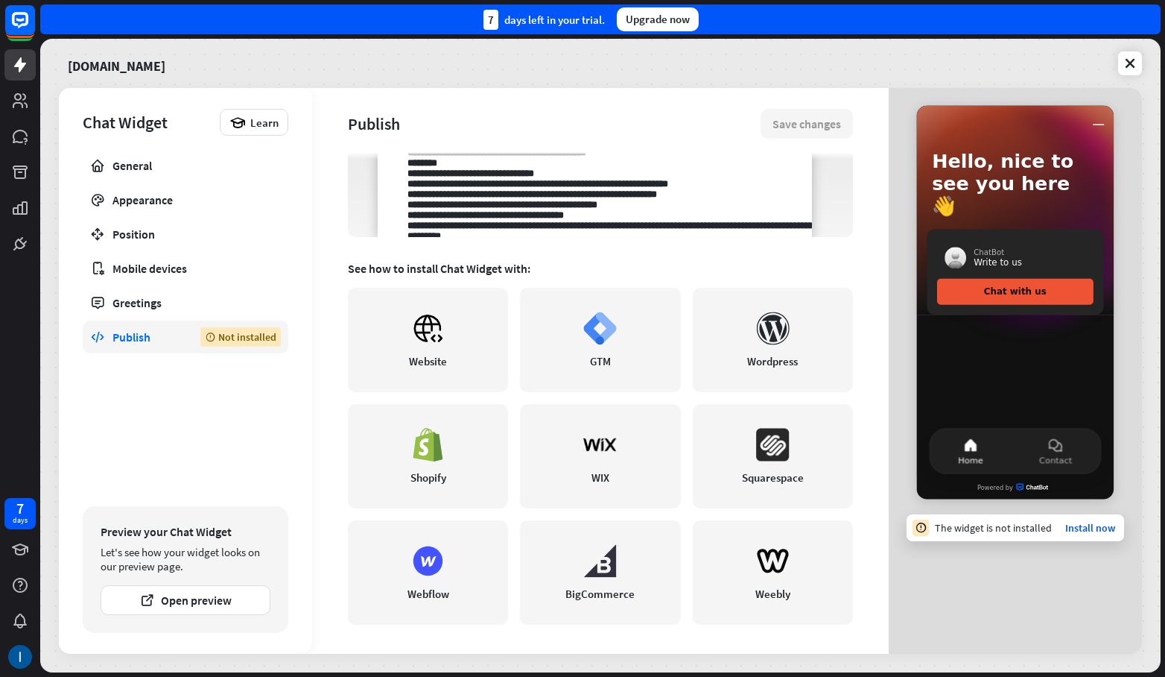
click at [1125, 58] on icon at bounding box center [1130, 63] width 15 height 15
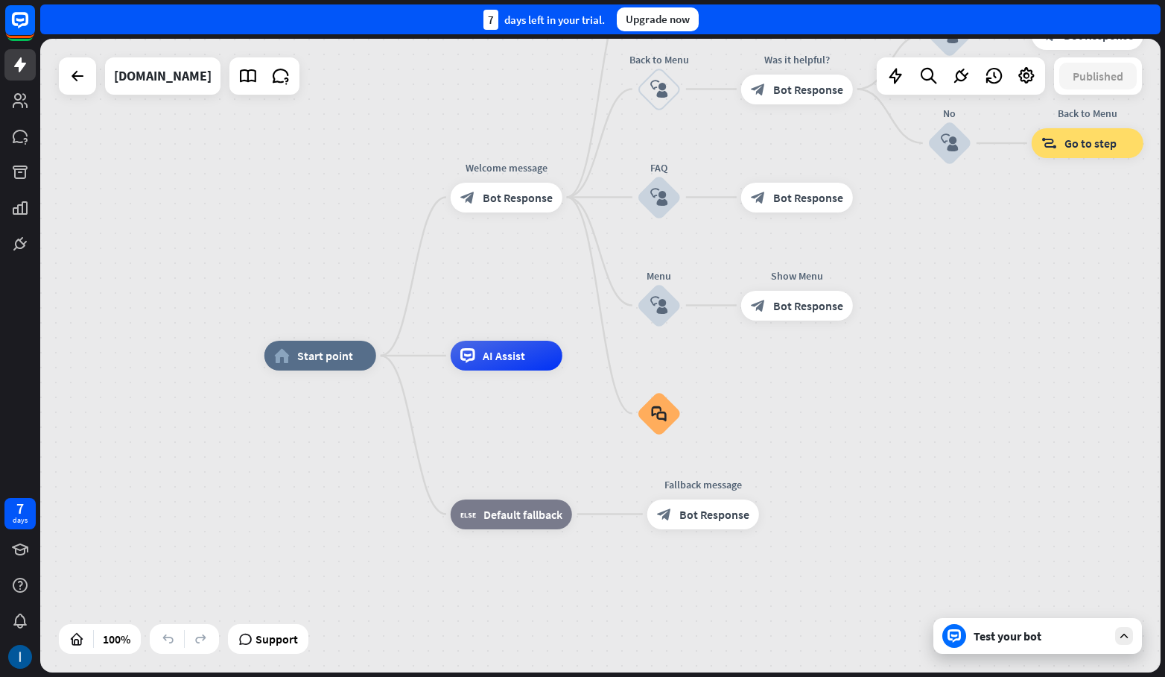
click at [269, 652] on div "Support" at bounding box center [268, 639] width 80 height 30
click at [269, 645] on span "Support" at bounding box center [277, 639] width 42 height 24
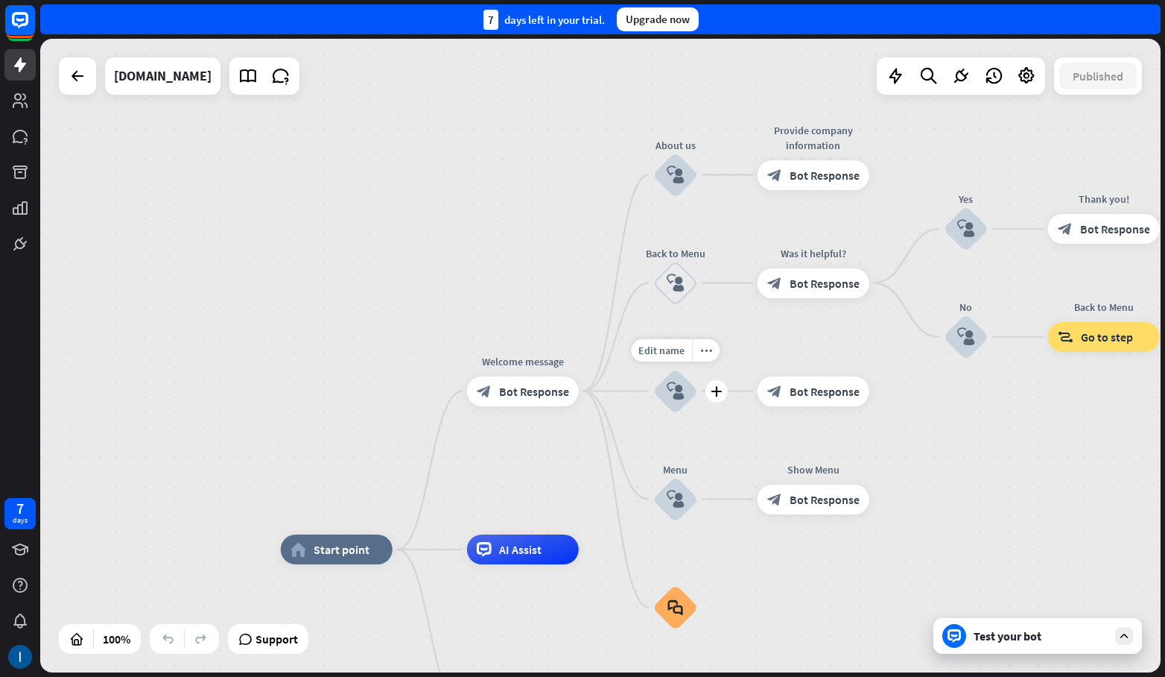
drag, startPoint x: 574, startPoint y: 252, endPoint x: 456, endPoint y: 487, distance: 262.6
click at [467, 406] on div "Welcome message block_bot_response Bot Response" at bounding box center [523, 391] width 112 height 30
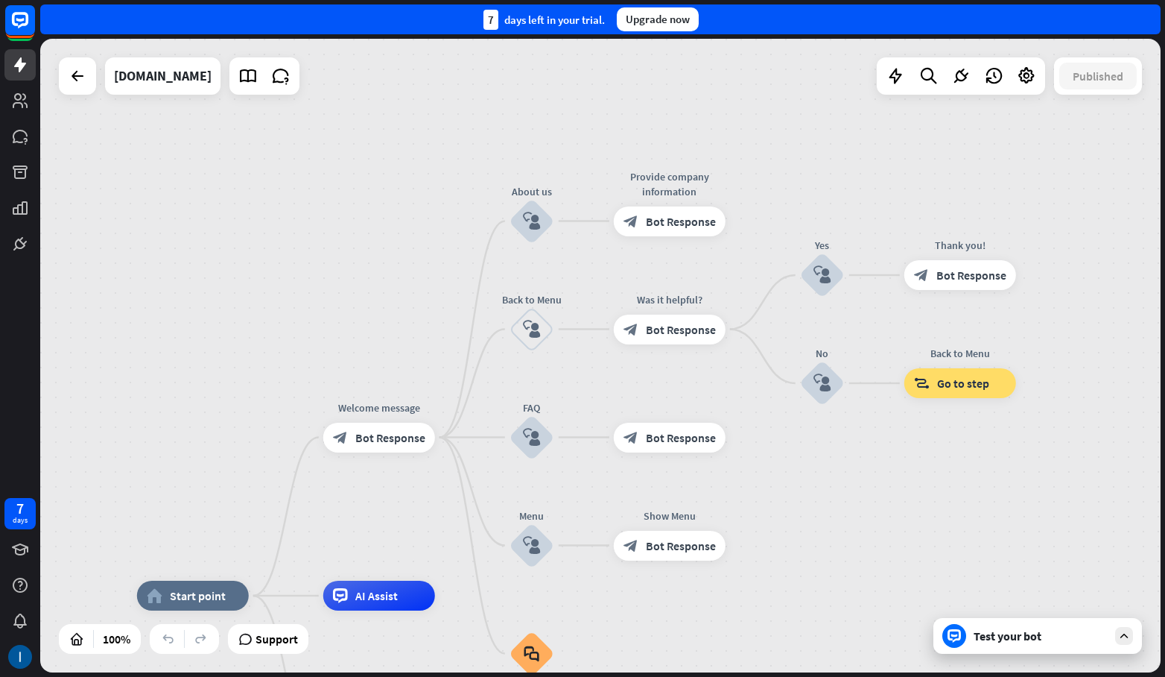
drag, startPoint x: 827, startPoint y: 523, endPoint x: 852, endPoint y: 448, distance: 79.4
click at [853, 451] on div "home_2 Start point Welcome message block_bot_response Bot Response About us blo…" at bounding box center [600, 355] width 1121 height 633
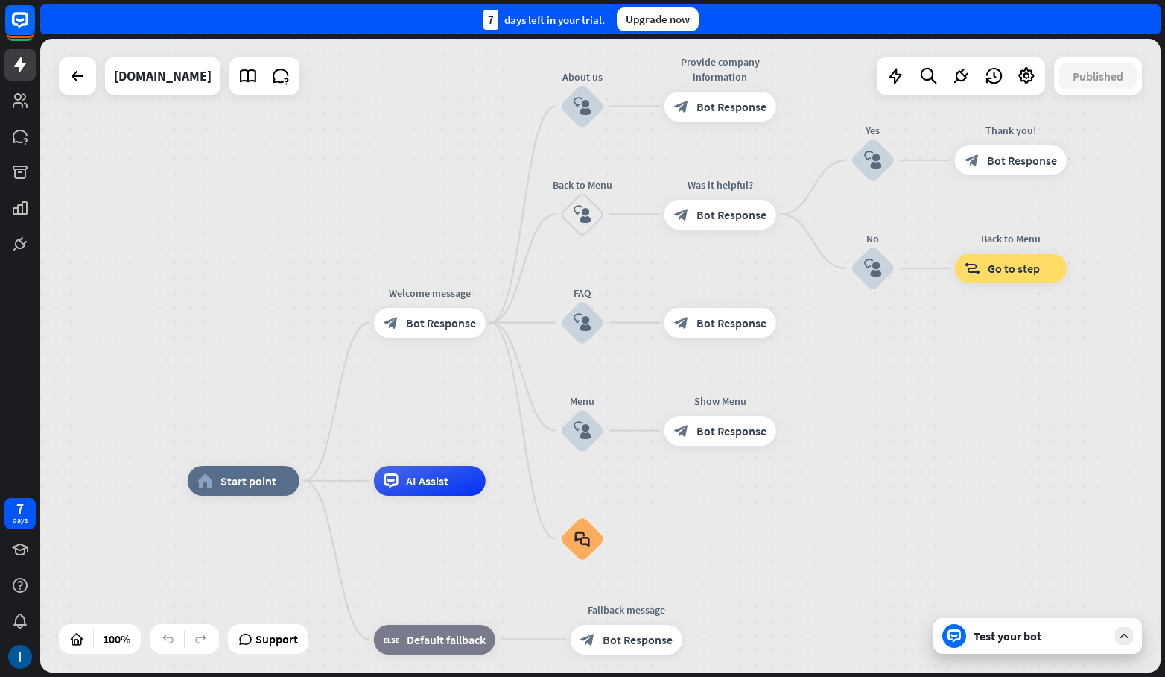
drag, startPoint x: 861, startPoint y: 451, endPoint x: 918, endPoint y: 378, distance: 92.9
click at [916, 384] on div "home_2 Start point Welcome message block_bot_response Bot Response About us blo…" at bounding box center [600, 355] width 1121 height 633
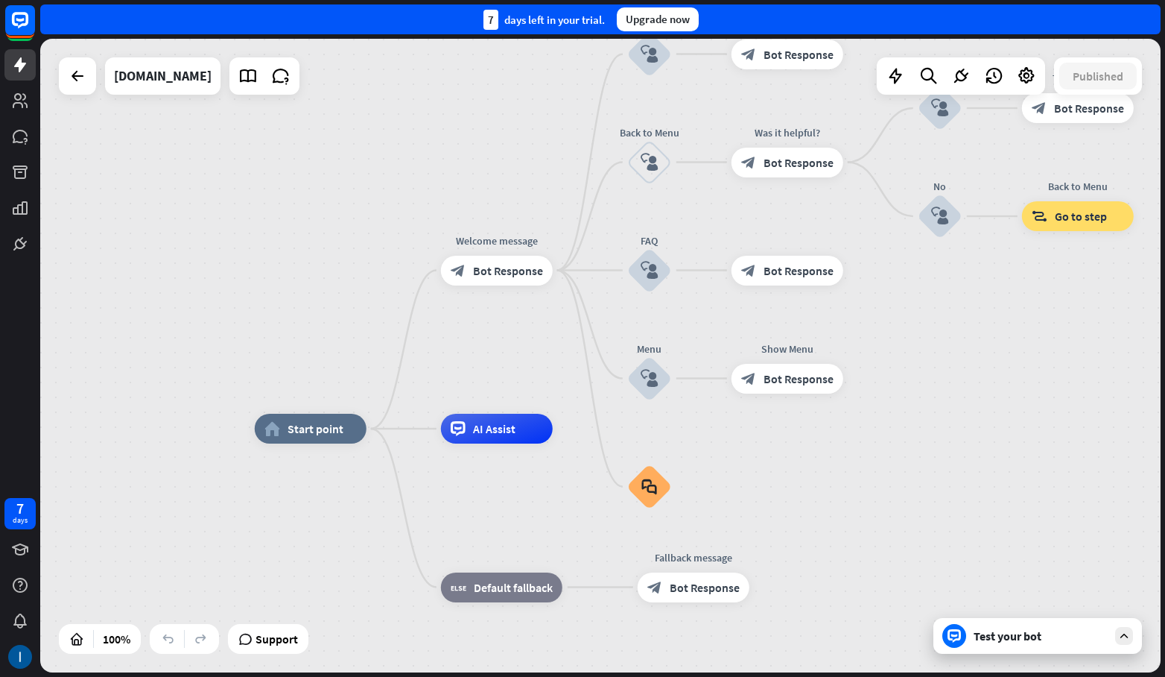
drag, startPoint x: 285, startPoint y: 227, endPoint x: 238, endPoint y: 187, distance: 61.9
click at [238, 187] on div "home_2 Start point Welcome message block_bot_response Bot Response About us blo…" at bounding box center [600, 355] width 1121 height 633
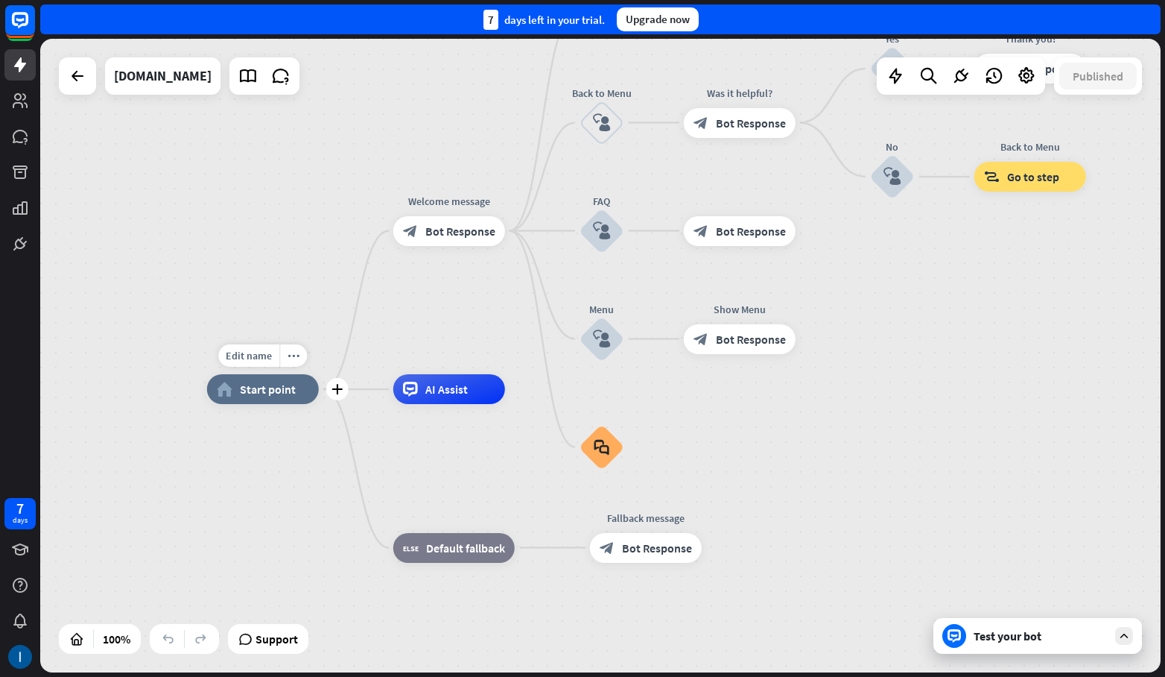
click at [276, 387] on span "Start point" at bounding box center [268, 388] width 56 height 15
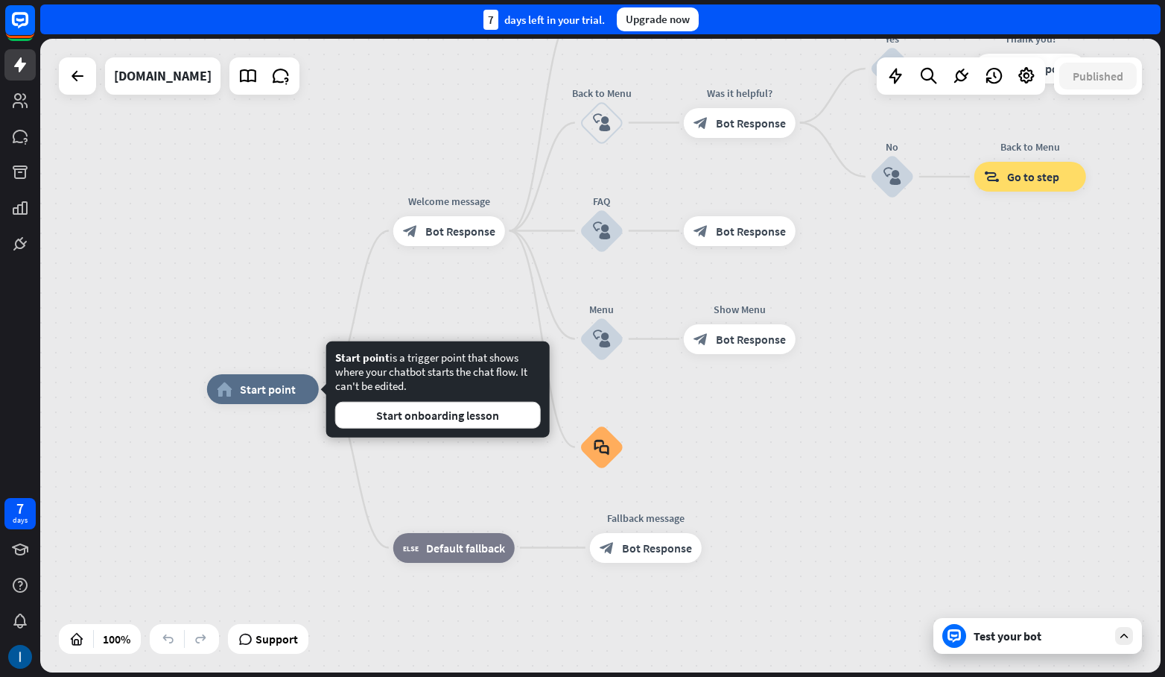
drag, startPoint x: 307, startPoint y: 430, endPoint x: 281, endPoint y: 380, distance: 56.3
click at [306, 404] on div "Edit name more_horiz plus home_2 Start point" at bounding box center [263, 389] width 112 height 30
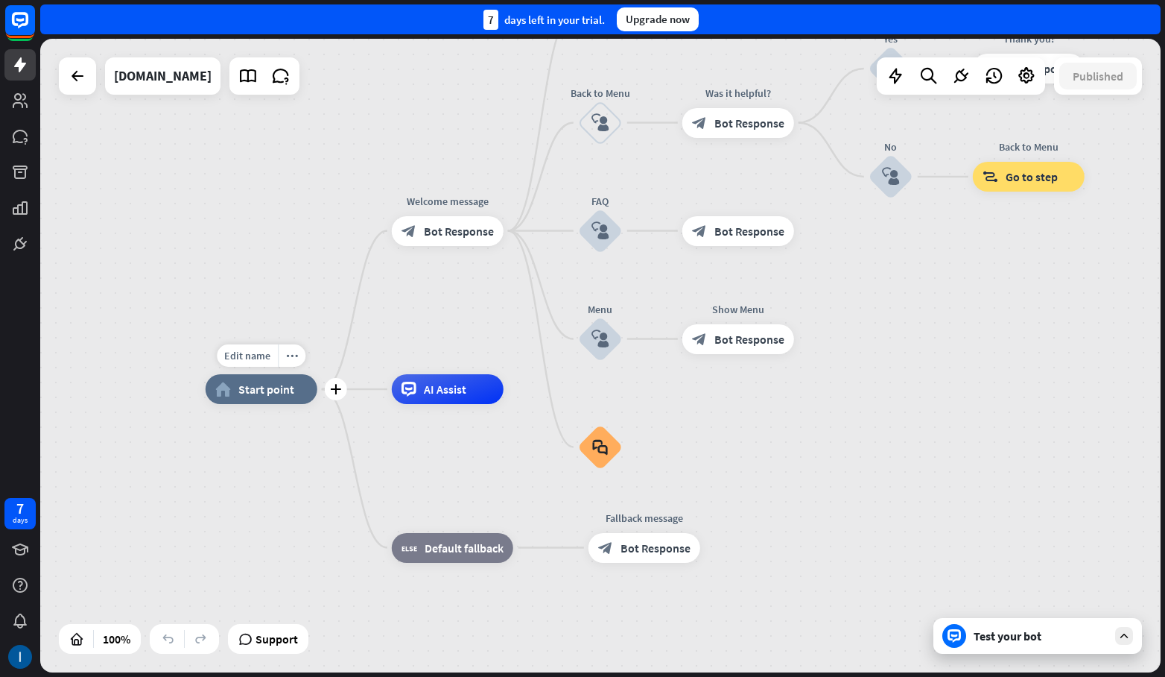
click at [264, 359] on span "Edit name" at bounding box center [247, 355] width 46 height 13
click at [423, 396] on div "AI Assist" at bounding box center [448, 389] width 112 height 30
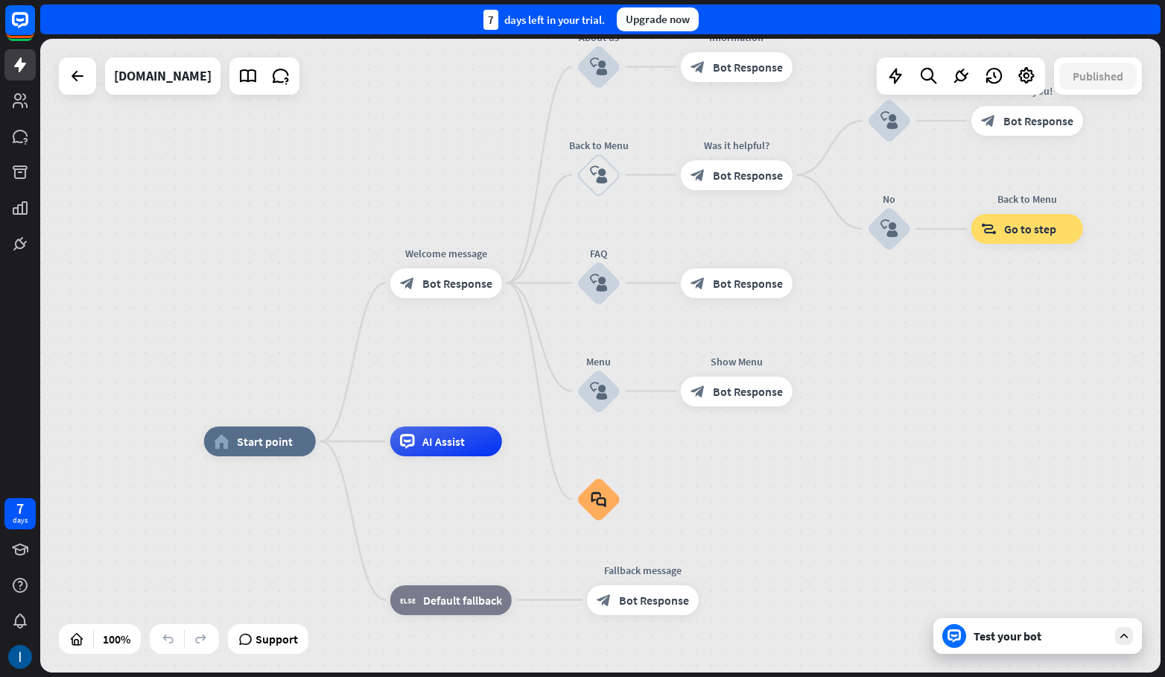
drag, startPoint x: 510, startPoint y: 494, endPoint x: 510, endPoint y: 526, distance: 32.0
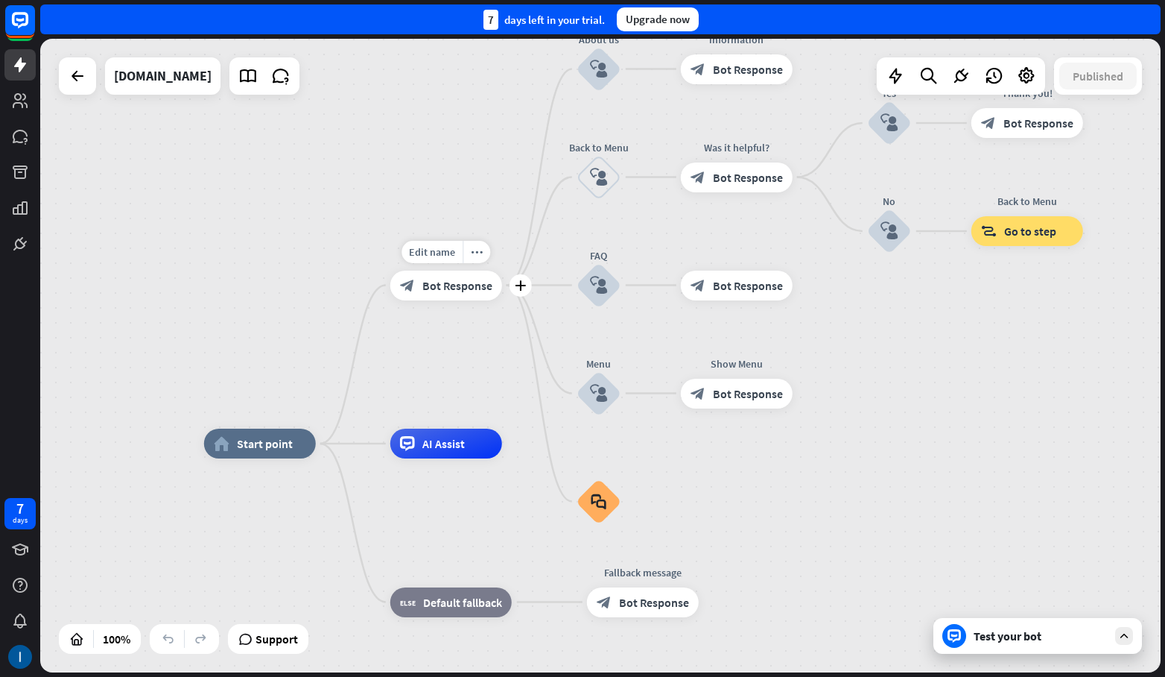
click at [440, 246] on span "Edit name" at bounding box center [432, 251] width 46 height 13
click at [426, 300] on div "**********" at bounding box center [446, 285] width 112 height 30
click at [457, 287] on span "Bot Response" at bounding box center [458, 285] width 70 height 15
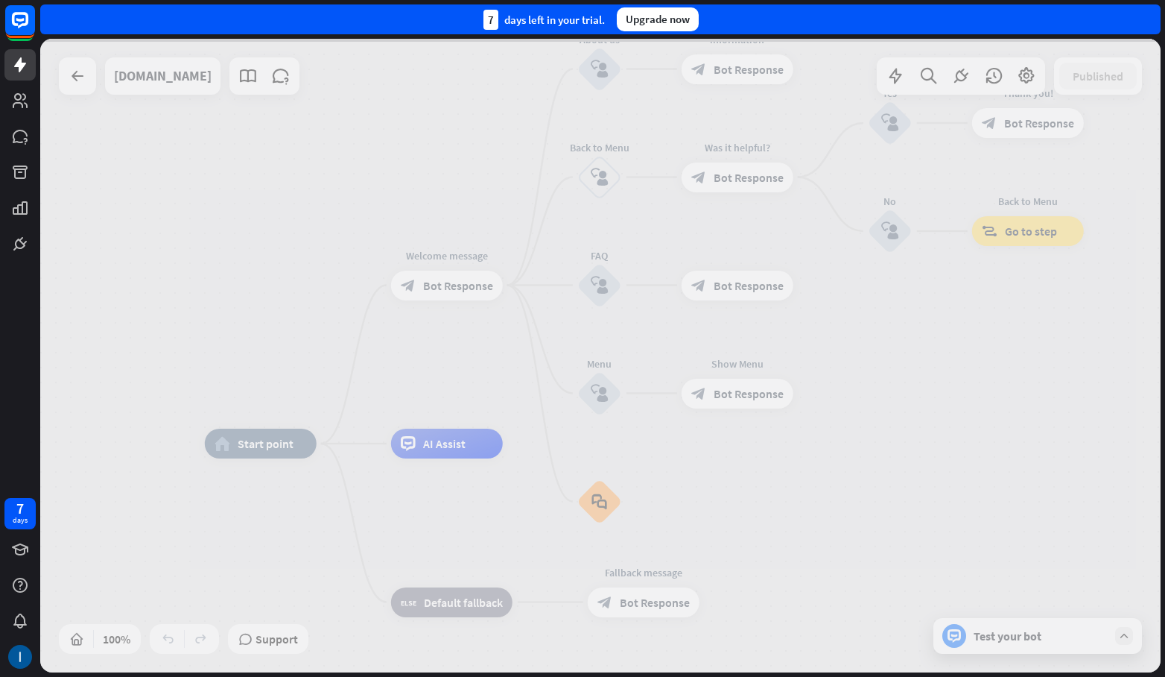
click at [457, 287] on div at bounding box center [600, 355] width 1121 height 633
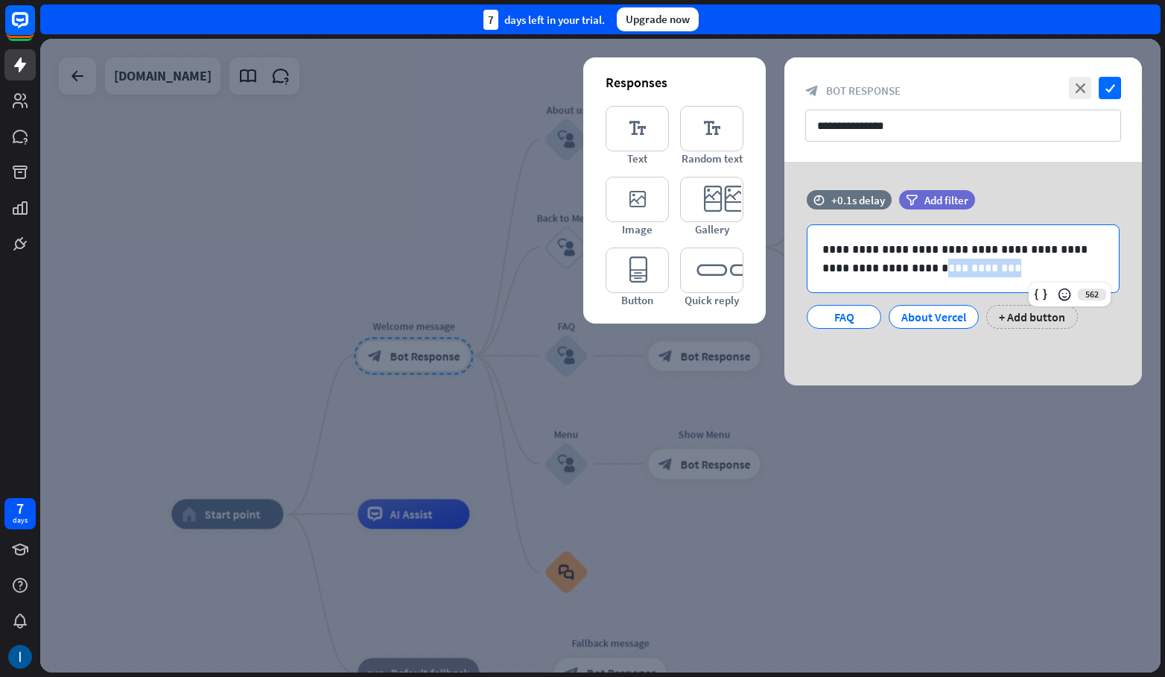
drag, startPoint x: 934, startPoint y: 273, endPoint x: 881, endPoint y: 274, distance: 52.2
click at [881, 274] on p "**********" at bounding box center [964, 258] width 282 height 37
click at [863, 276] on div "**********" at bounding box center [963, 258] width 311 height 67
click at [907, 245] on p "**********" at bounding box center [964, 258] width 282 height 37
click at [911, 247] on p "**********" at bounding box center [964, 258] width 282 height 37
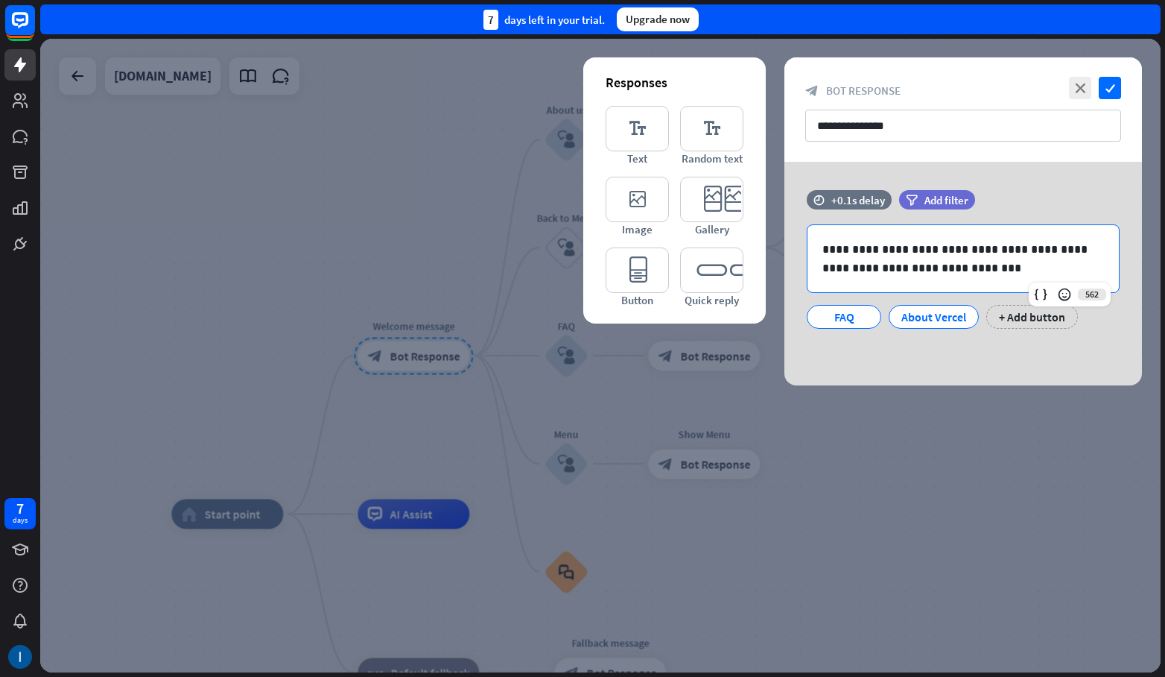
click at [914, 245] on p "**********" at bounding box center [964, 258] width 282 height 37
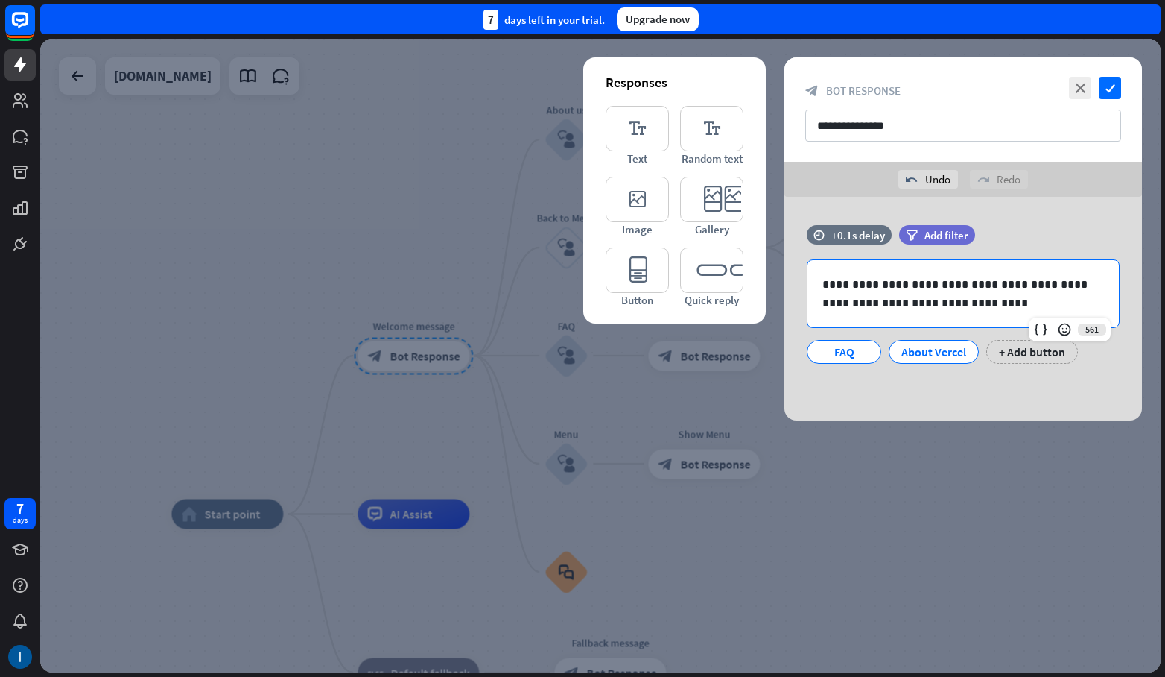
click at [928, 348] on div "About Vercel" at bounding box center [934, 352] width 65 height 22
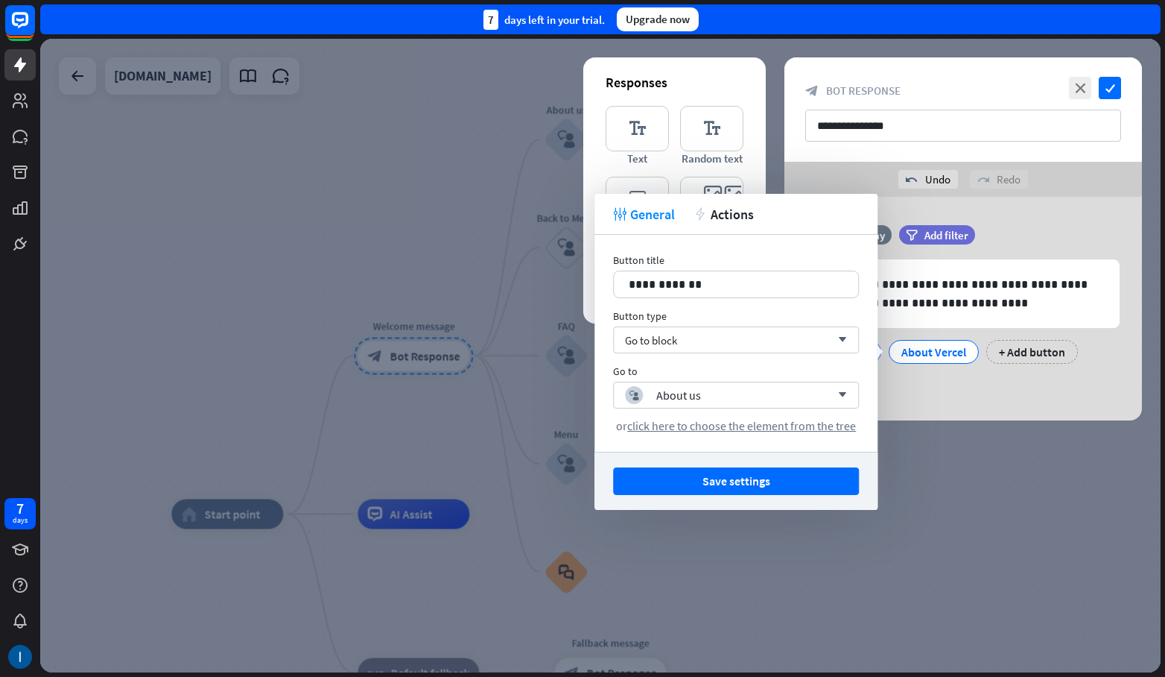
click at [928, 348] on div "About Vercel" at bounding box center [934, 352] width 65 height 22
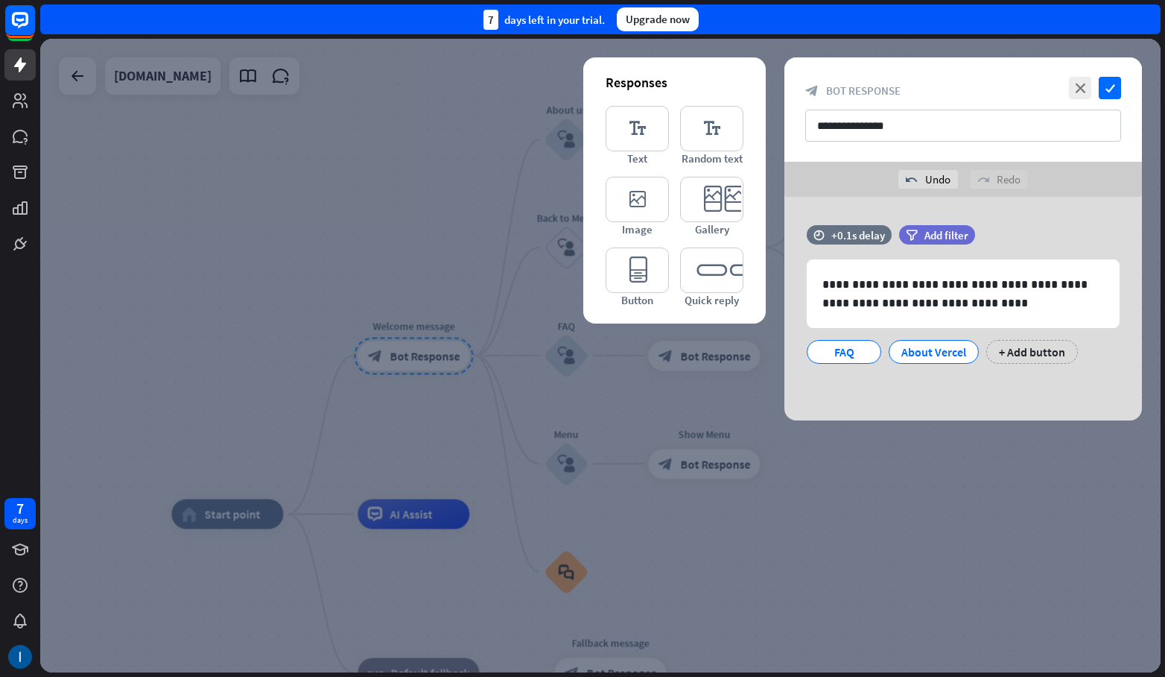
click at [940, 356] on div "About Vercel" at bounding box center [934, 352] width 65 height 22
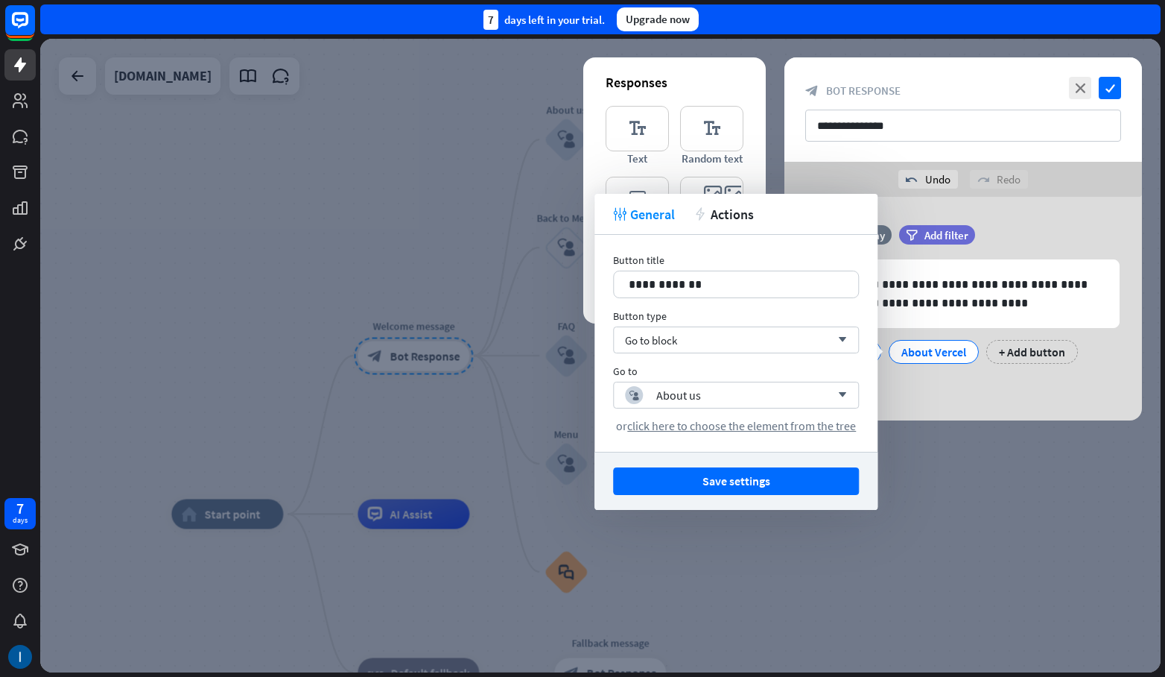
click at [940, 356] on div "About Vercel" at bounding box center [934, 352] width 65 height 22
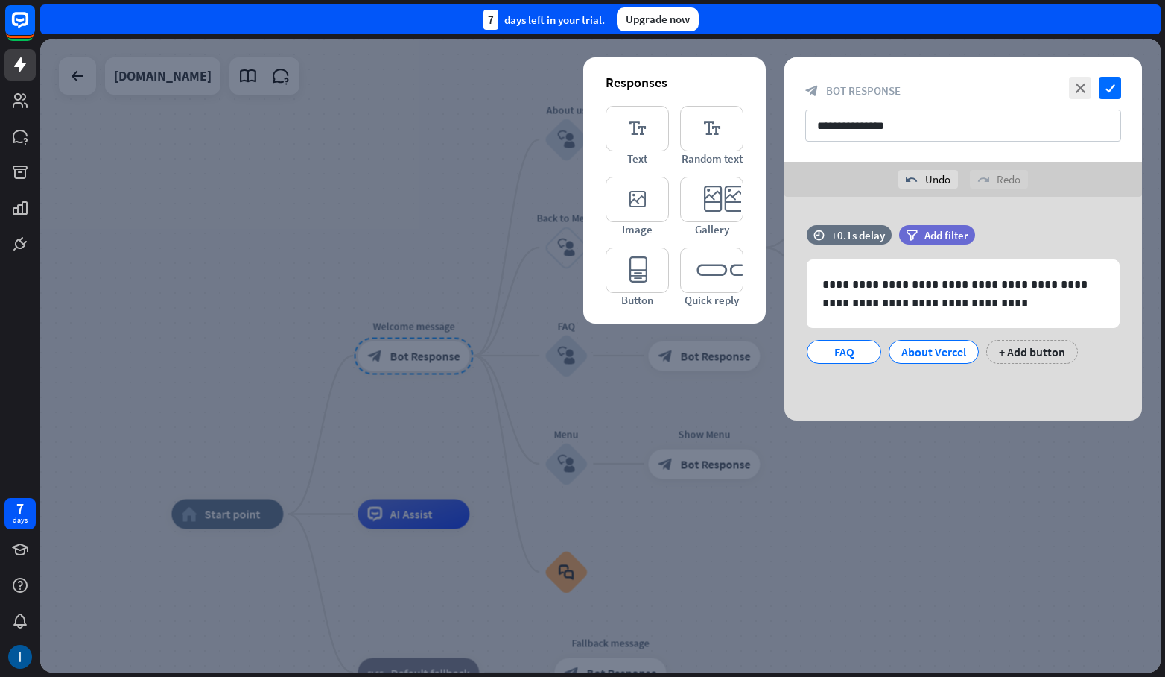
click at [952, 347] on icon at bounding box center [952, 342] width 13 height 13
click at [972, 332] on div at bounding box center [976, 343] width 24 height 24
click at [948, 361] on div "+ Add button" at bounding box center [935, 352] width 92 height 24
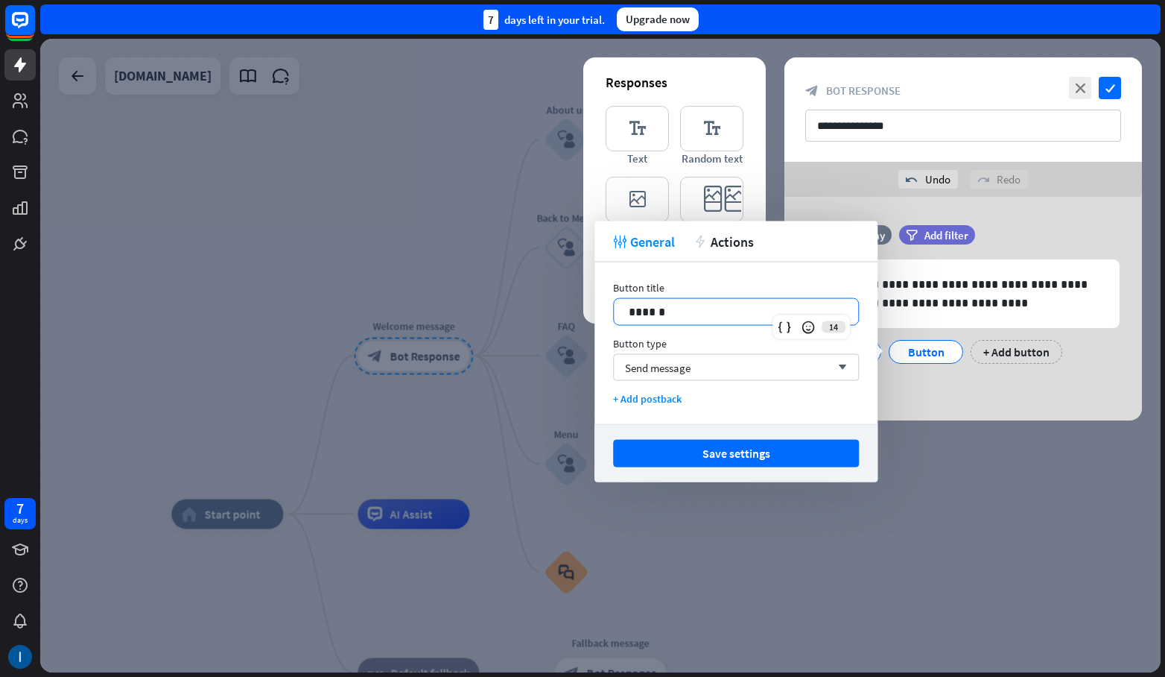
drag, startPoint x: 645, startPoint y: 311, endPoint x: 564, endPoint y: 306, distance: 81.3
click at [564, 306] on body "7 days close Product Help First steps Get started with ChatBot Help Center Foll…" at bounding box center [582, 338] width 1165 height 677
click at [681, 363] on span "Send message" at bounding box center [658, 367] width 66 height 14
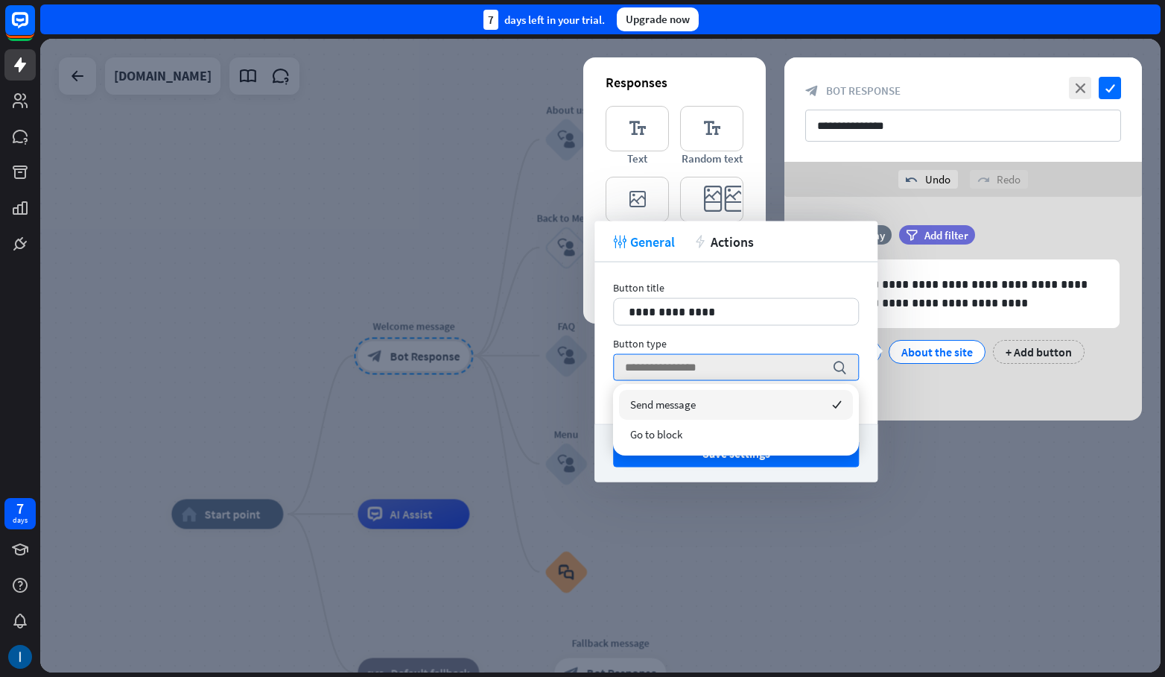
click at [671, 345] on div "Button type" at bounding box center [736, 343] width 246 height 13
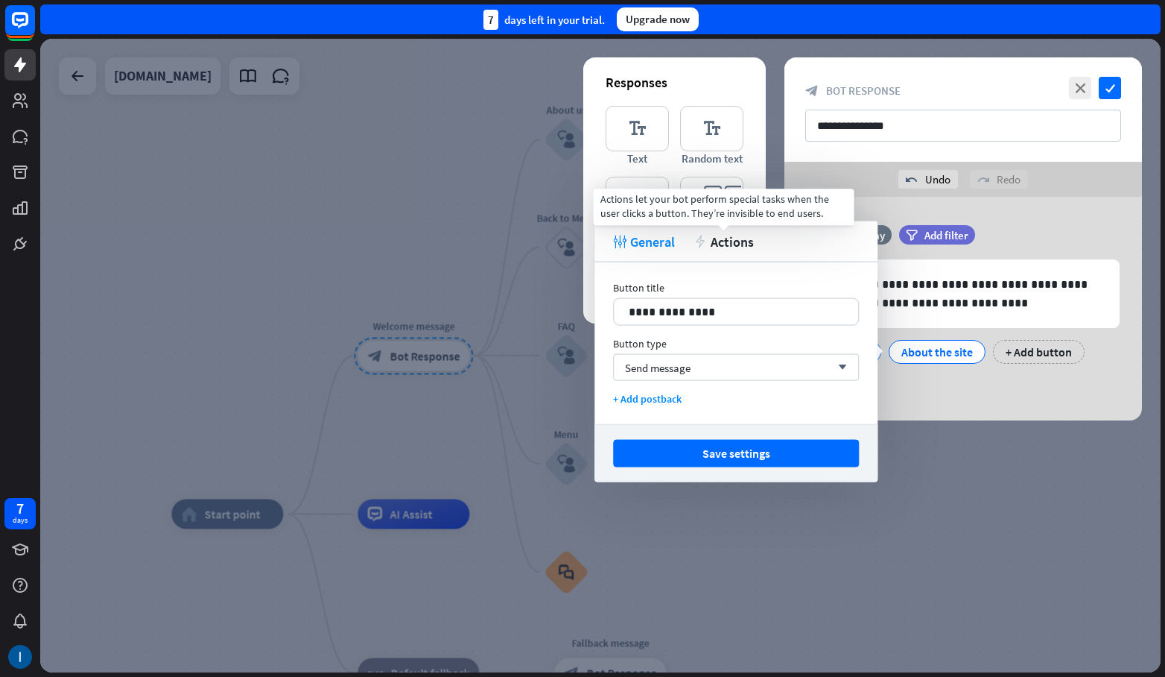
click at [706, 246] on icon "action" at bounding box center [700, 241] width 13 height 13
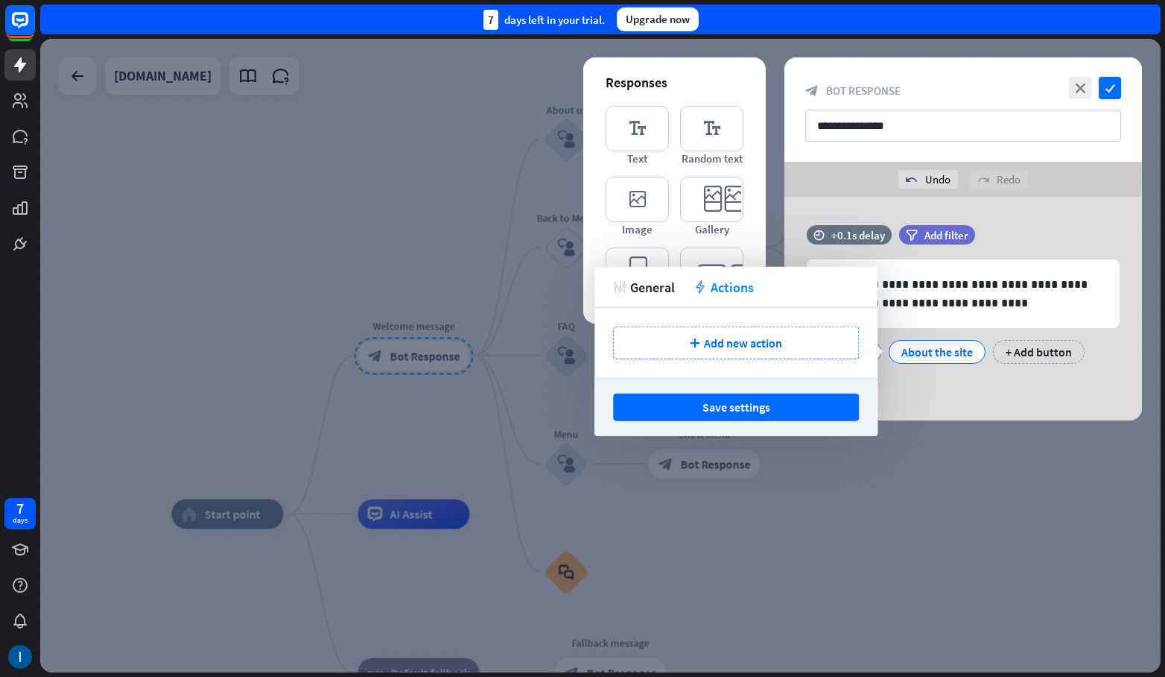
click at [697, 348] on div "plus Add new action" at bounding box center [736, 342] width 246 height 33
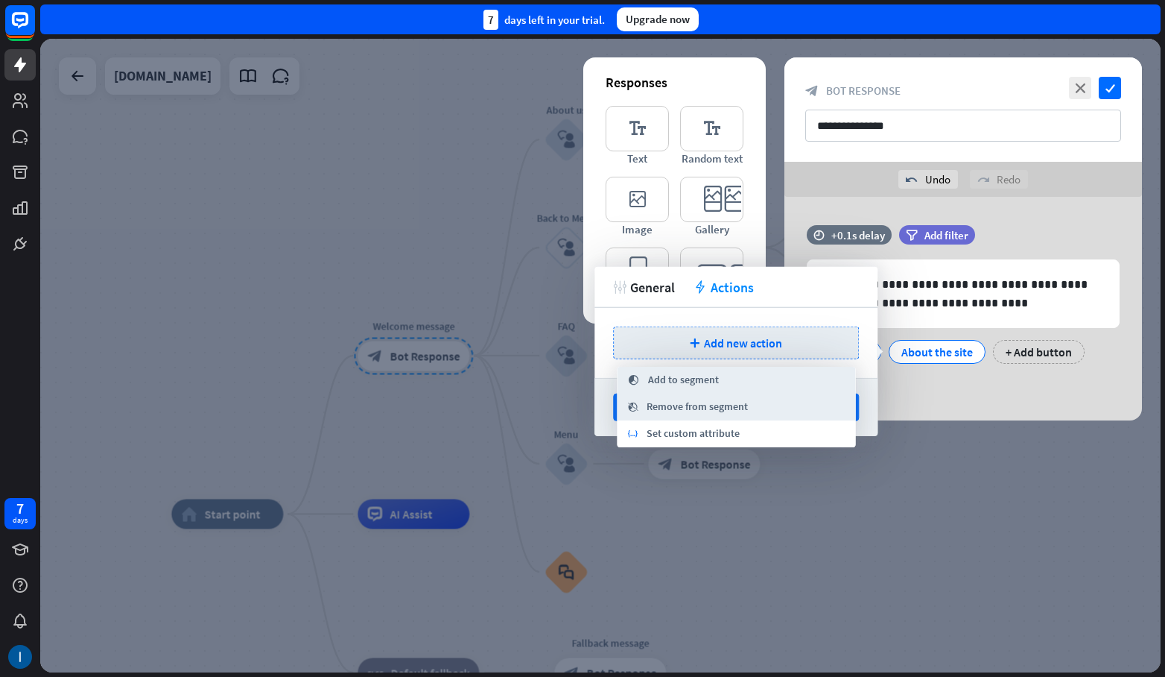
drag, startPoint x: 641, startPoint y: 279, endPoint x: 647, endPoint y: 337, distance: 58.5
click at [639, 284] on span "General" at bounding box center [652, 286] width 45 height 17
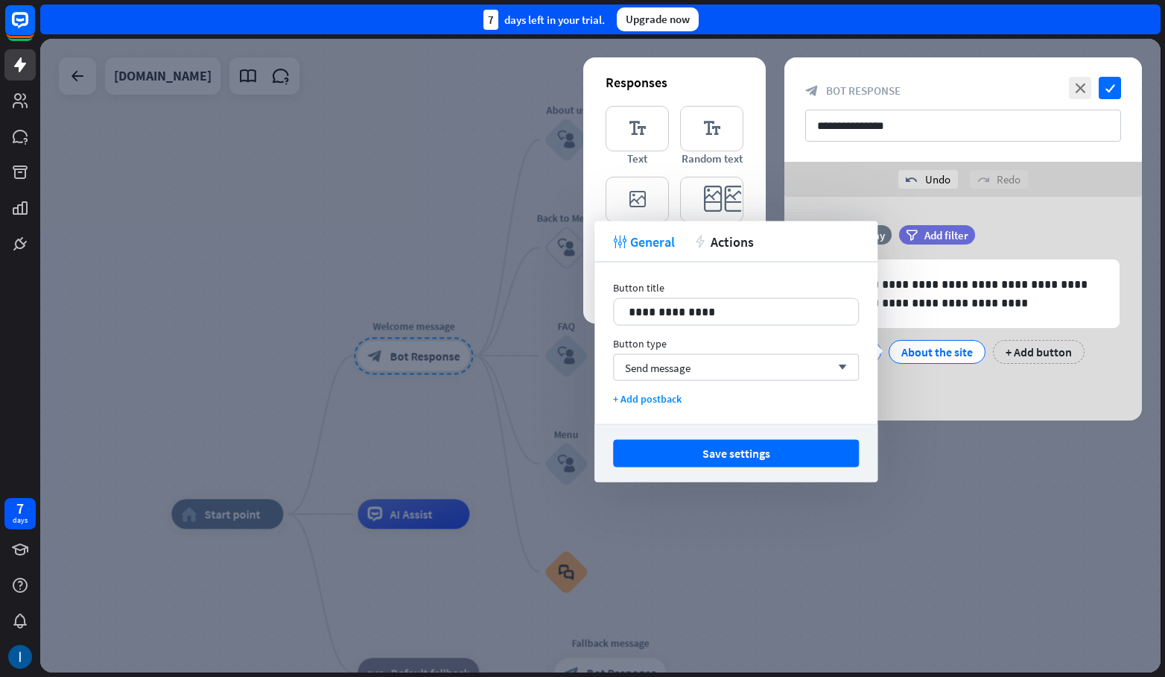
click at [684, 457] on button "Save settings" at bounding box center [736, 454] width 246 height 28
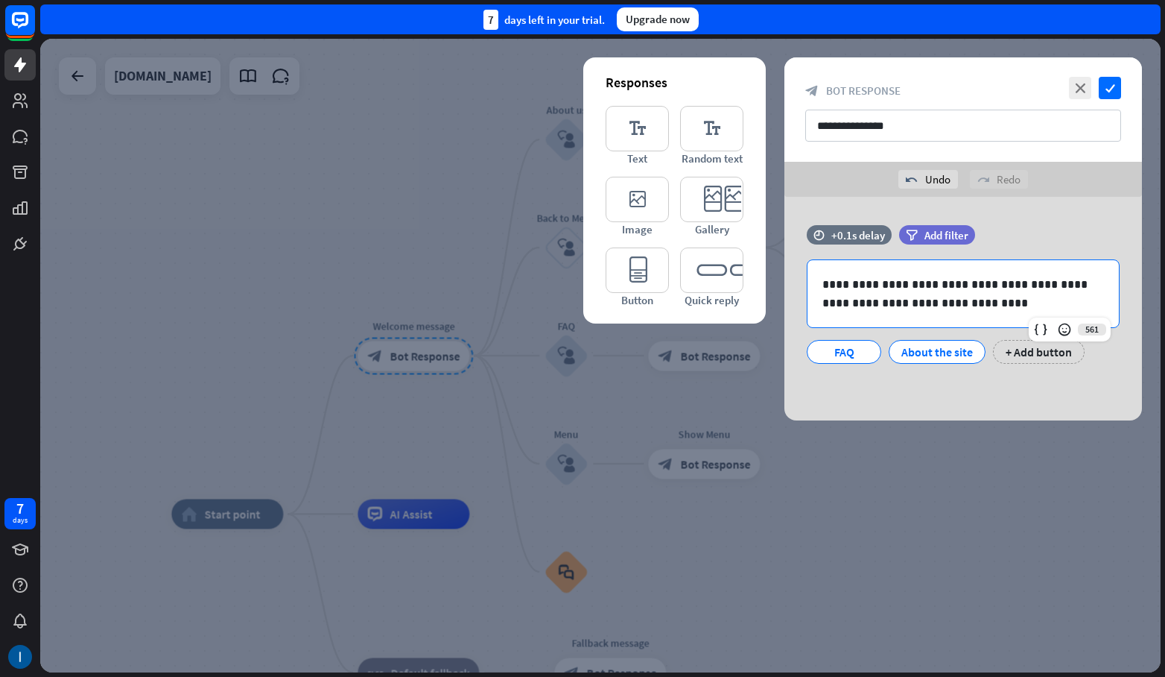
click at [960, 305] on p "**********" at bounding box center [964, 293] width 282 height 37
click at [943, 356] on div "About the site" at bounding box center [938, 352] width 72 height 22
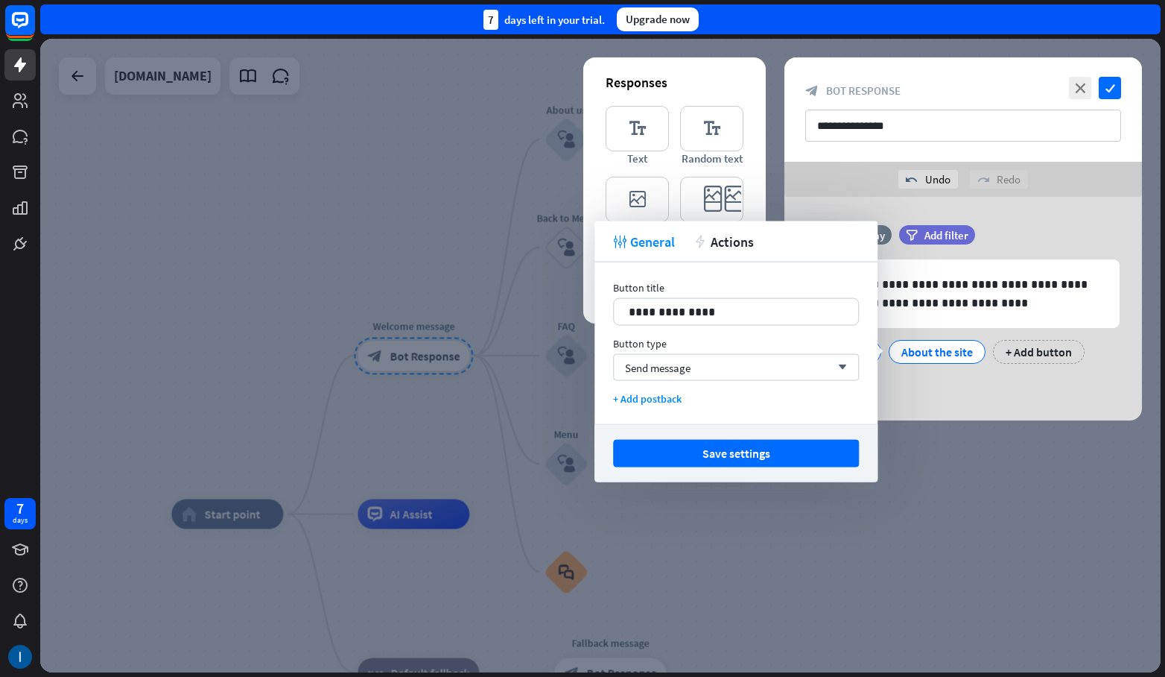
click at [666, 402] on div "+ Add postback" at bounding box center [736, 398] width 246 height 13
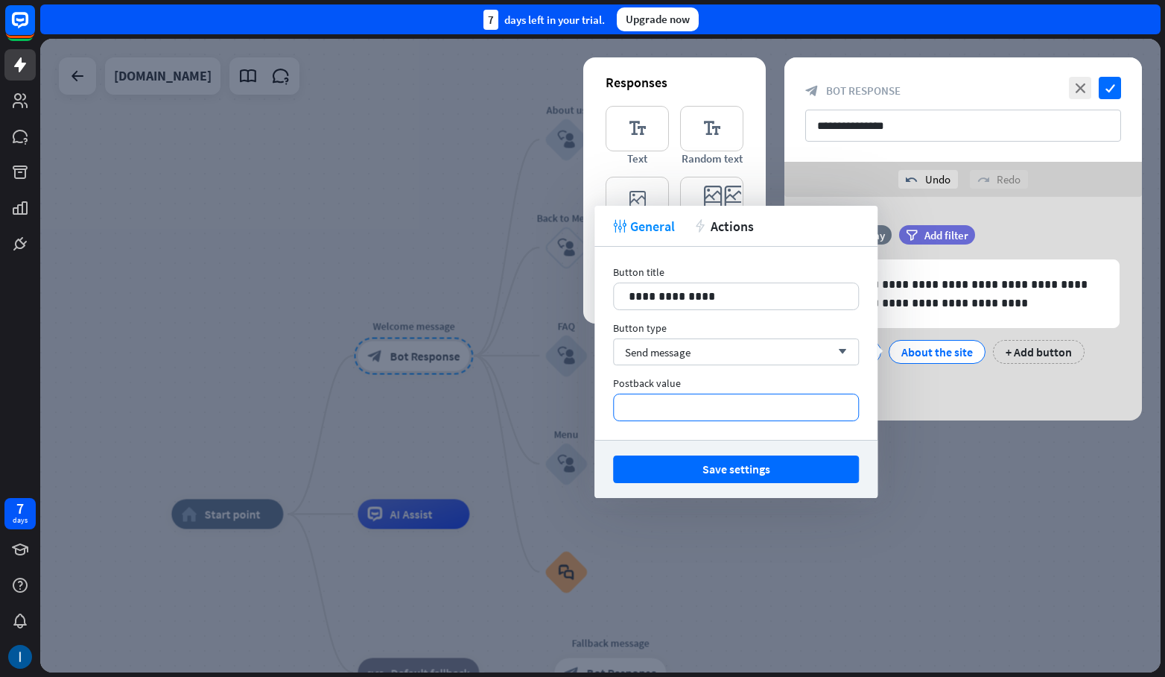
click at [680, 416] on div "**********" at bounding box center [736, 407] width 244 height 26
click at [717, 470] on button "Save settings" at bounding box center [736, 469] width 246 height 28
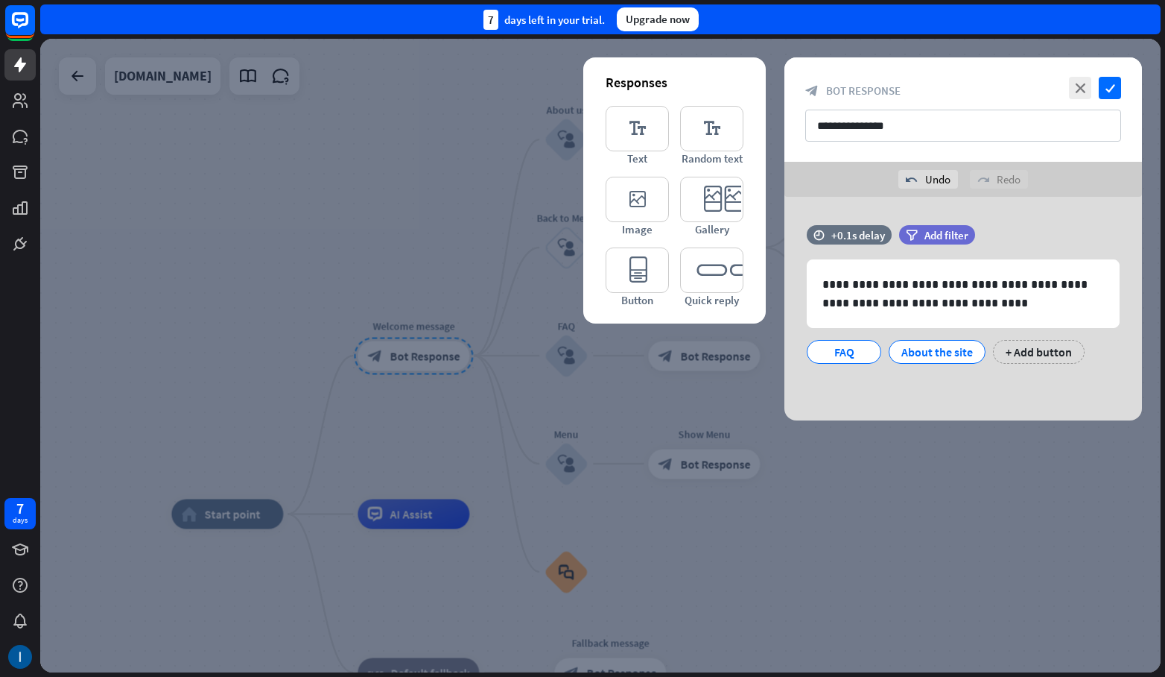
click at [934, 228] on span "Add filter" at bounding box center [947, 235] width 44 height 14
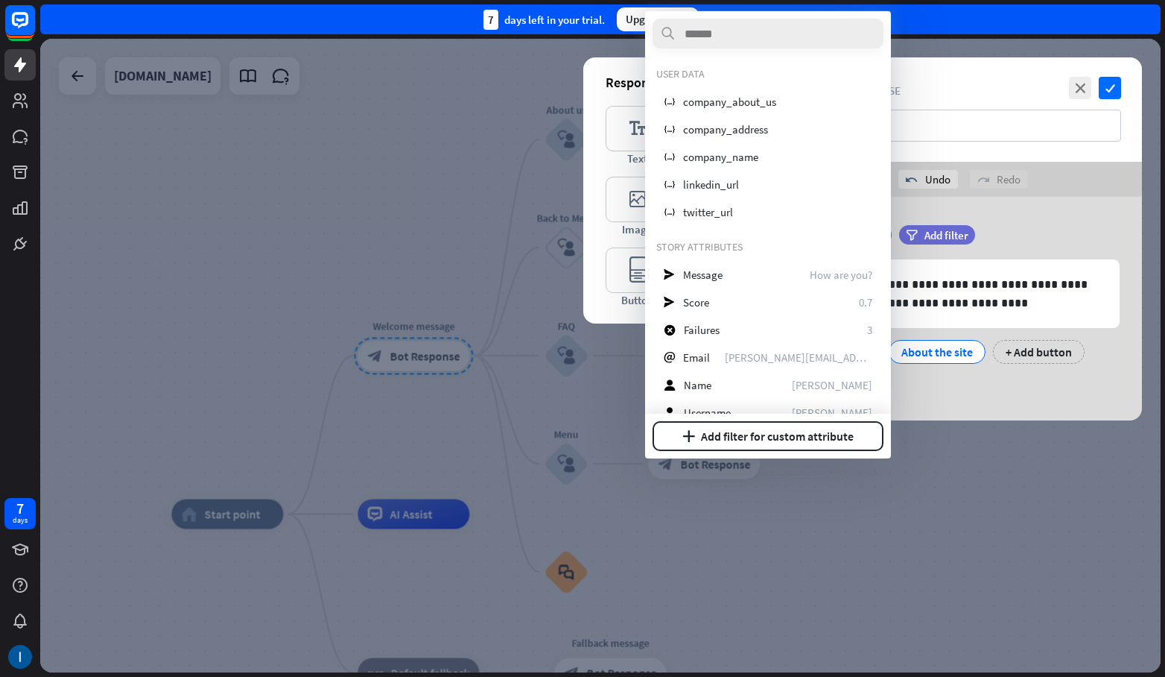
click at [990, 224] on div "**********" at bounding box center [964, 309] width 358 height 224
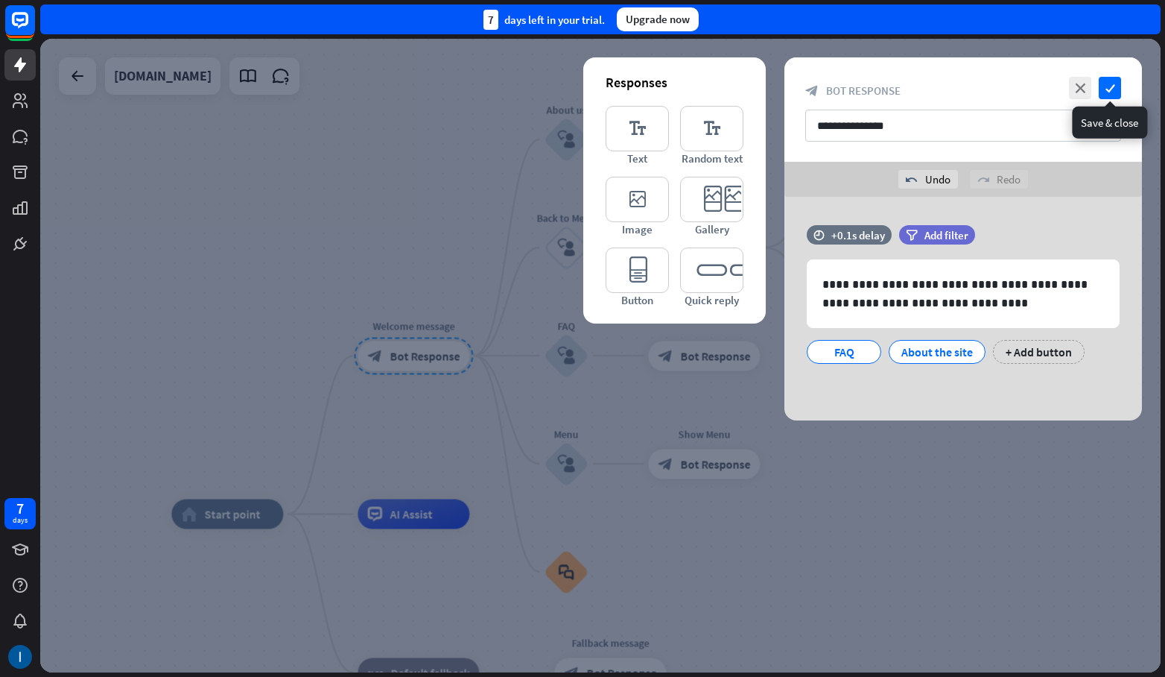
click at [1102, 90] on icon "check" at bounding box center [1110, 88] width 22 height 22
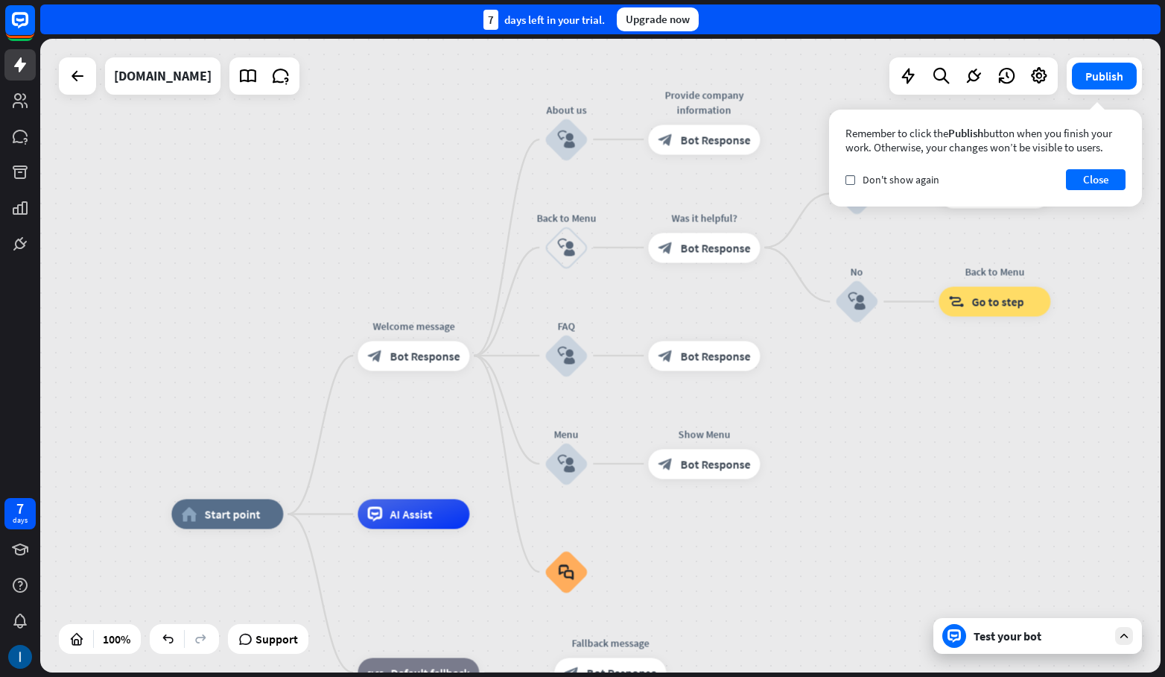
click at [1110, 186] on button "Close" at bounding box center [1096, 179] width 60 height 21
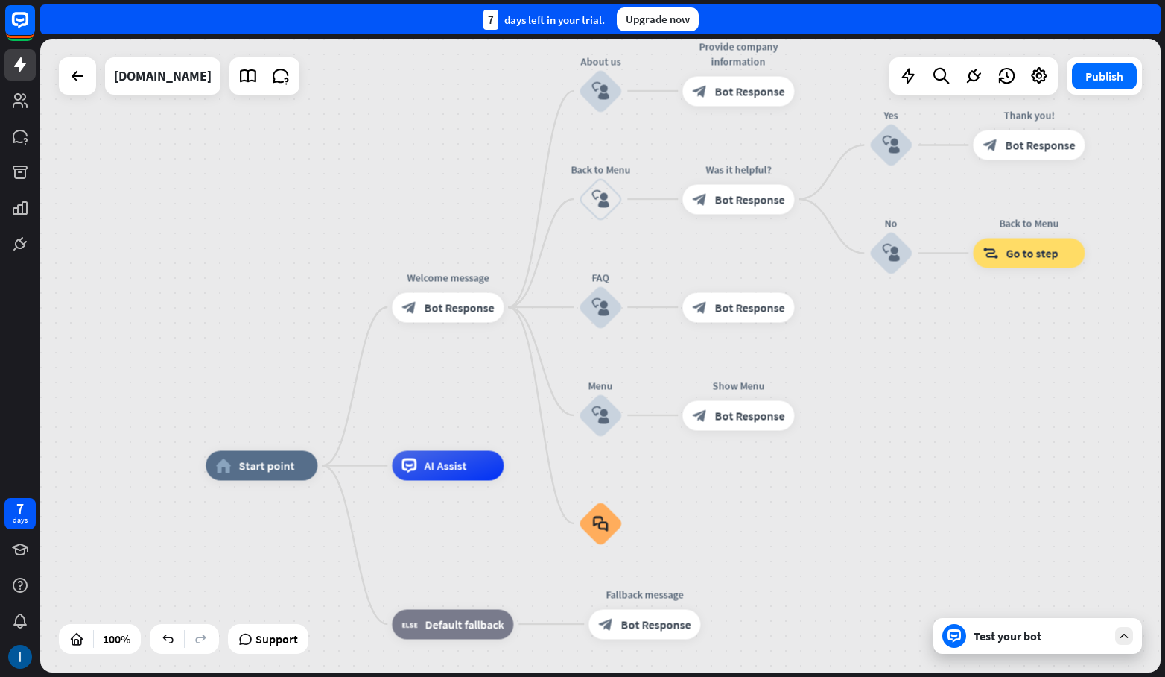
drag, startPoint x: 961, startPoint y: 405, endPoint x: 1079, endPoint y: 254, distance: 191.1
click at [1080, 253] on div "home_2 Start point Welcome message block_bot_response Bot Response About us blo…" at bounding box center [600, 355] width 1121 height 633
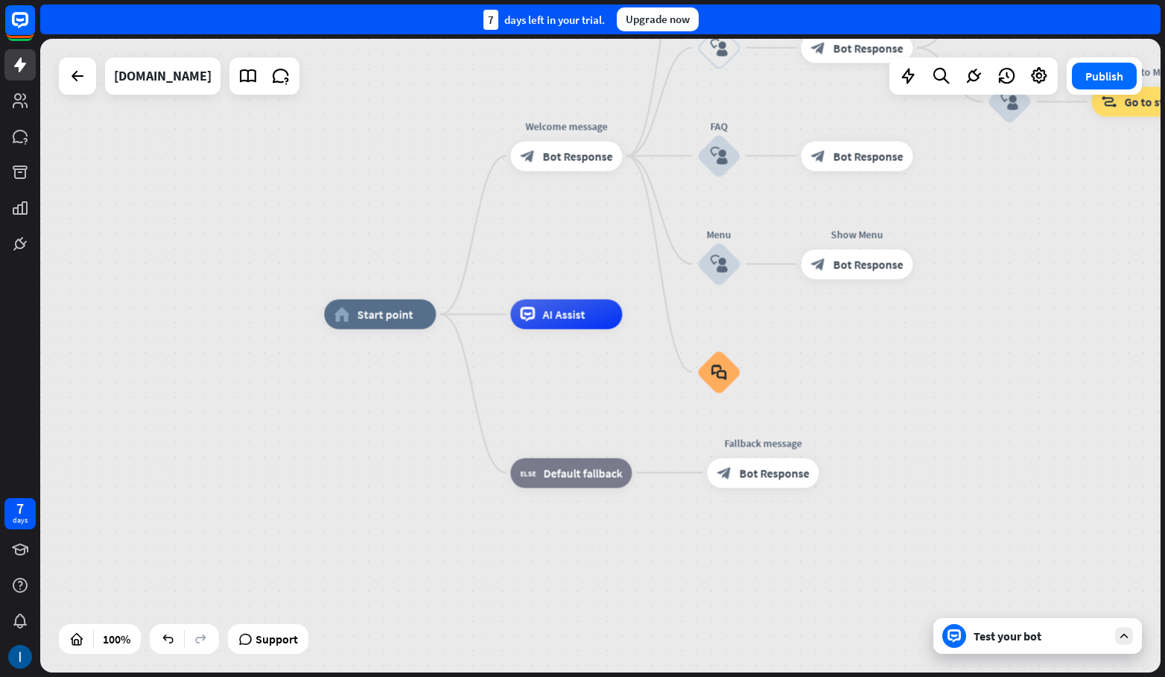
drag, startPoint x: 1007, startPoint y: 375, endPoint x: 937, endPoint y: 272, distance: 124.4
click at [937, 314] on div "home_2 Start point Welcome message block_bot_response Bot Response About us blo…" at bounding box center [884, 630] width 1121 height 633
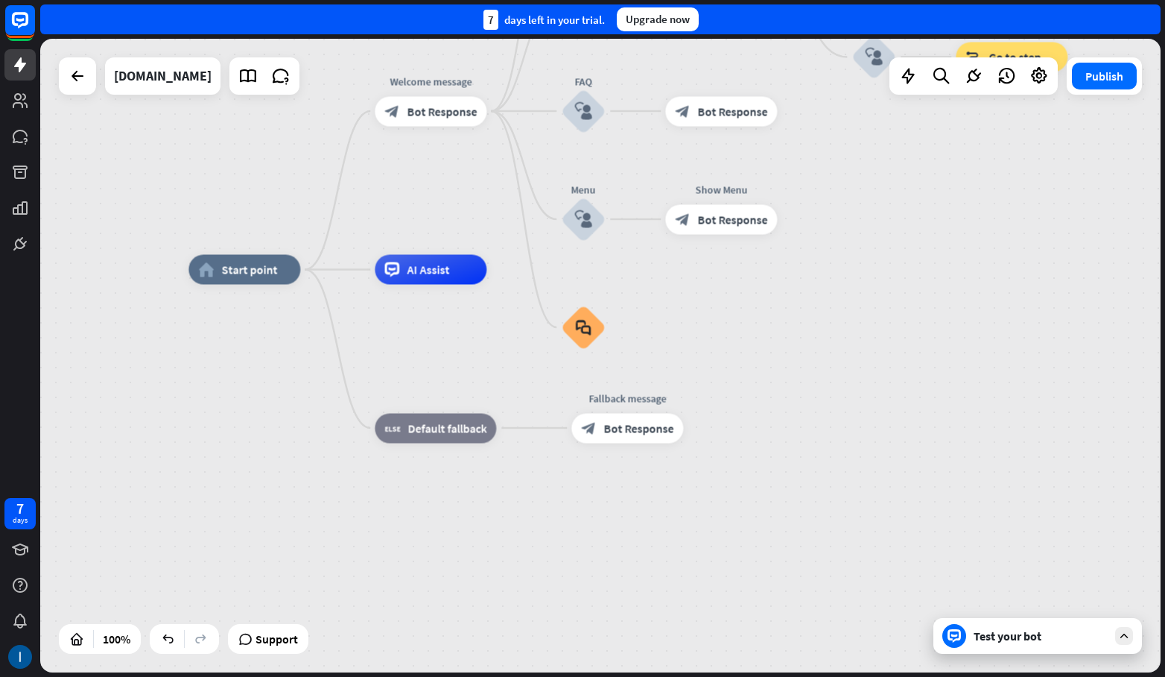
drag, startPoint x: 919, startPoint y: 288, endPoint x: 848, endPoint y: 394, distance: 127.7
click at [848, 389] on div "home_2 Start point Welcome message block_bot_response Bot Response About us blo…" at bounding box center [749, 586] width 1121 height 633
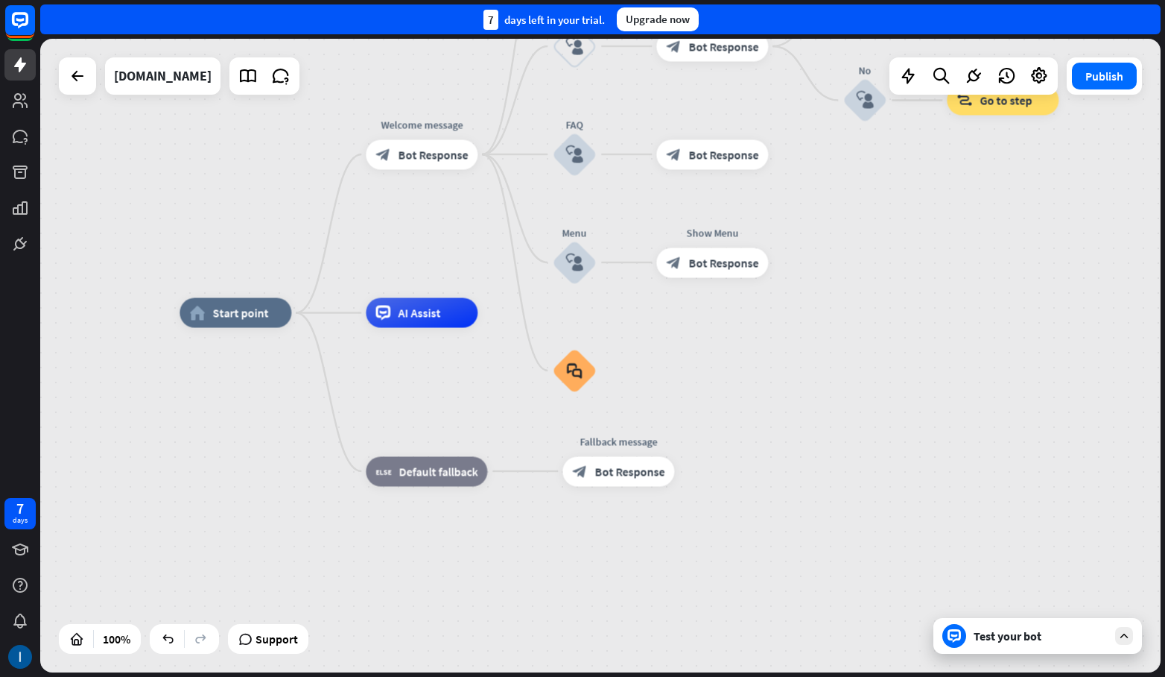
drag, startPoint x: 848, startPoint y: 394, endPoint x: 843, endPoint y: 472, distance: 77.6
click at [843, 472] on div "home_2 Start point Welcome message block_bot_response Bot Response About us blo…" at bounding box center [740, 629] width 1121 height 633
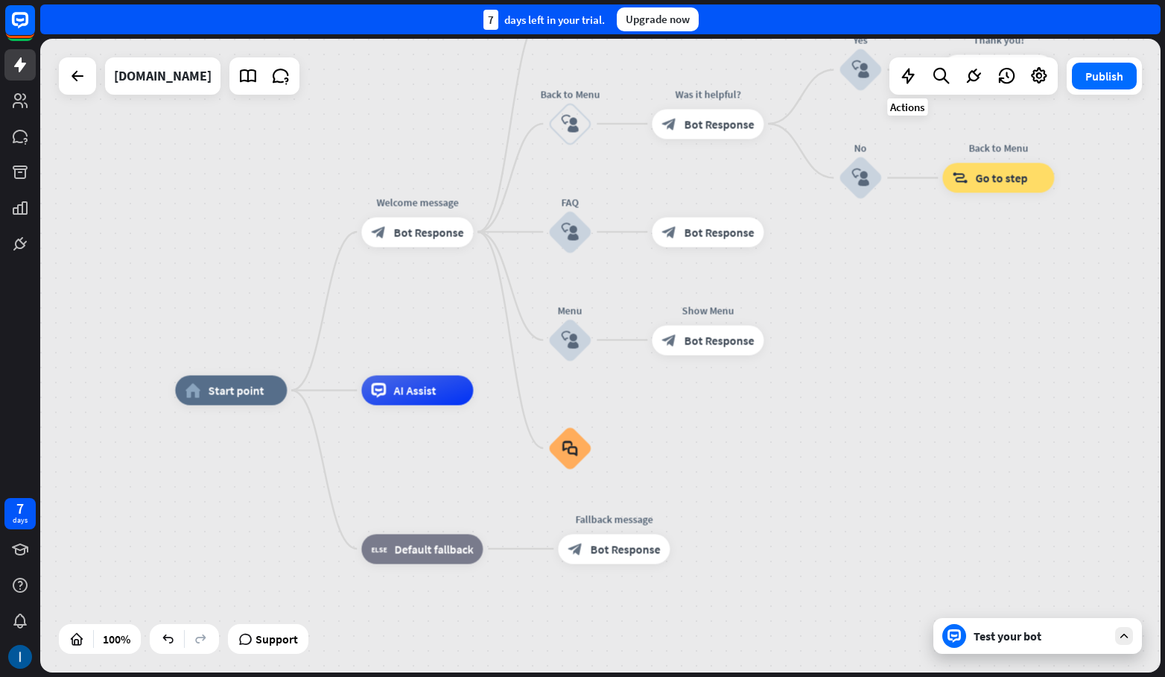
click at [902, 78] on icon at bounding box center [908, 75] width 19 height 19
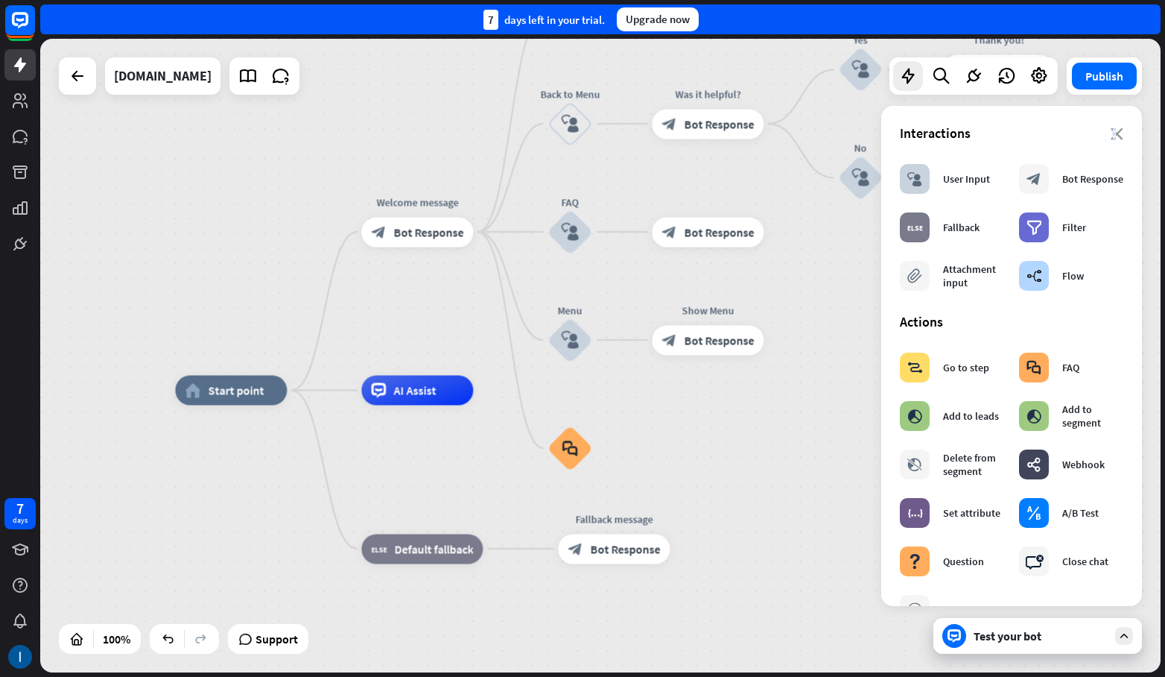
click at [1111, 136] on icon "close" at bounding box center [1117, 134] width 13 height 12
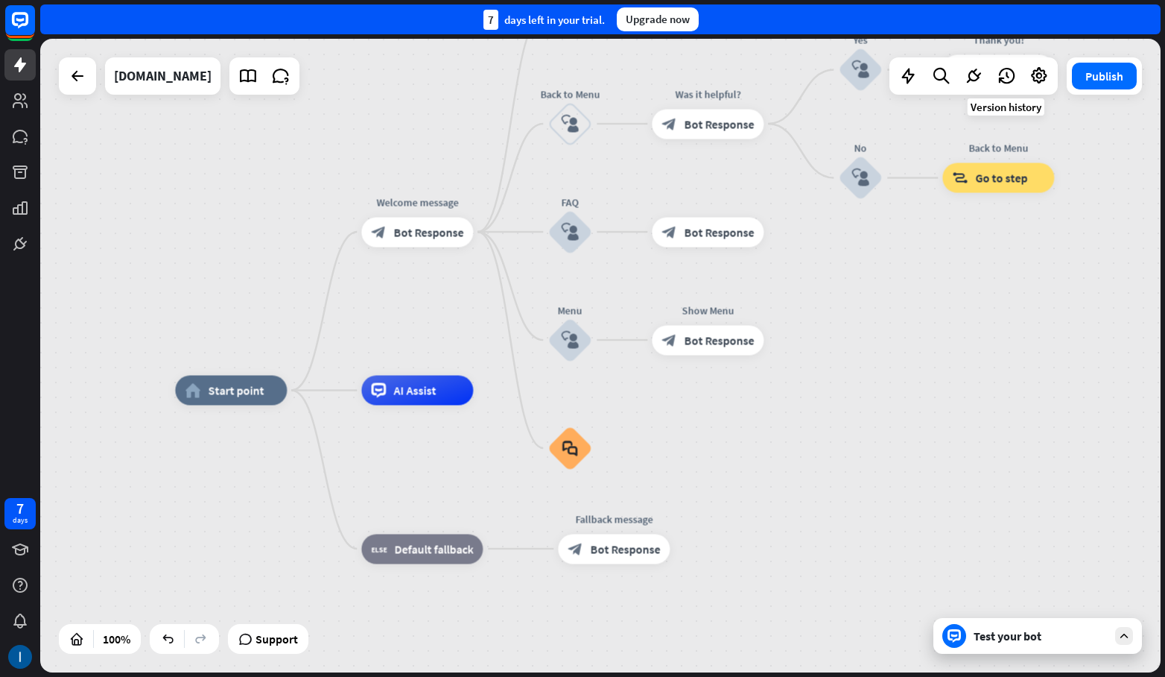
click at [1005, 84] on icon at bounding box center [1006, 75] width 19 height 19
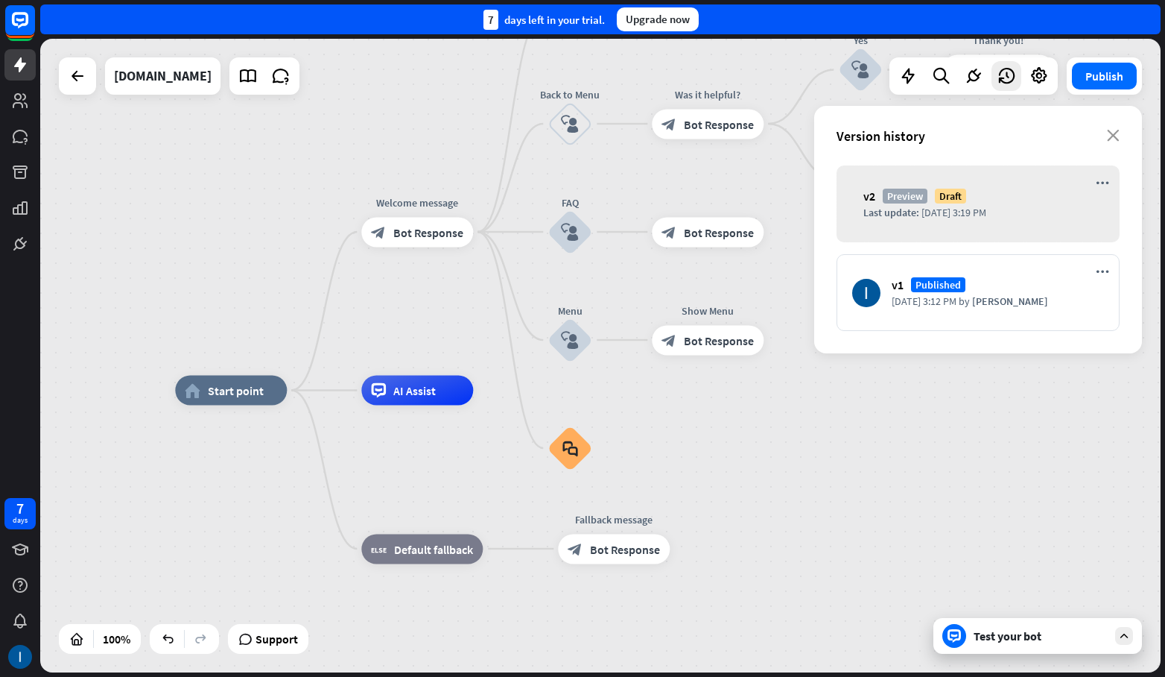
click at [1116, 130] on div "Version history close" at bounding box center [978, 136] width 328 height 60
click at [960, 79] on div at bounding box center [974, 76] width 30 height 30
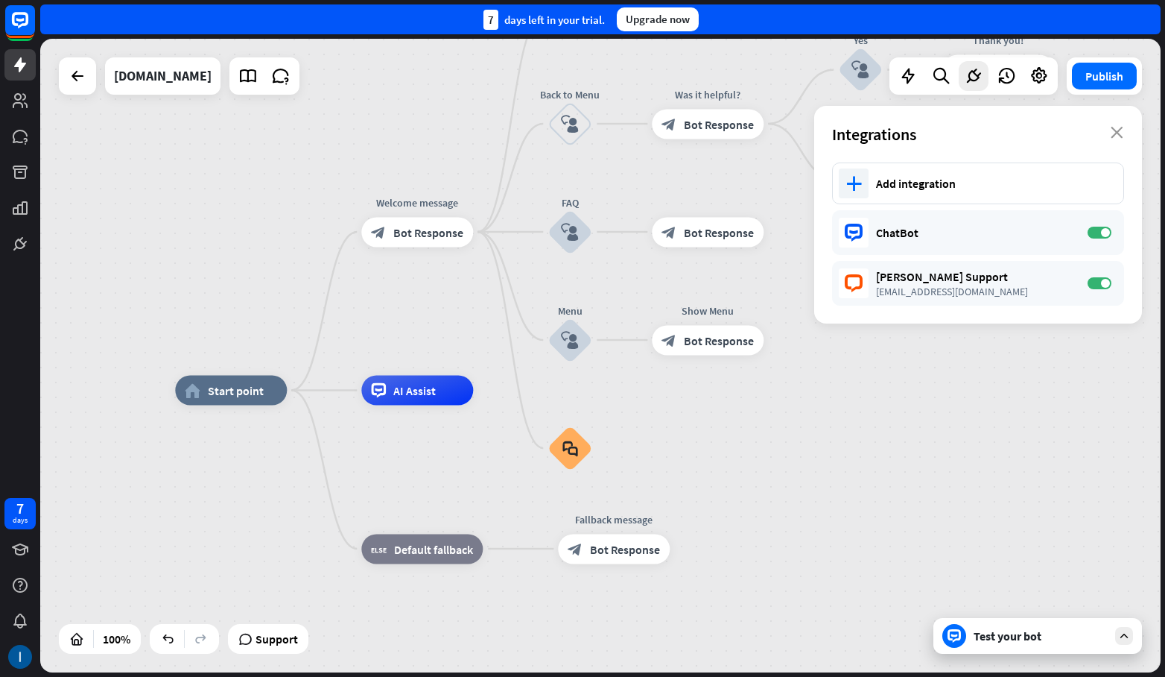
click at [949, 181] on div "Add integration" at bounding box center [992, 183] width 232 height 15
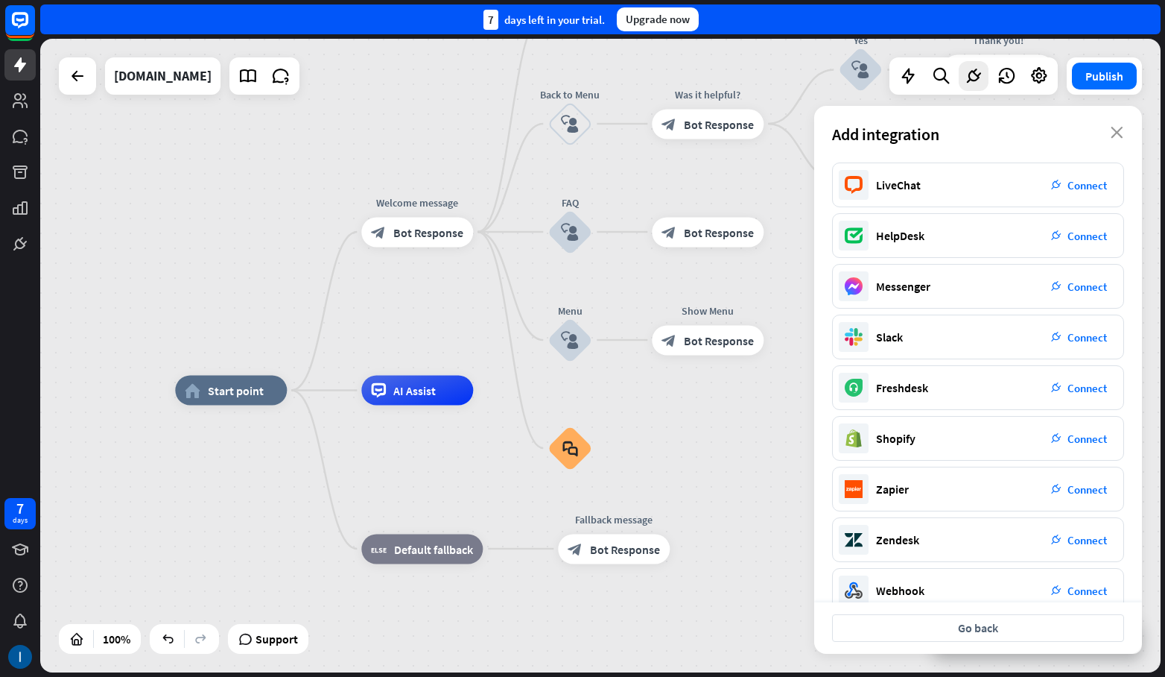
click at [1077, 281] on span "Connect" at bounding box center [1087, 286] width 39 height 14
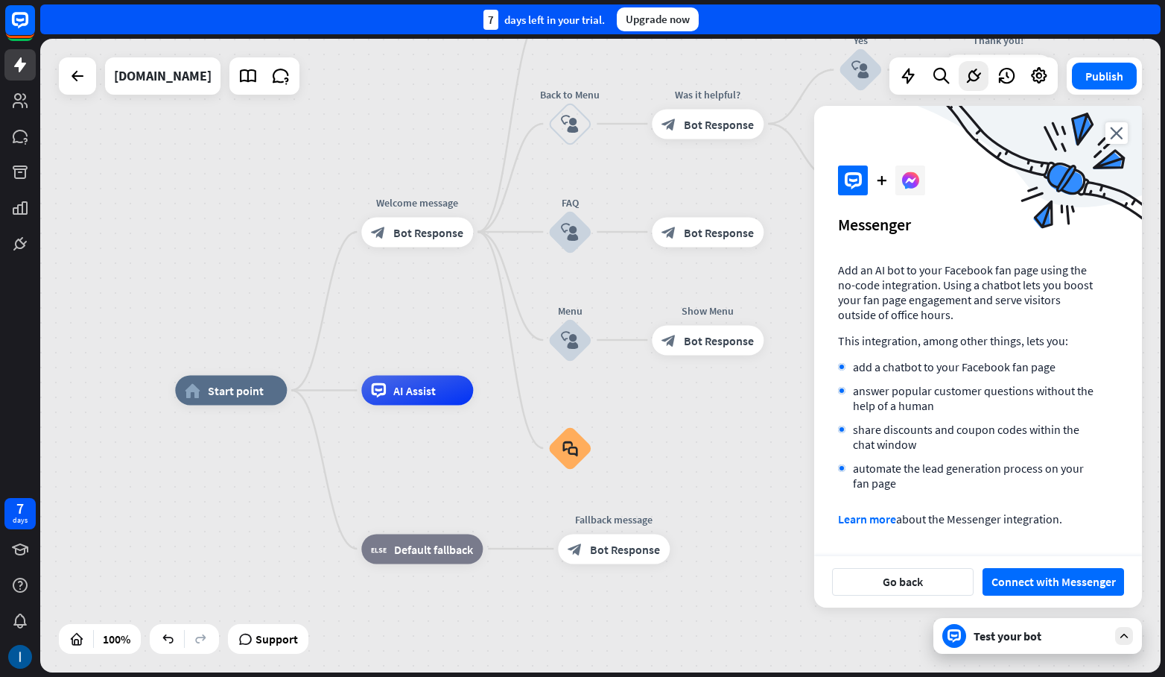
click at [1017, 583] on button "Connect with Messenger" at bounding box center [1054, 582] width 142 height 28
click at [845, 586] on button "Go back" at bounding box center [903, 582] width 142 height 28
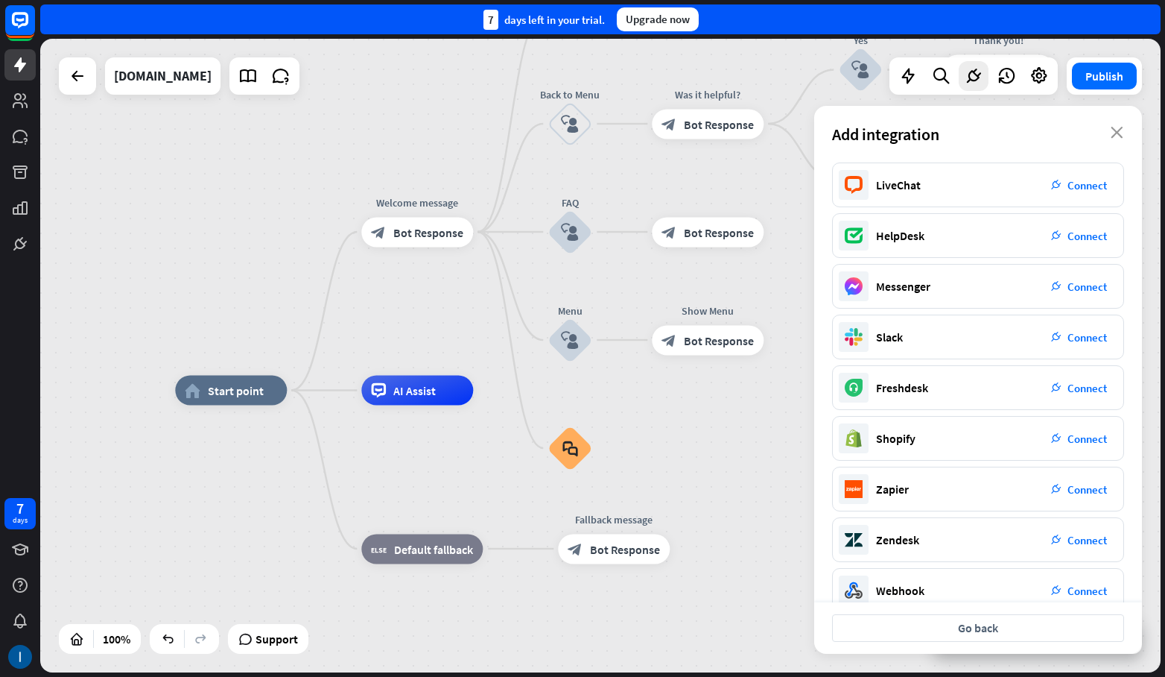
click at [1057, 585] on icon "plug_integration" at bounding box center [1056, 590] width 10 height 10
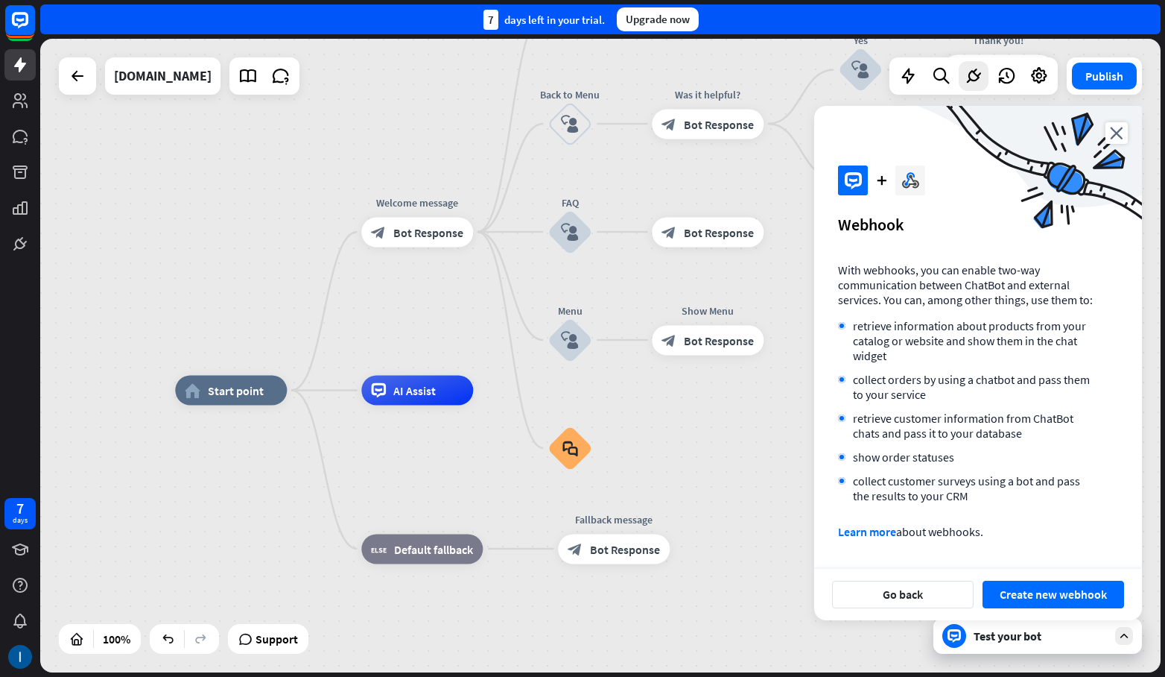
click at [1067, 595] on button "Create new webhook" at bounding box center [1054, 594] width 142 height 28
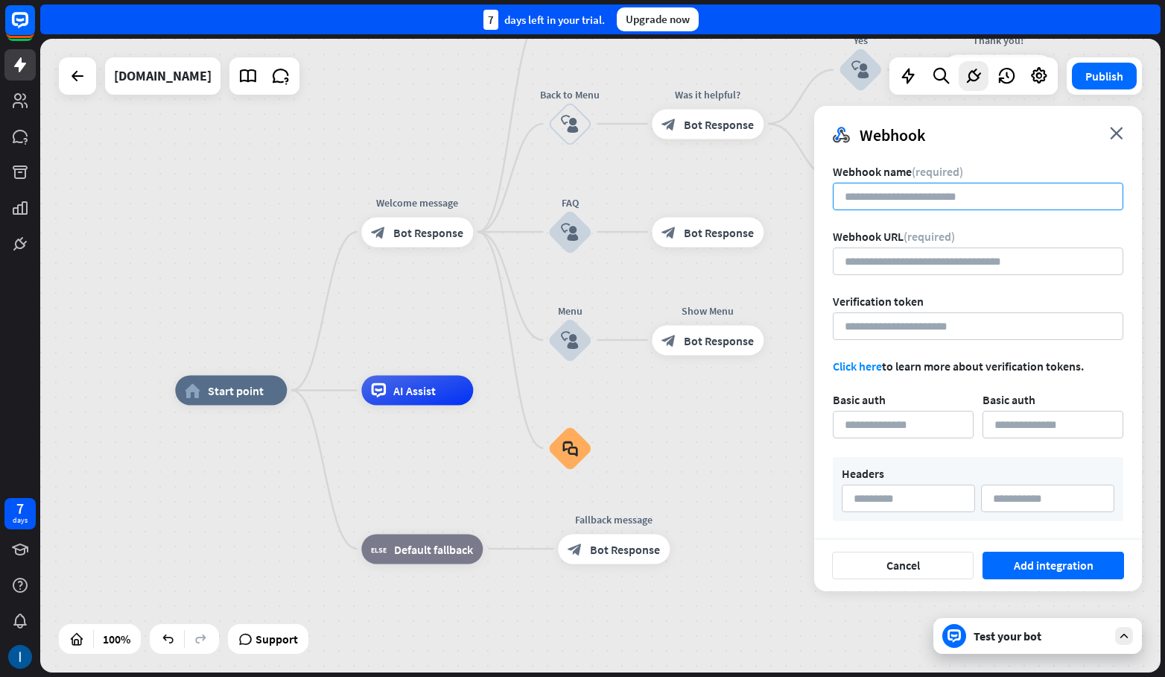
click at [873, 197] on input at bounding box center [978, 197] width 291 height 28
type input "******"
type input "**********"
click at [861, 257] on input "url" at bounding box center [978, 261] width 291 height 28
paste input "**********"
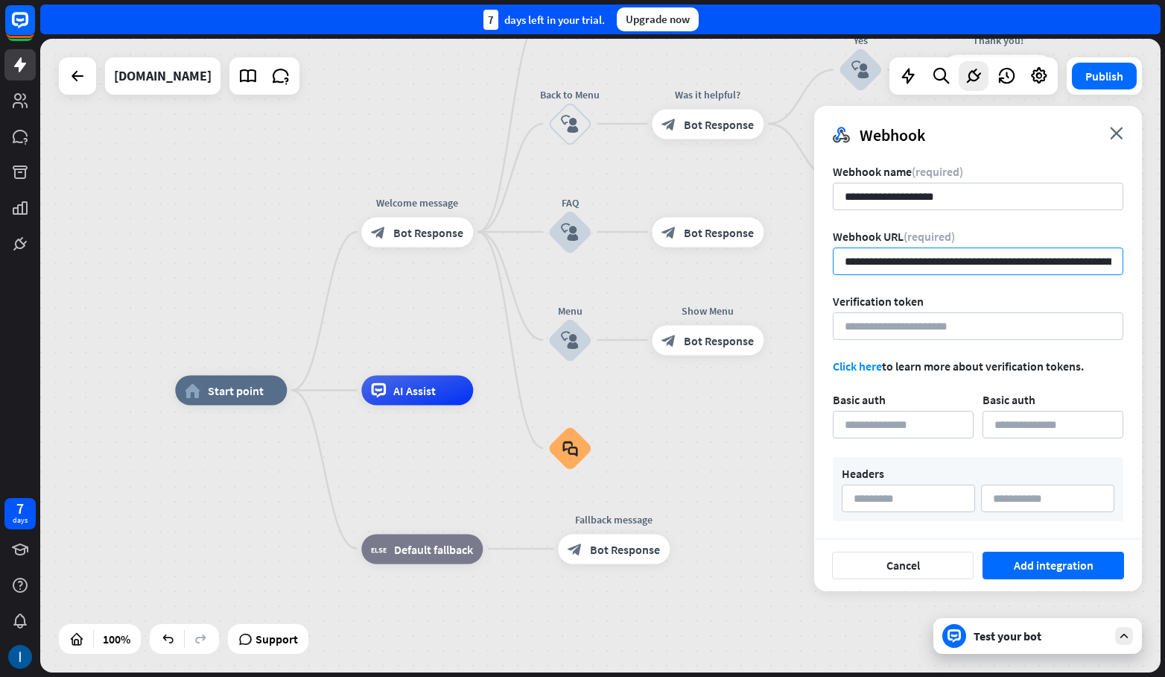
scroll to position [0, 388]
type input "**********"
drag, startPoint x: 921, startPoint y: 302, endPoint x: 855, endPoint y: 304, distance: 66.4
click at [855, 304] on span "Verification token" at bounding box center [878, 301] width 91 height 15
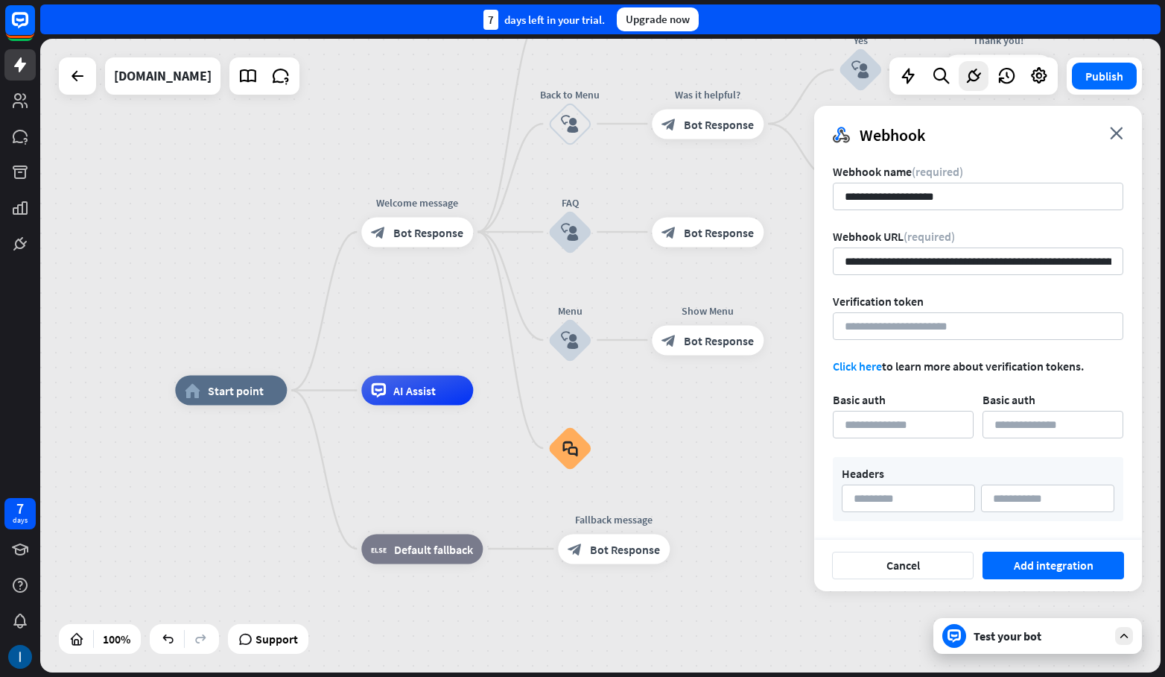
click at [855, 301] on span "Verification token" at bounding box center [878, 301] width 91 height 15
drag, startPoint x: 886, startPoint y: 303, endPoint x: 906, endPoint y: 303, distance: 20.1
click at [906, 303] on span "Verification token" at bounding box center [878, 301] width 91 height 15
click at [907, 428] on input at bounding box center [903, 425] width 141 height 28
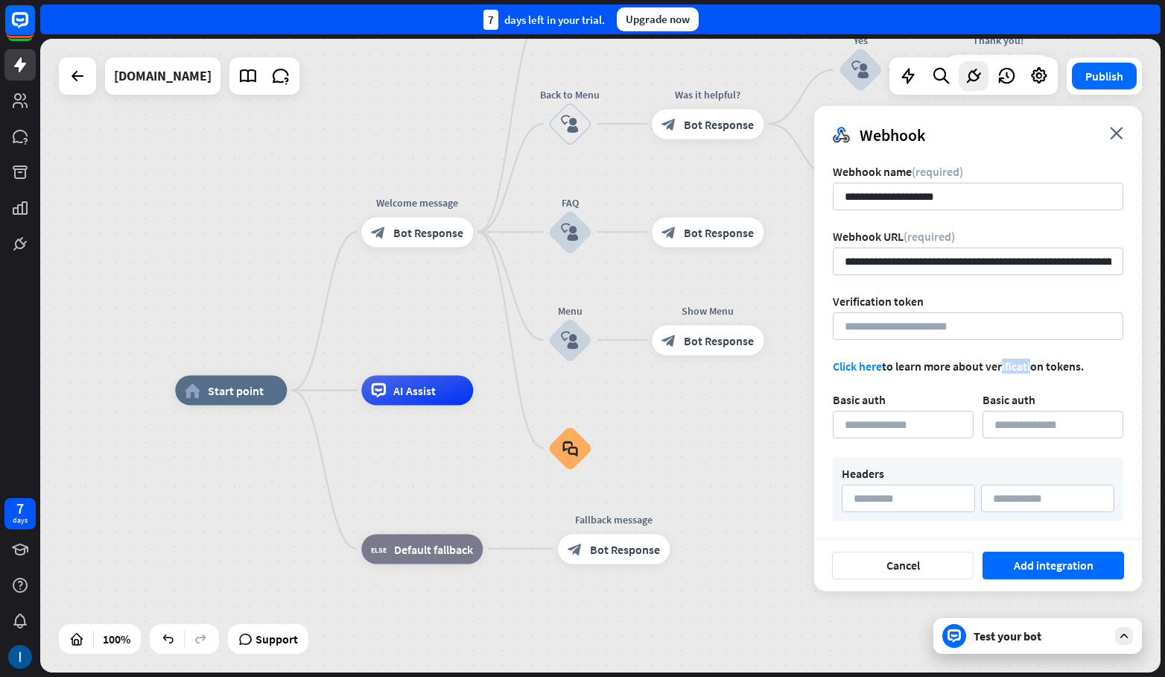
drag, startPoint x: 923, startPoint y: 372, endPoint x: 975, endPoint y: 371, distance: 52.2
click at [969, 370] on span "Click here to learn more about verification tokens." at bounding box center [958, 365] width 251 height 15
click at [975, 371] on span "Click here to learn more about verification tokens." at bounding box center [958, 365] width 251 height 15
click at [927, 425] on input at bounding box center [903, 425] width 141 height 28
type input "******"
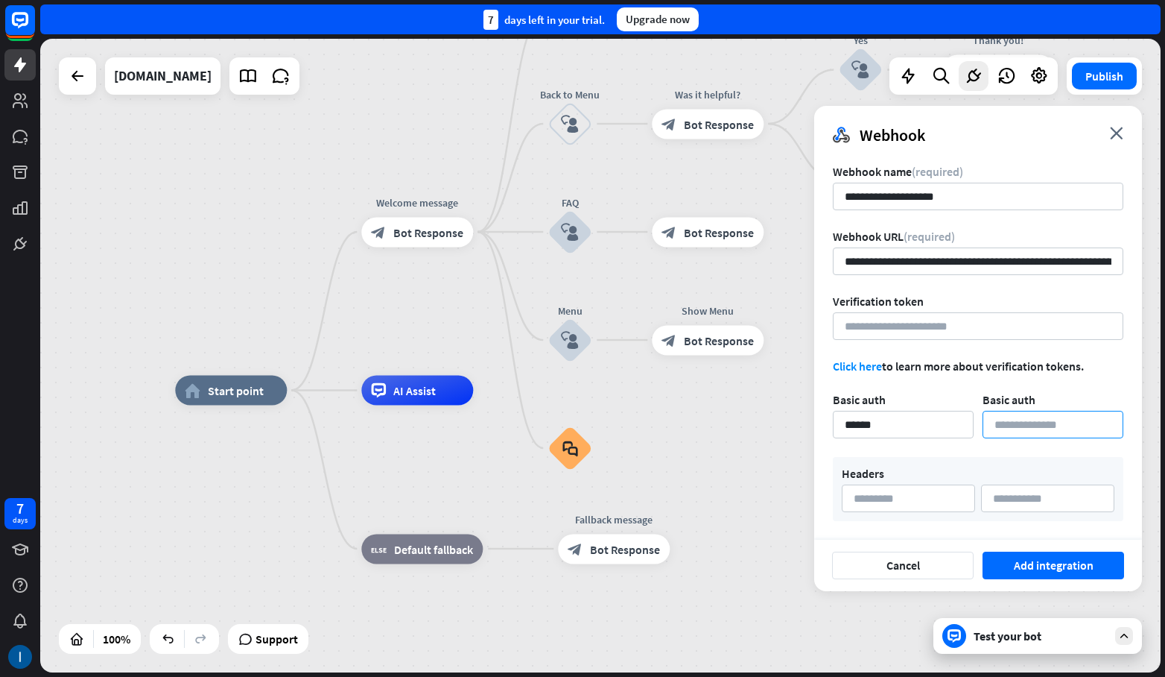
click at [1049, 421] on input at bounding box center [1053, 425] width 141 height 28
type input "********"
click at [928, 504] on input at bounding box center [908, 498] width 133 height 28
click at [1060, 558] on button "Add integration" at bounding box center [1054, 565] width 142 height 28
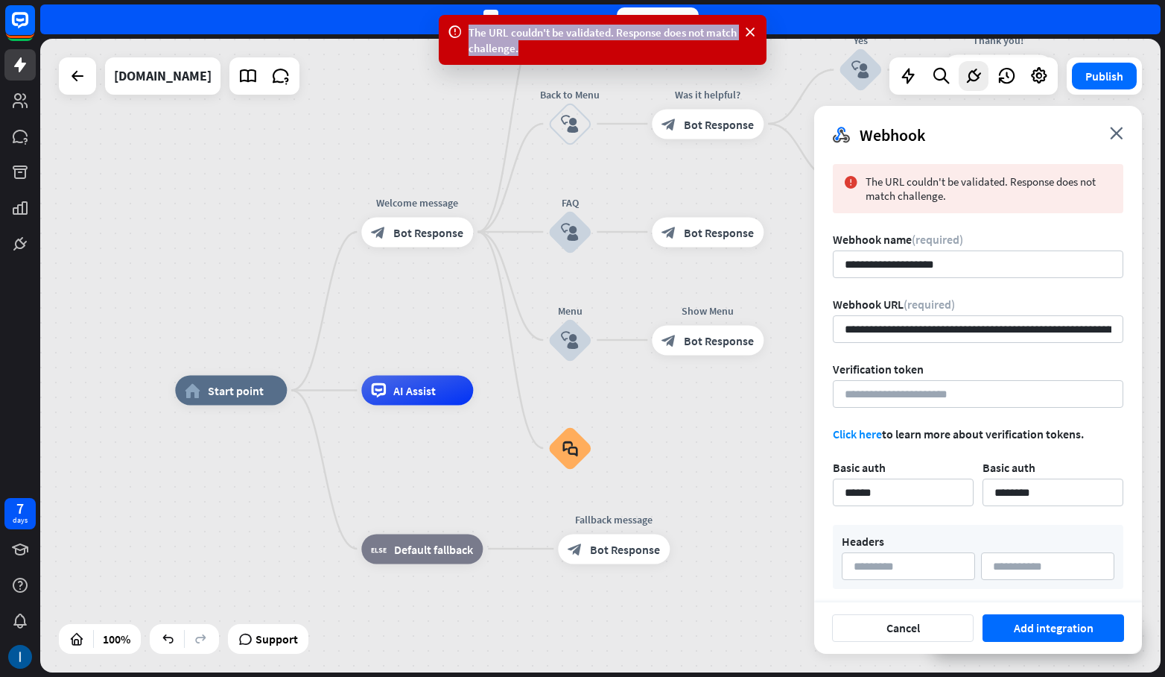
drag, startPoint x: 564, startPoint y: 49, endPoint x: 469, endPoint y: 31, distance: 96.3
click at [469, 31] on div "The URL couldn't be validated. Response does not match challenge." at bounding box center [603, 40] width 268 height 31
click at [489, 35] on div "The URL couldn't be validated. Response does not match challenge." at bounding box center [603, 40] width 268 height 31
click at [490, 35] on div "The URL couldn't be validated. Response does not match challenge." at bounding box center [603, 40] width 268 height 31
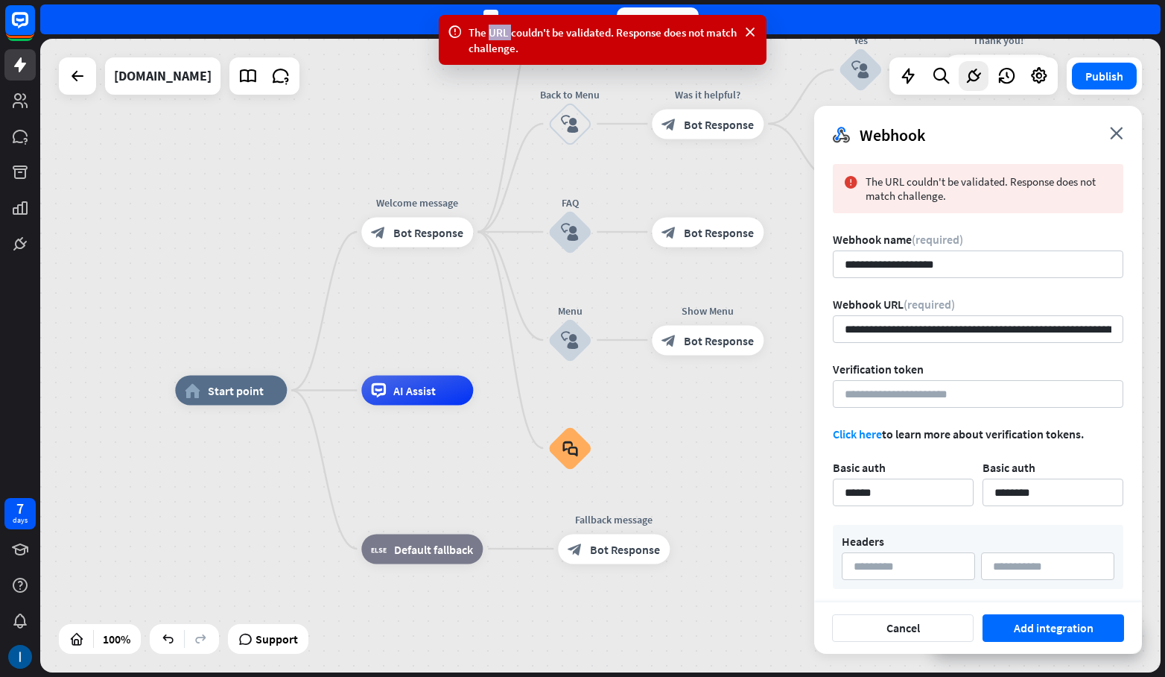
click at [493, 34] on div "The URL couldn't be validated. Response does not match challenge." at bounding box center [603, 40] width 268 height 31
click at [745, 31] on icon at bounding box center [750, 33] width 15 height 16
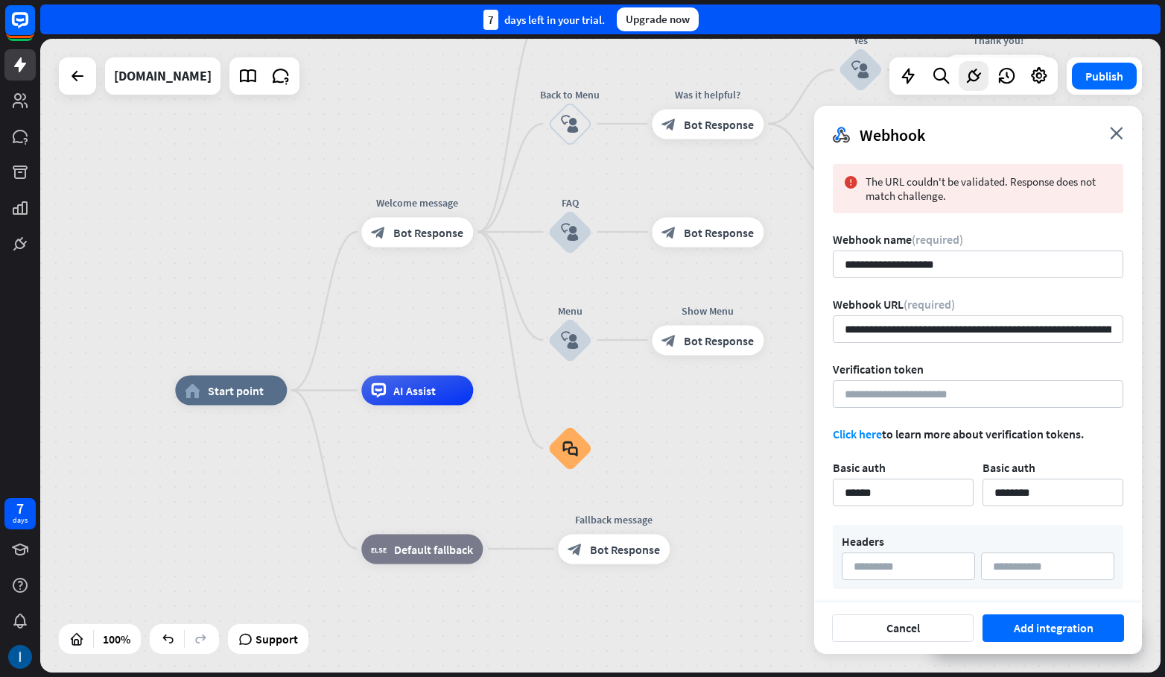
scroll to position [4, 0]
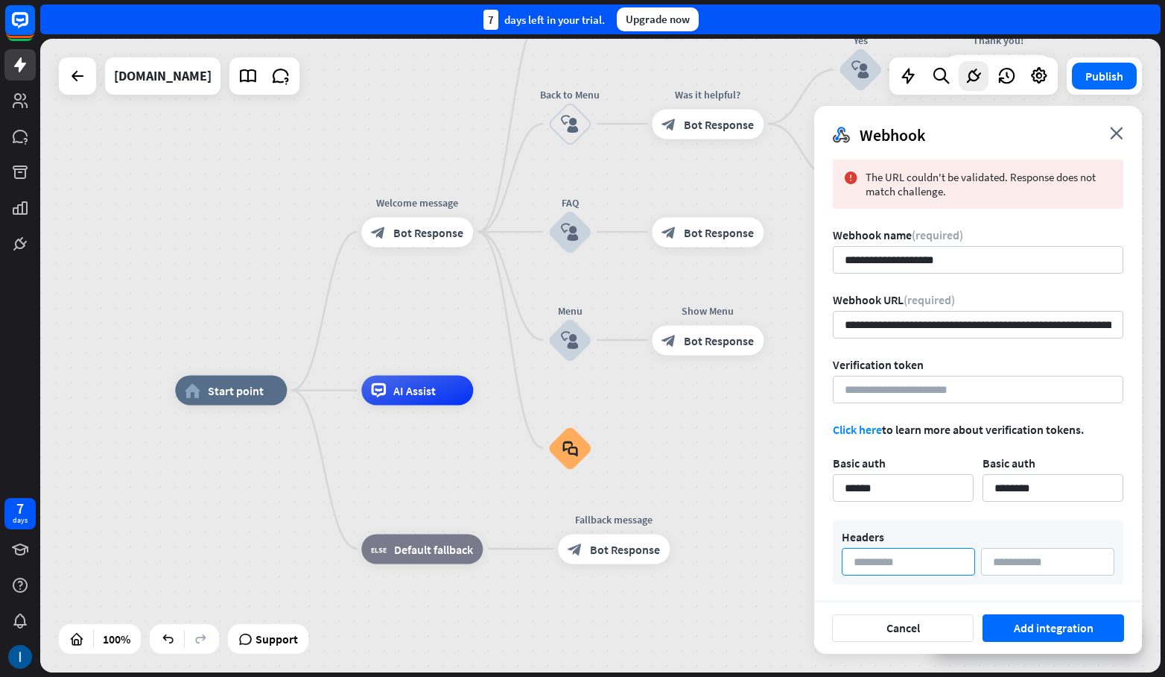
click at [894, 563] on input at bounding box center [908, 562] width 133 height 28
click at [887, 538] on div "Headers" at bounding box center [978, 536] width 273 height 15
click at [850, 532] on span "Headers" at bounding box center [863, 536] width 42 height 15
click at [886, 559] on input at bounding box center [908, 562] width 133 height 28
type input "******"
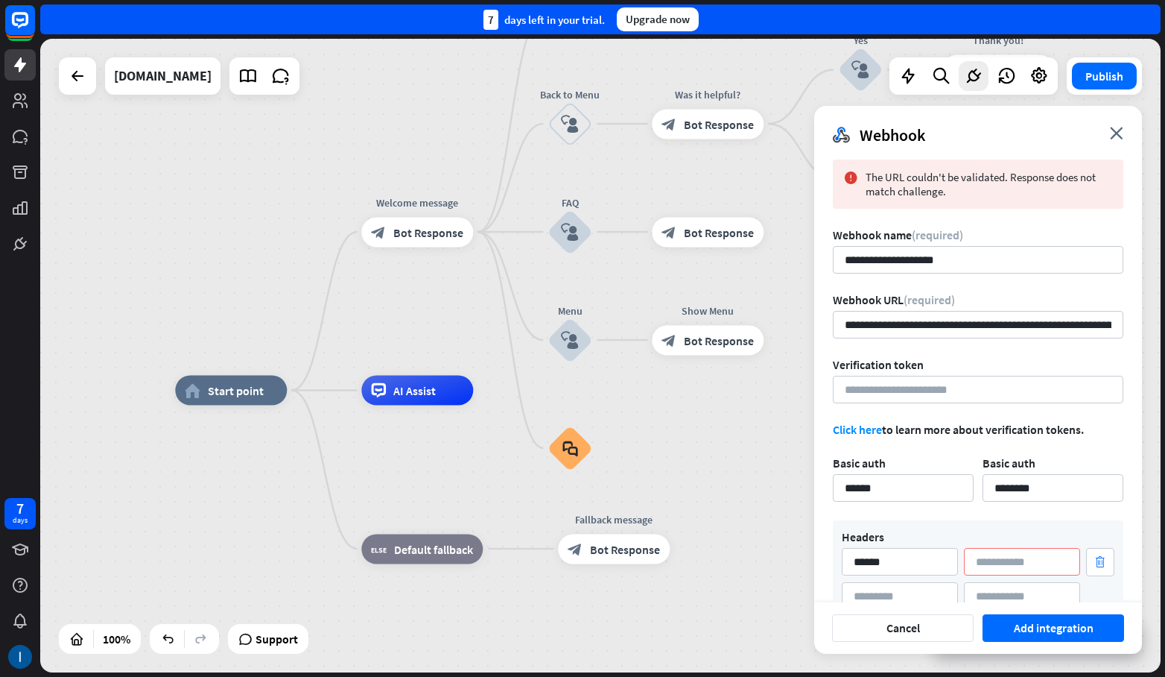
click at [1064, 544] on div "Headers ****** trash" at bounding box center [978, 569] width 291 height 98
click at [1054, 551] on input at bounding box center [1022, 562] width 116 height 28
type input "********"
click at [1068, 636] on button "Add integration" at bounding box center [1054, 628] width 142 height 28
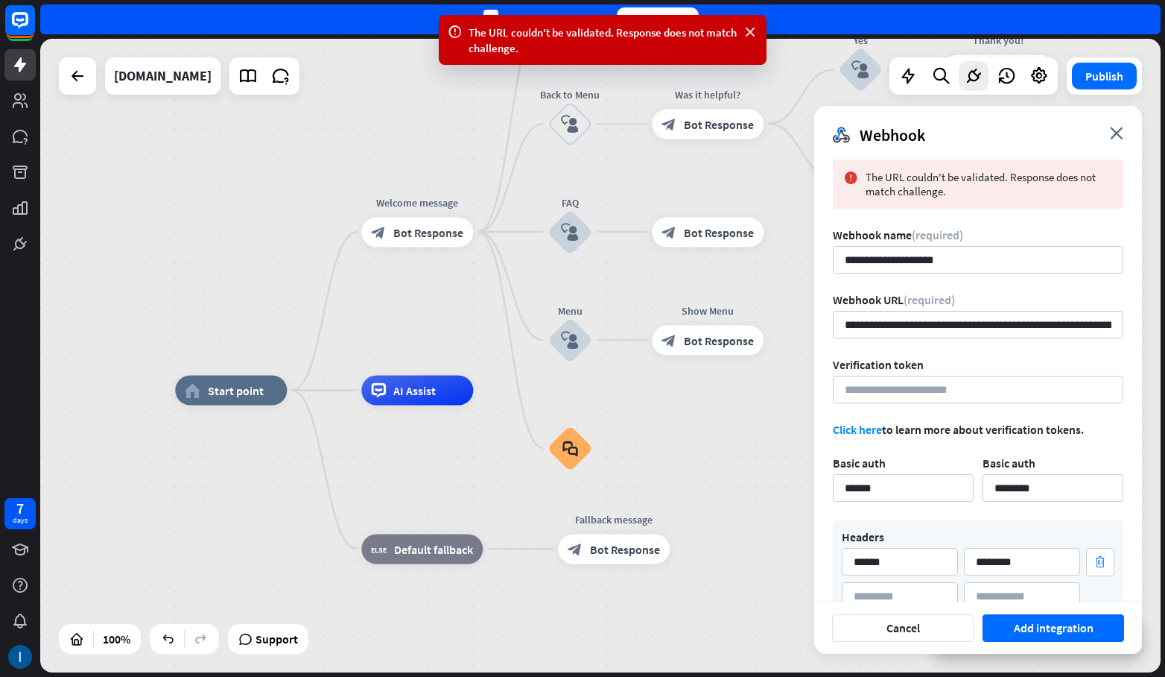
click at [1117, 138] on icon "close" at bounding box center [1116, 133] width 13 height 13
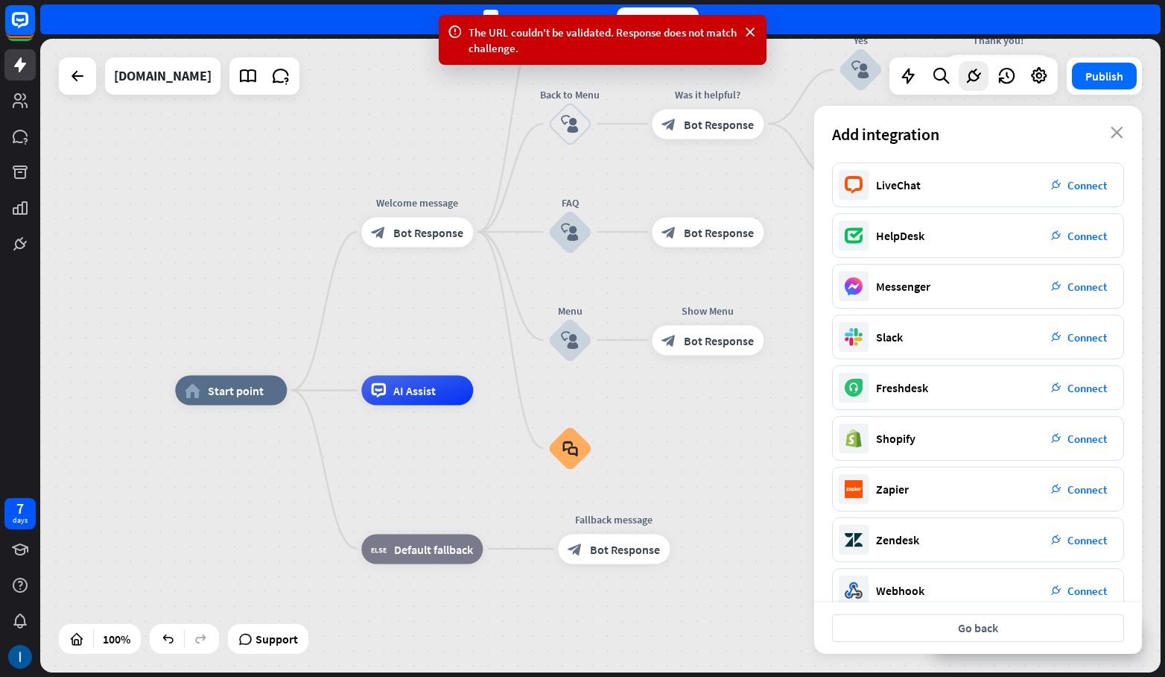
scroll to position [78, 0]
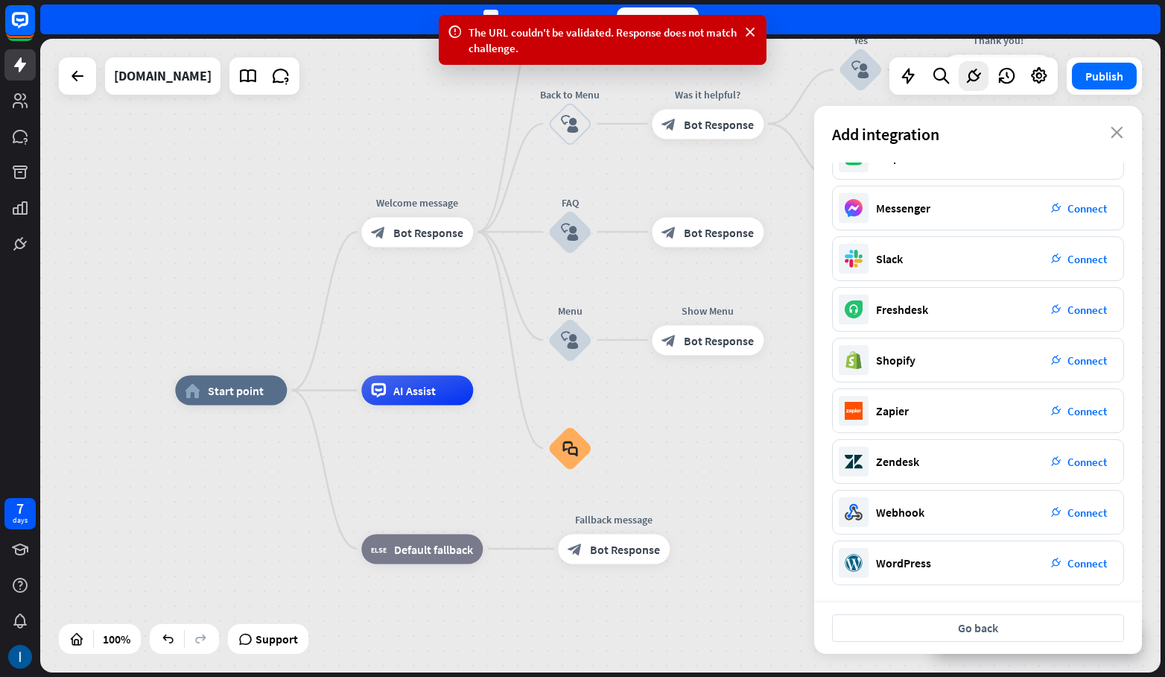
click at [1119, 128] on icon "close" at bounding box center [1117, 133] width 13 height 12
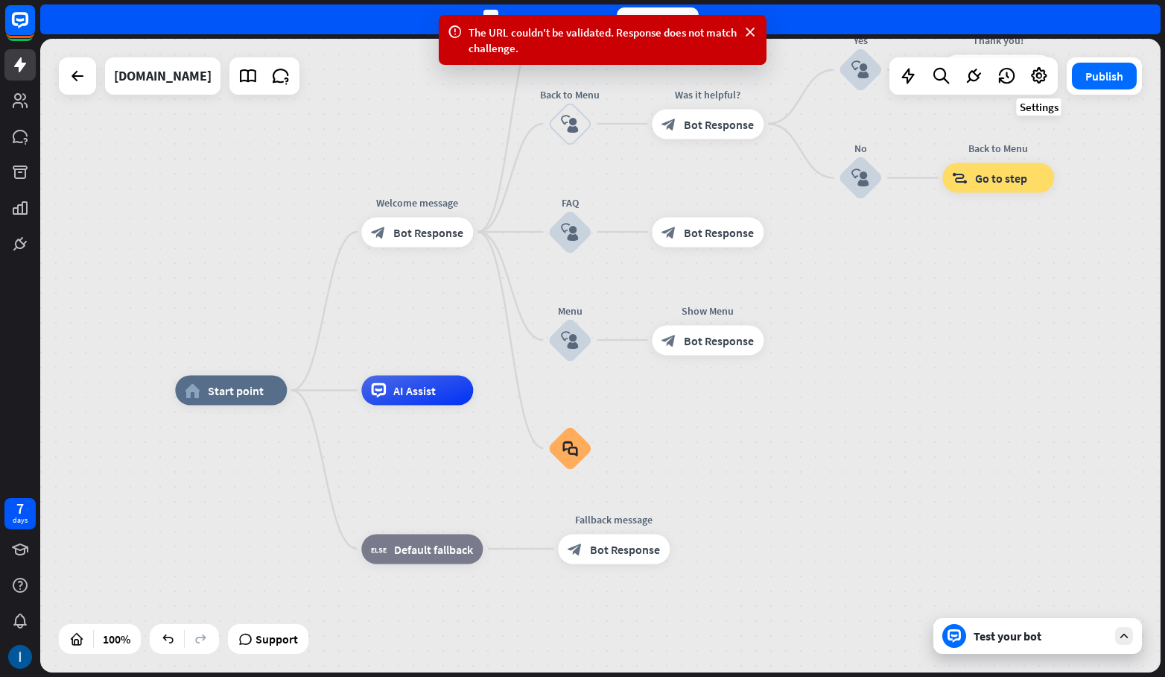
click at [1033, 67] on icon at bounding box center [1039, 75] width 19 height 19
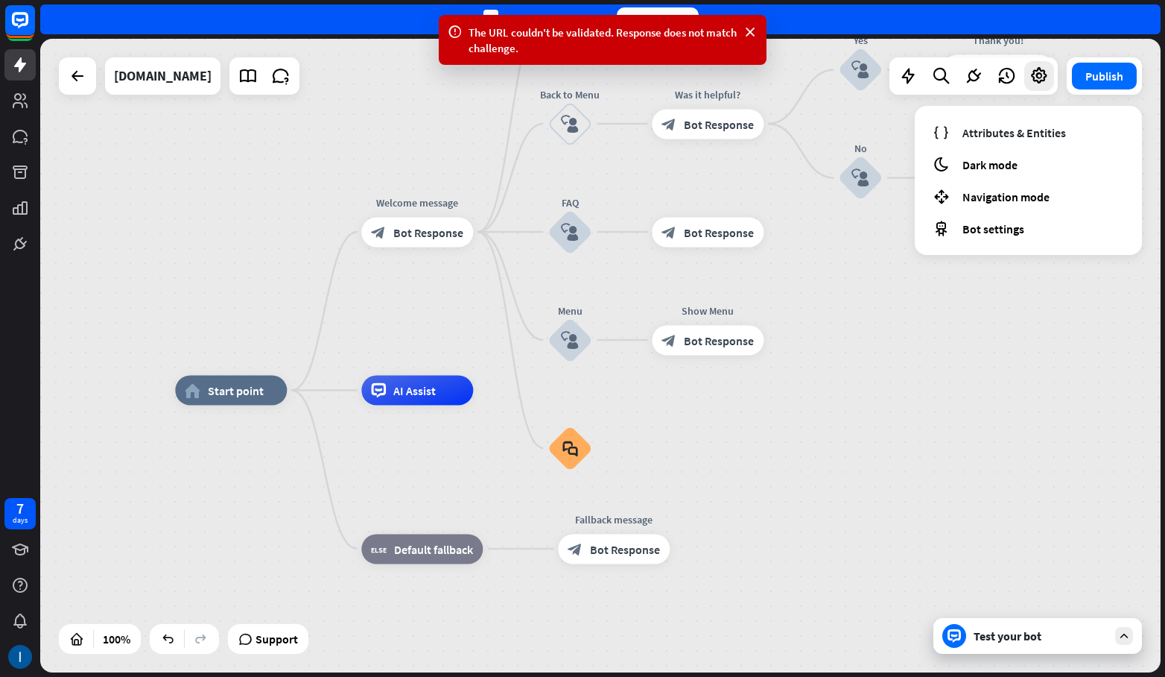
click at [1040, 153] on div "moon Dark mode" at bounding box center [1028, 164] width 203 height 29
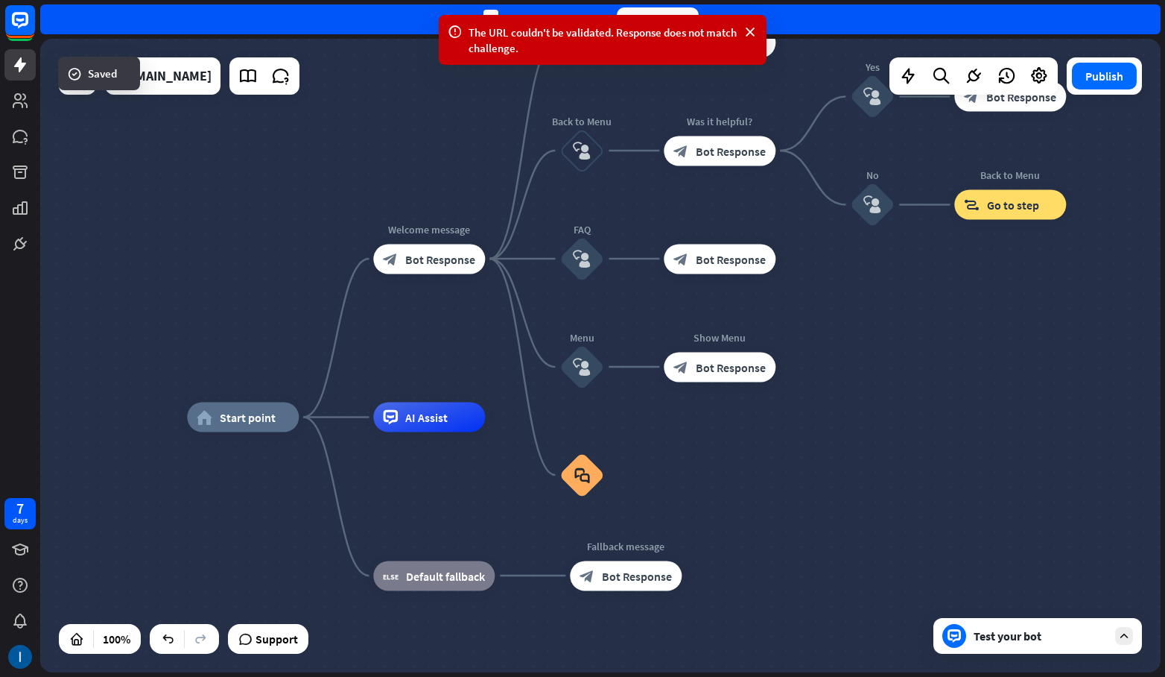
drag, startPoint x: 943, startPoint y: 377, endPoint x: 958, endPoint y: 409, distance: 35.7
click at [959, 412] on div "home_2 Start point Welcome message block_bot_response Bot Response About us blo…" at bounding box center [600, 355] width 1121 height 633
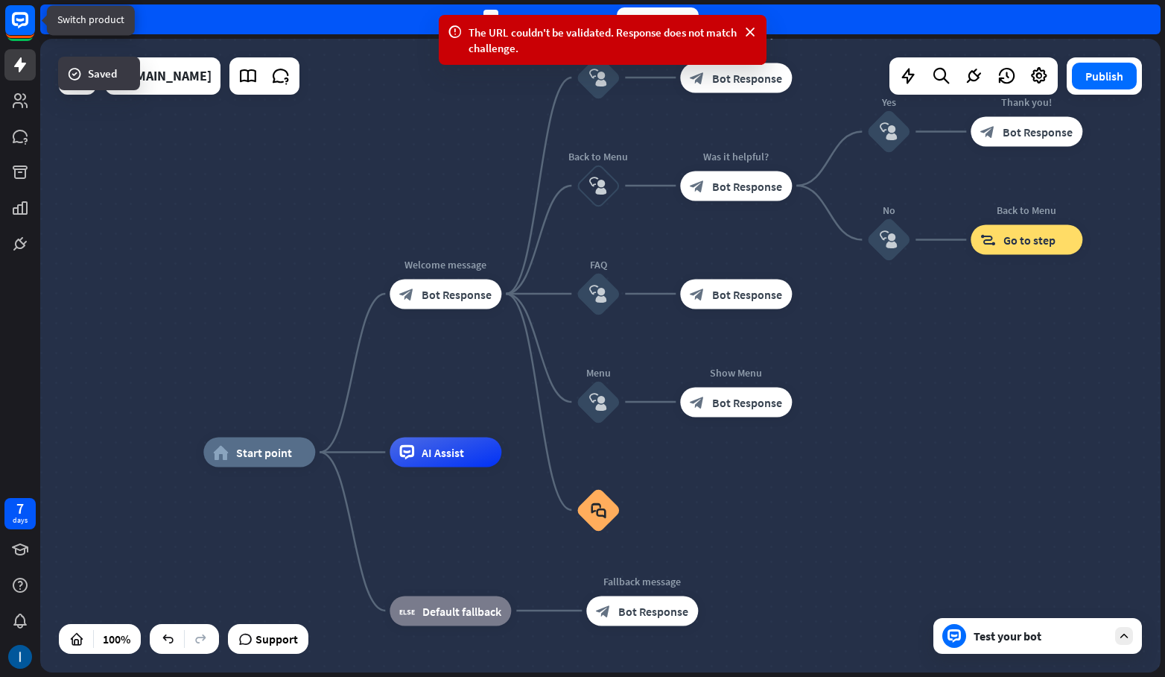
click at [17, 25] on icon at bounding box center [20, 20] width 16 height 16
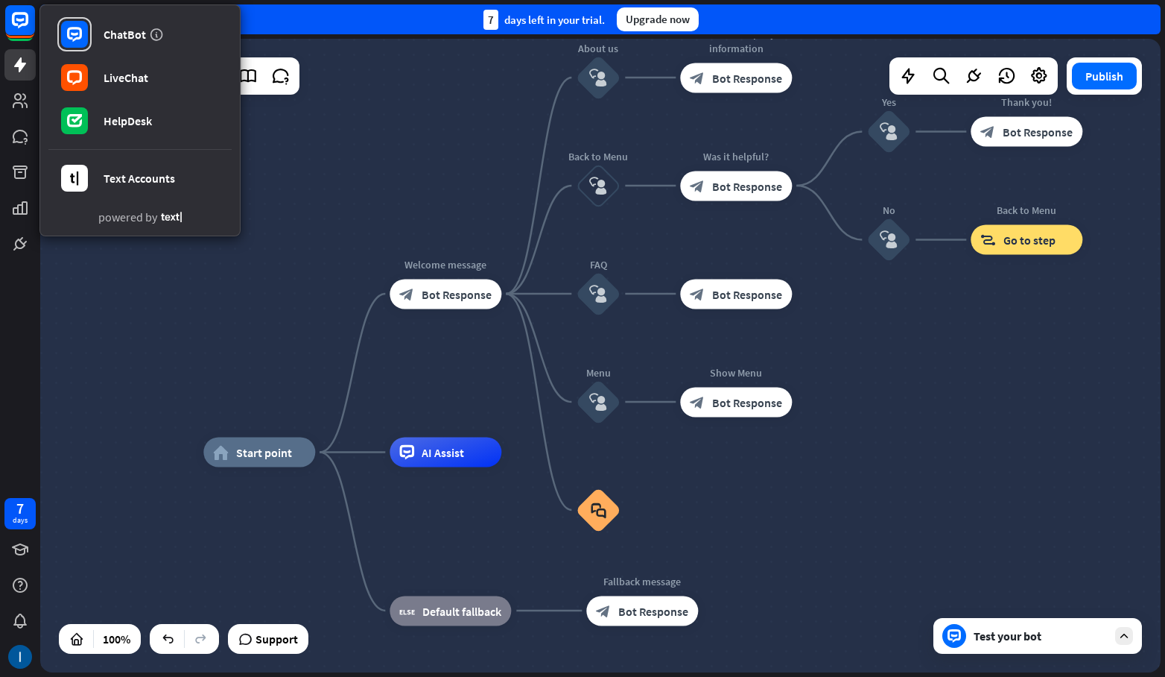
click at [115, 79] on div "LiveChat" at bounding box center [126, 77] width 45 height 15
